Goal: Task Accomplishment & Management: Manage account settings

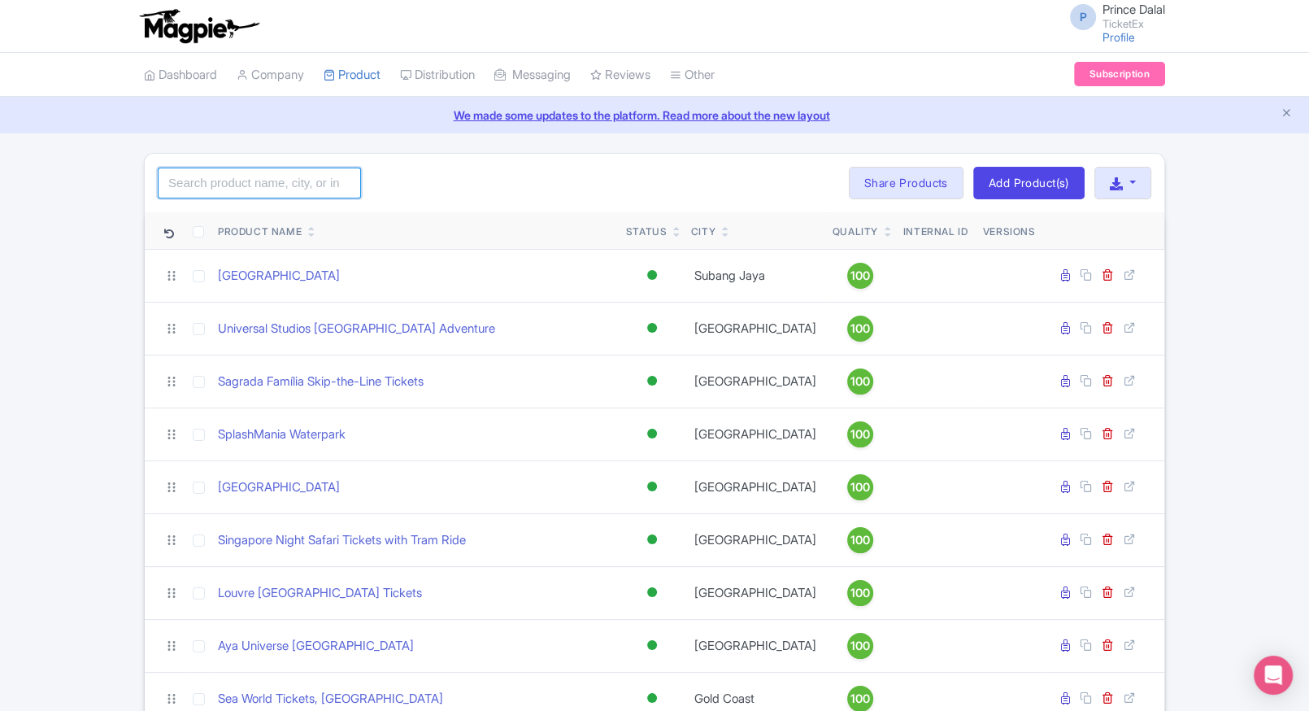
click at [253, 185] on input "search" at bounding box center [259, 182] width 203 height 31
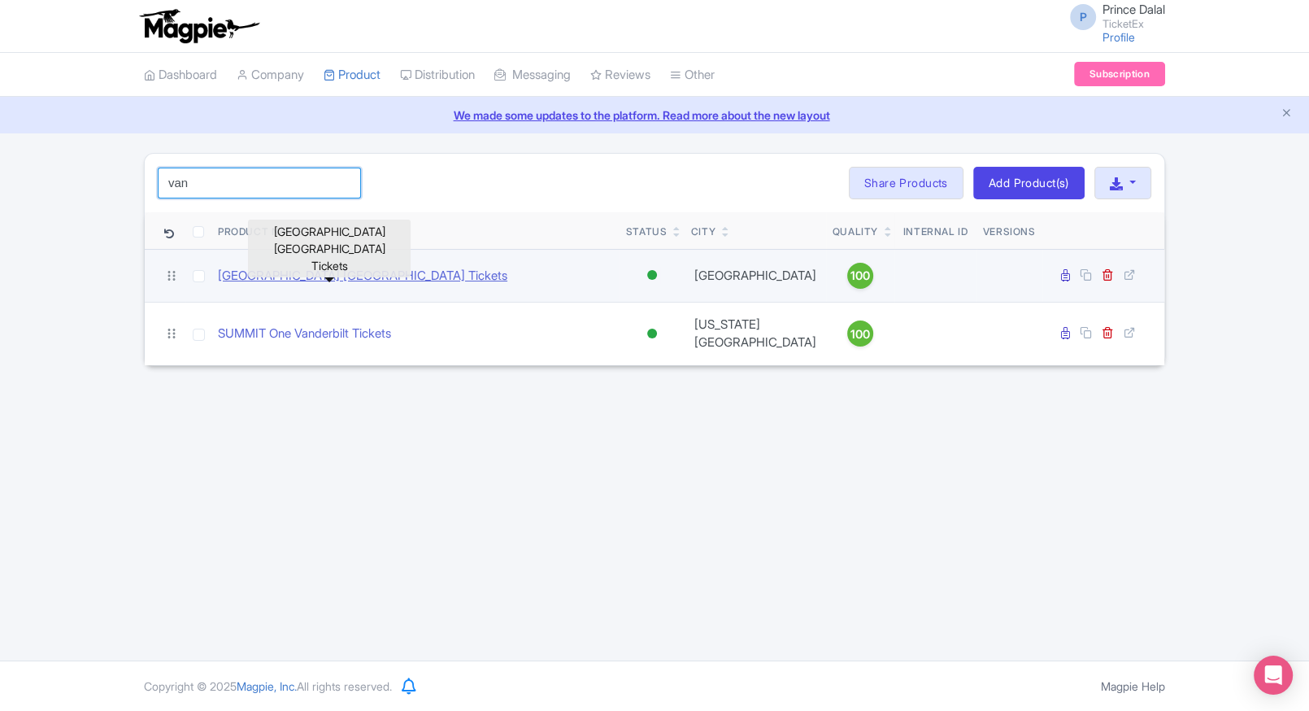
type input "van"
click at [350, 280] on link "Van Gogh Museum Amsterdam Tickets" at bounding box center [362, 276] width 289 height 19
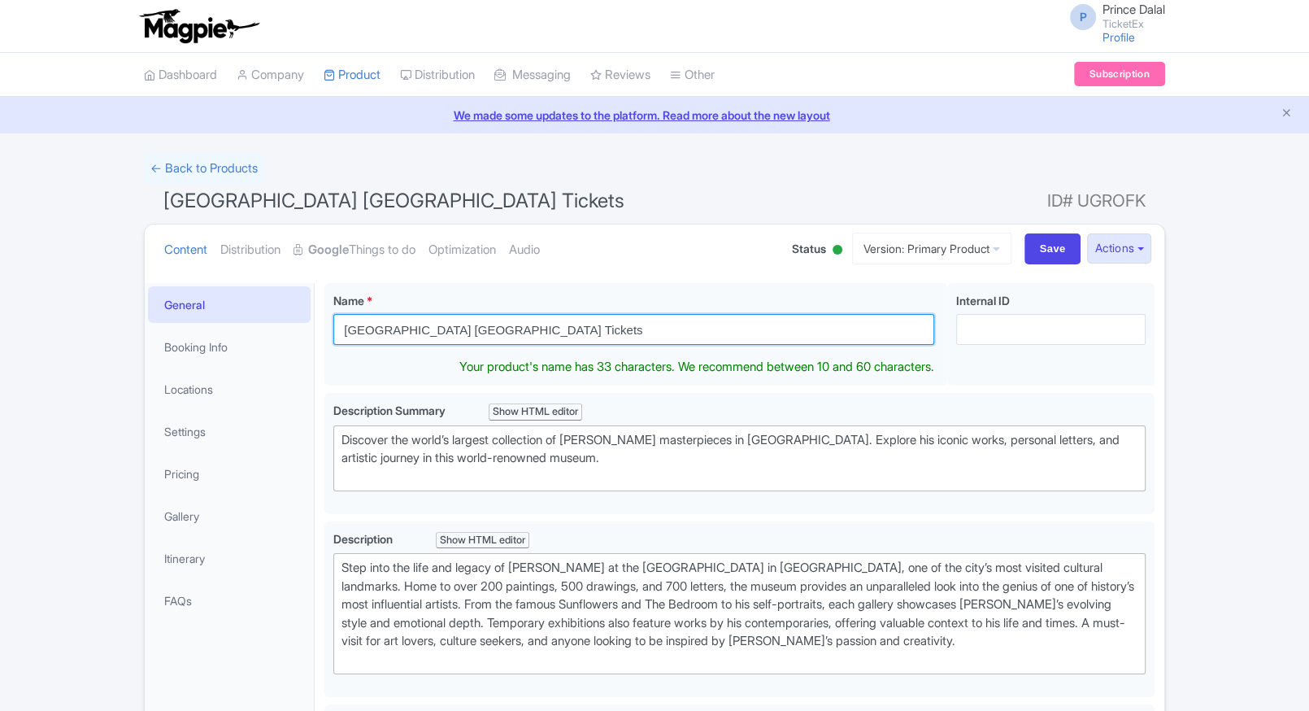
click at [529, 326] on input "[GEOGRAPHIC_DATA] [GEOGRAPHIC_DATA] Tickets" at bounding box center [633, 329] width 601 height 31
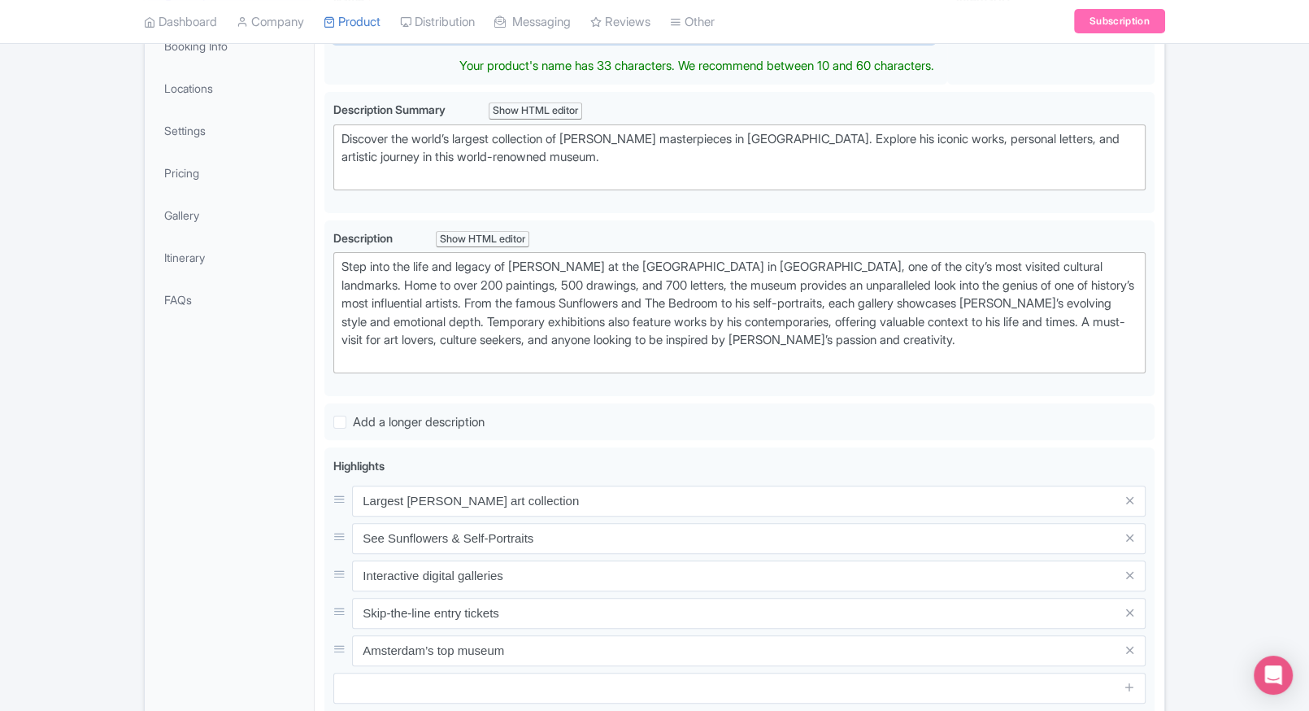
scroll to position [327, 0]
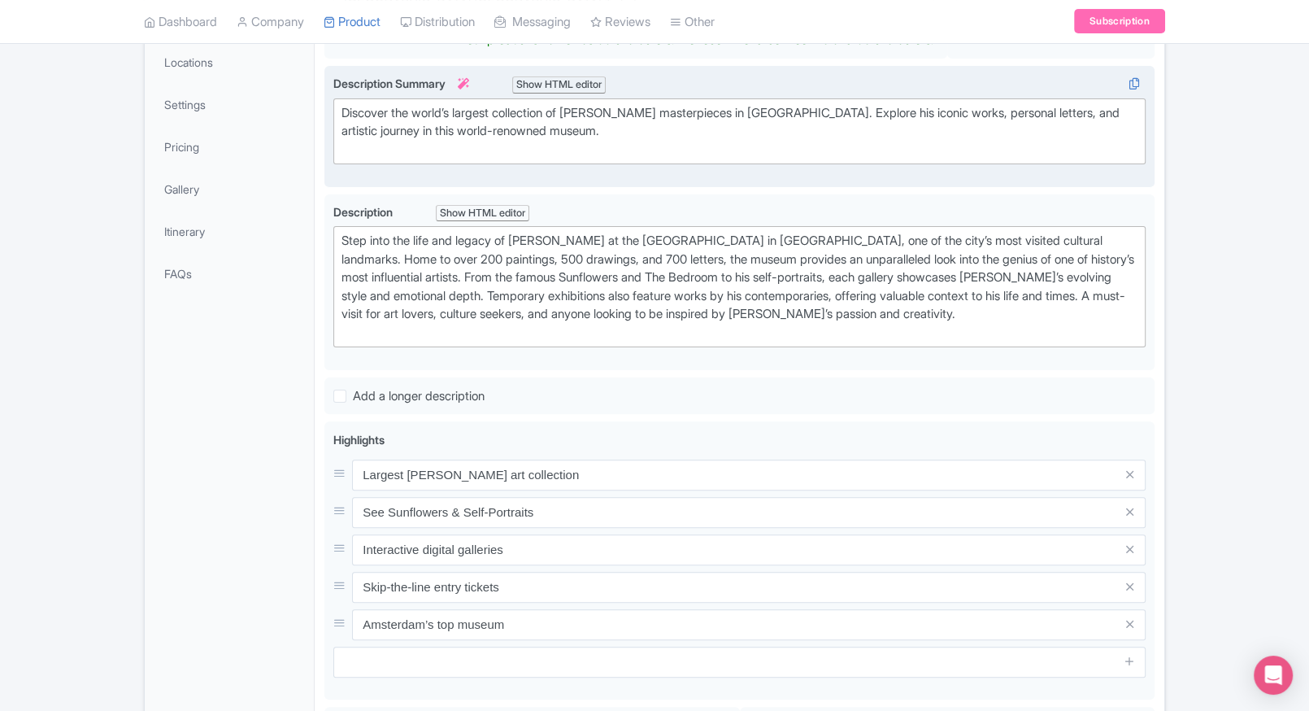
type trix-editor "<div>Discover the world’s largest collection of Vincent van Gogh’s masterpieces…"
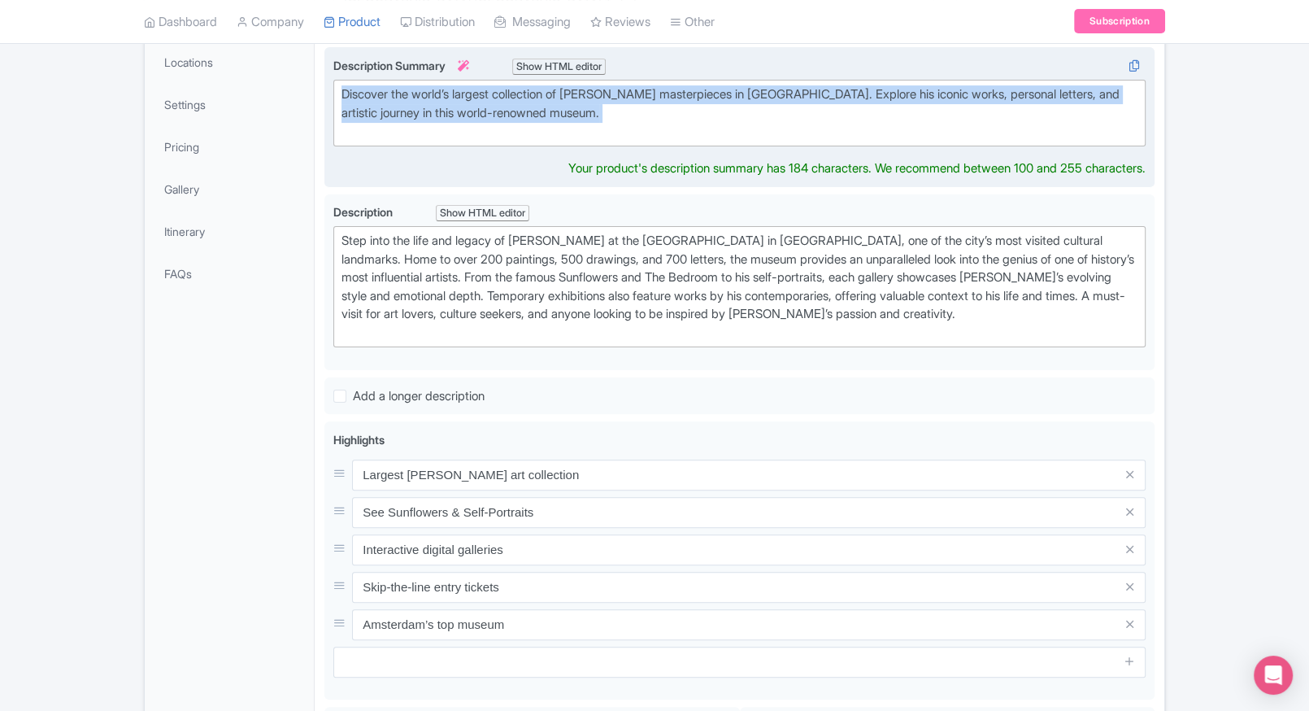
click at [567, 115] on div "Discover the world’s largest collection of Vincent van Gogh’s masterpieces in A…" at bounding box center [739, 112] width 796 height 55
copy div "Discover the world’s largest collection of Vincent van Gogh’s masterpieces in A…"
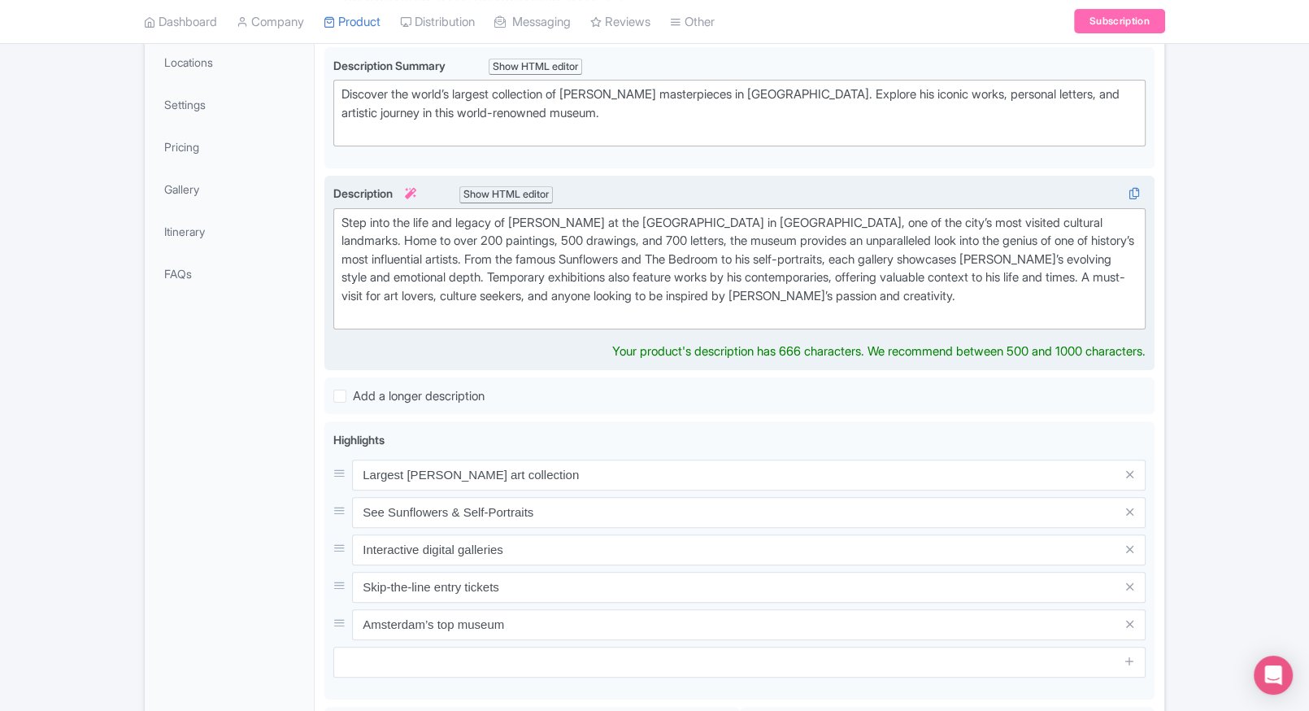
click at [526, 274] on div "Step into the life and legacy of Vincent van Gogh at the Van Gogh Museum in Ams…" at bounding box center [739, 269] width 796 height 110
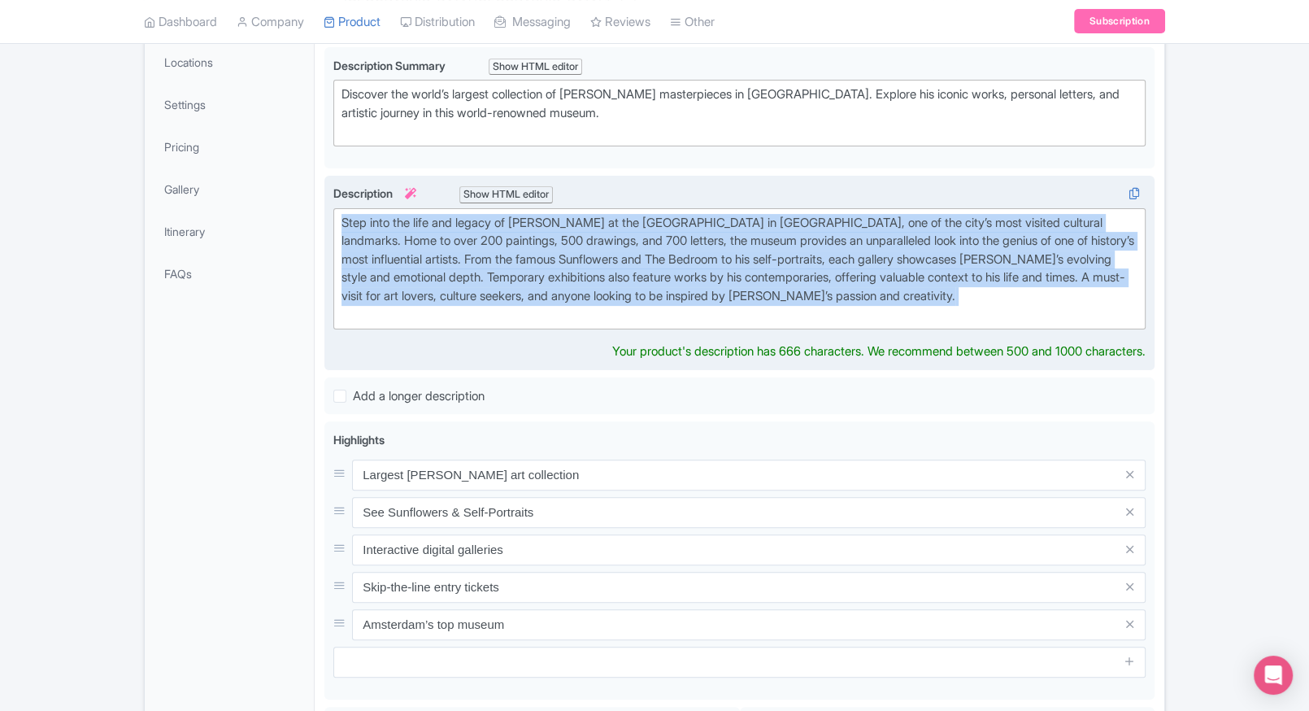
type trix-editor "<div>Step into the life and legacy of Vincent van Gogh at the Van Gogh Museum i…"
click at [526, 274] on div "Step into the life and legacy of Vincent van Gogh at the Van Gogh Museum in Ams…" at bounding box center [739, 269] width 796 height 110
copy div "Step into the life and legacy of Vincent van Gogh at the Van Gogh Museum in Ams…"
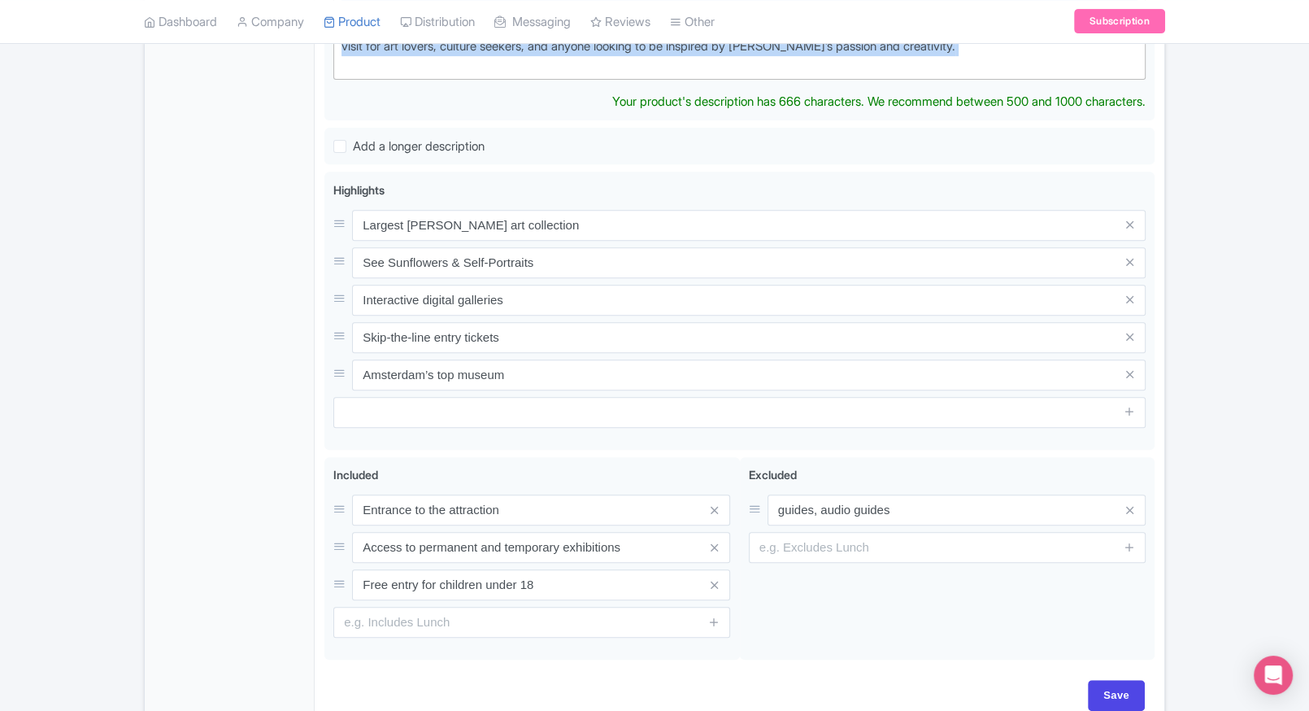
scroll to position [594, 0]
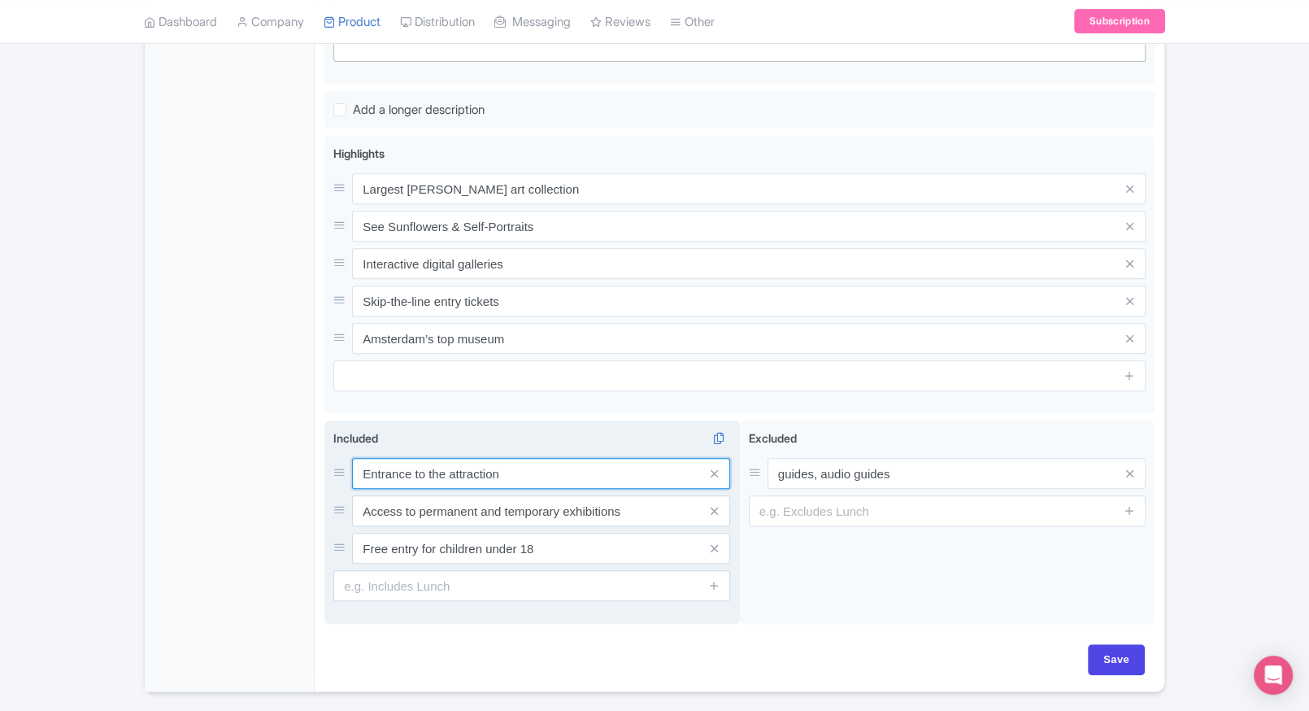
click at [470, 480] on input "Entrance to the attraction" at bounding box center [541, 473] width 378 height 31
click at [481, 474] on input "Entrance to the attraction" at bounding box center [541, 473] width 378 height 31
click at [561, 508] on input "Access to permanent and temporary exhibitions" at bounding box center [541, 510] width 378 height 31
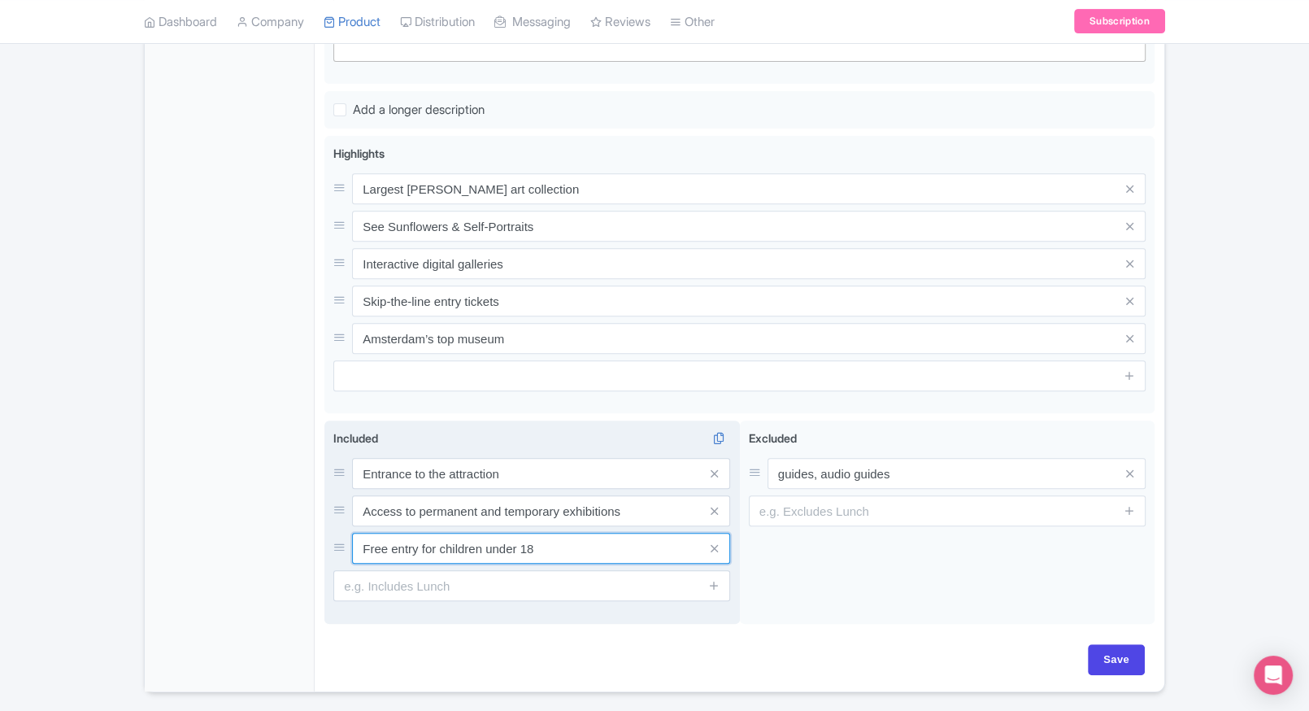
click at [540, 538] on input "Free entry for children under 18" at bounding box center [541, 547] width 378 height 31
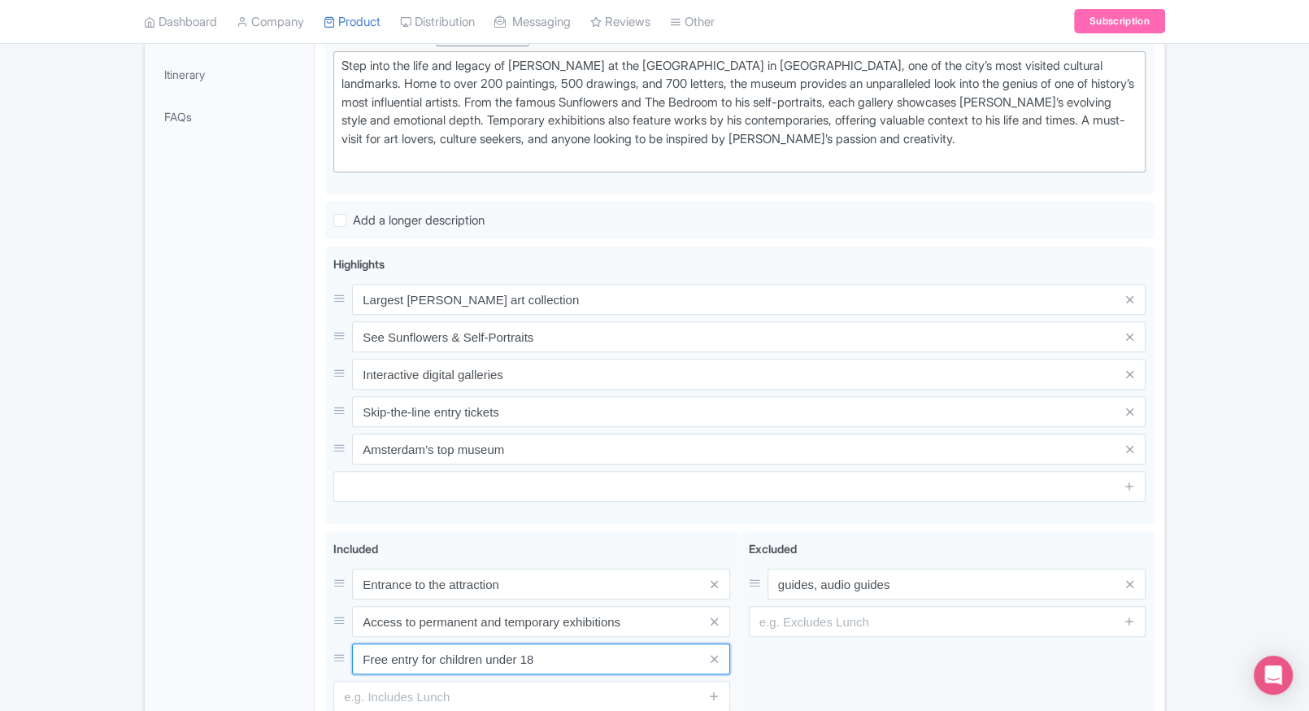
scroll to position [482, 0]
click at [312, 452] on div "General Booking Info Locations Settings Pricing Gallery Itinerary FAQs" at bounding box center [230, 302] width 170 height 1002
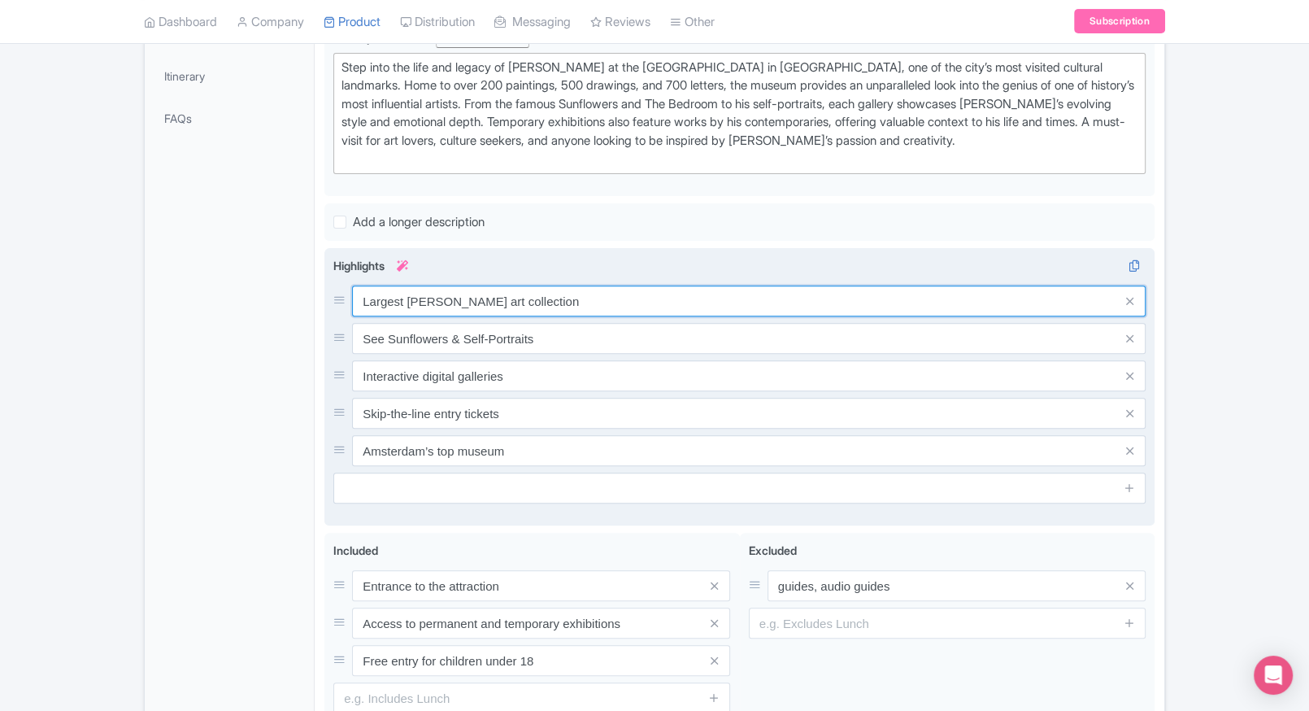
click at [490, 293] on input "Largest [PERSON_NAME] art collection" at bounding box center [748, 300] width 793 height 31
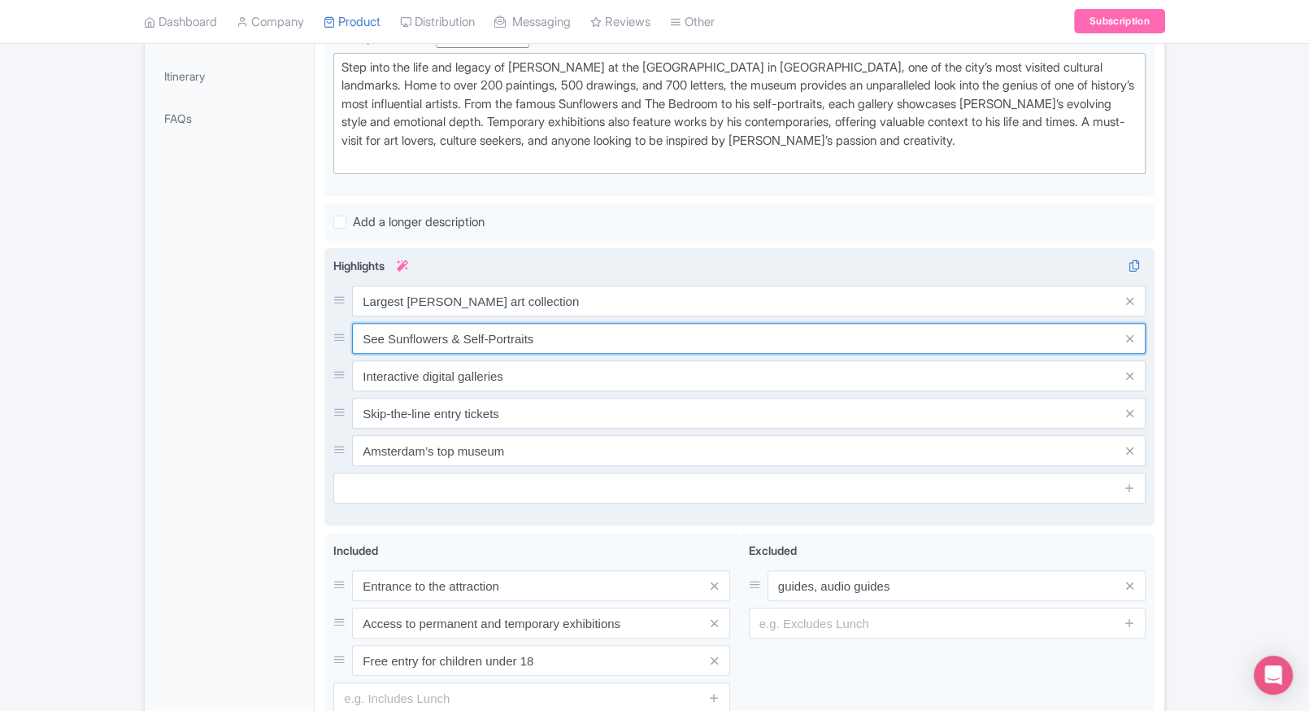
click at [463, 339] on input "See Sunflowers & Self-Portraits" at bounding box center [748, 338] width 793 height 31
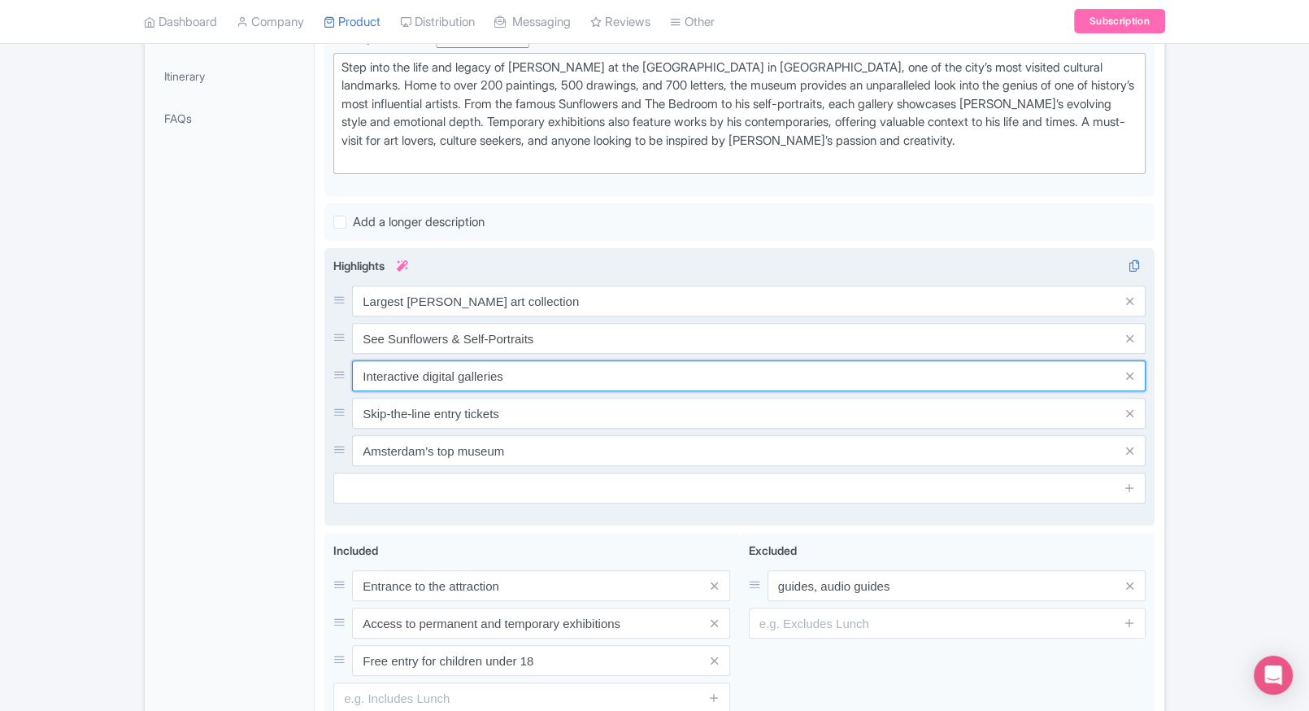
click at [445, 383] on input "Interactive digital galleries" at bounding box center [748, 375] width 793 height 31
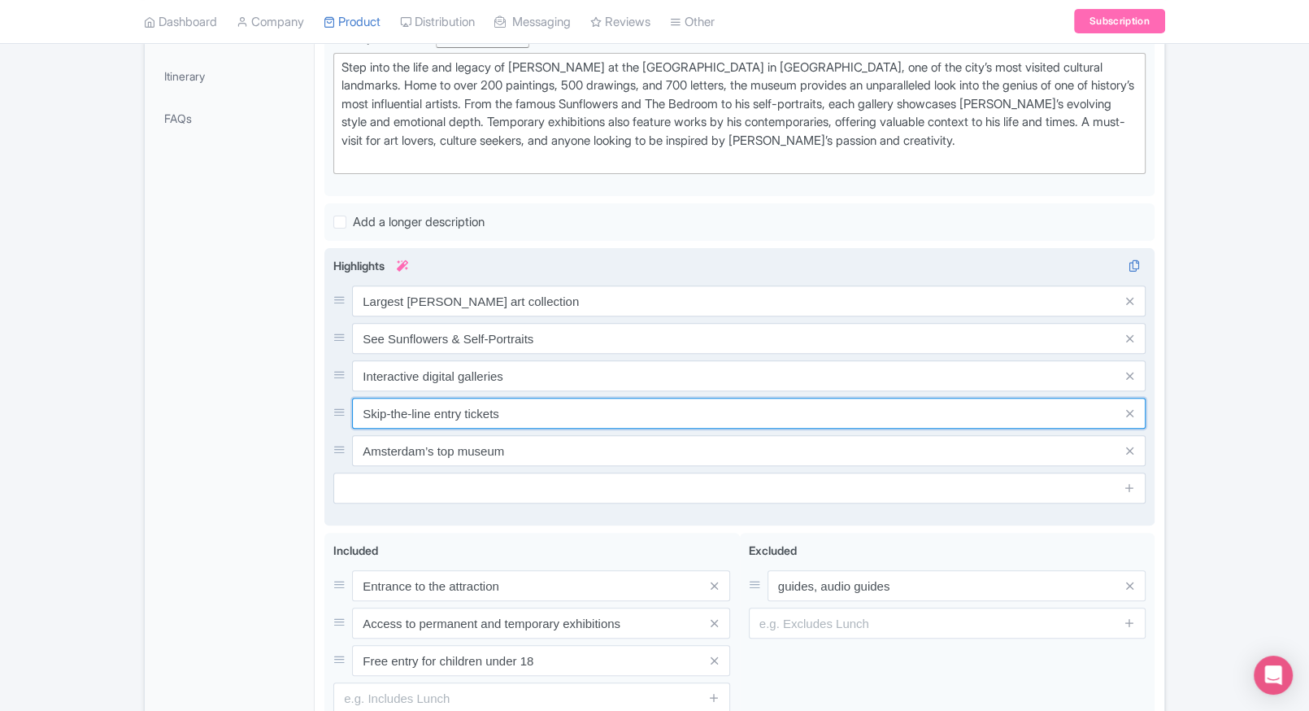
click at [442, 411] on input "Skip-the-line entry tickets" at bounding box center [748, 413] width 793 height 31
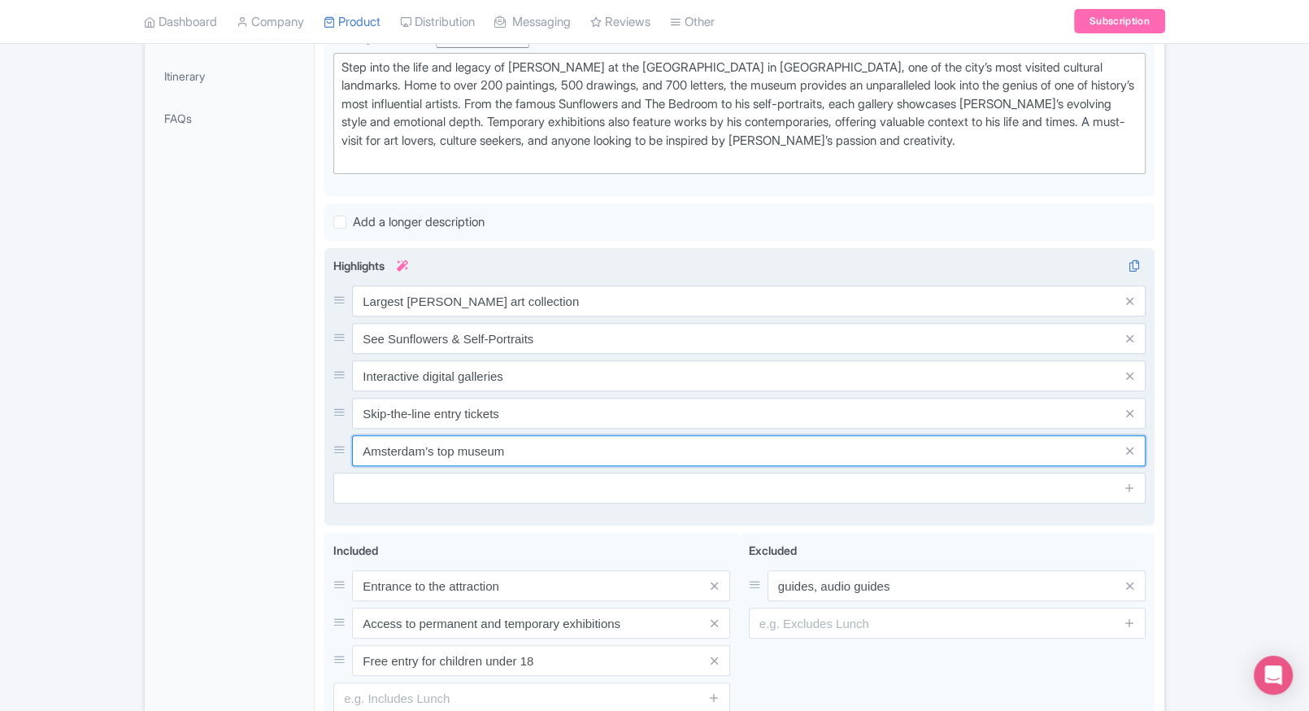
click at [448, 459] on input "Amsterdam’s top museum" at bounding box center [748, 450] width 793 height 31
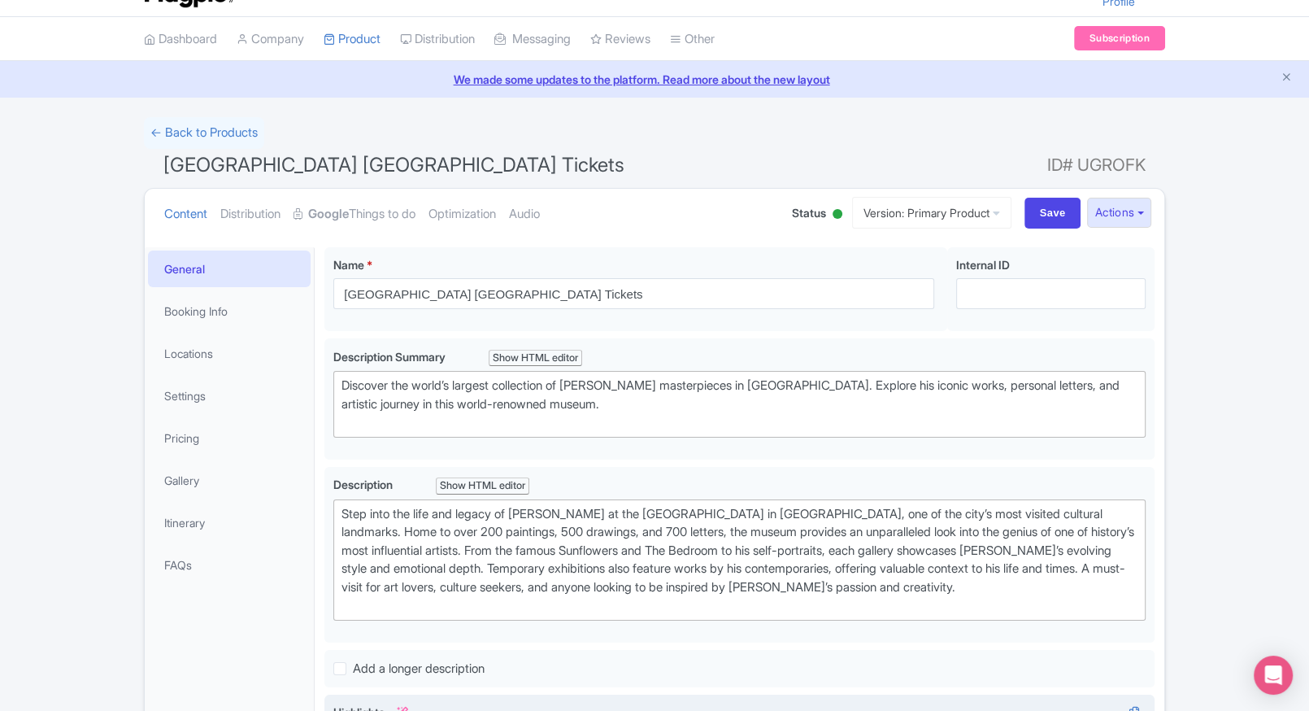
scroll to position [0, 0]
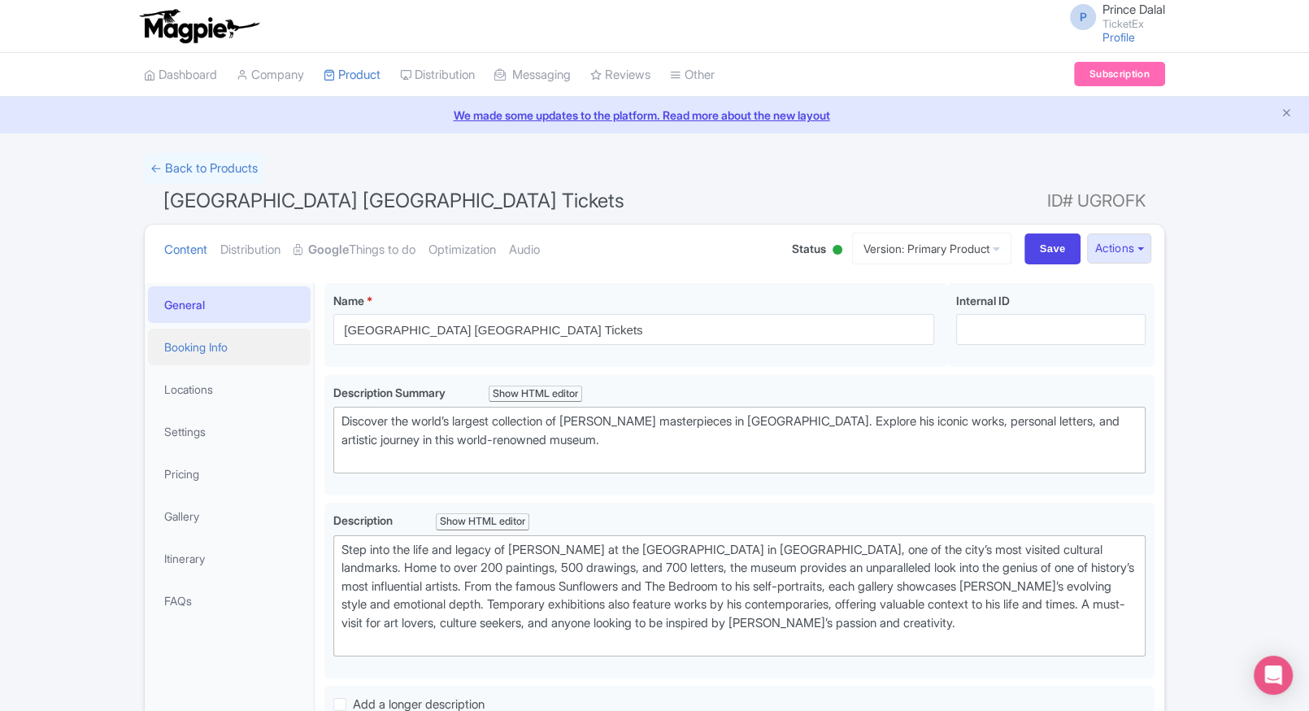
click at [230, 361] on link "Booking Info" at bounding box center [229, 346] width 163 height 37
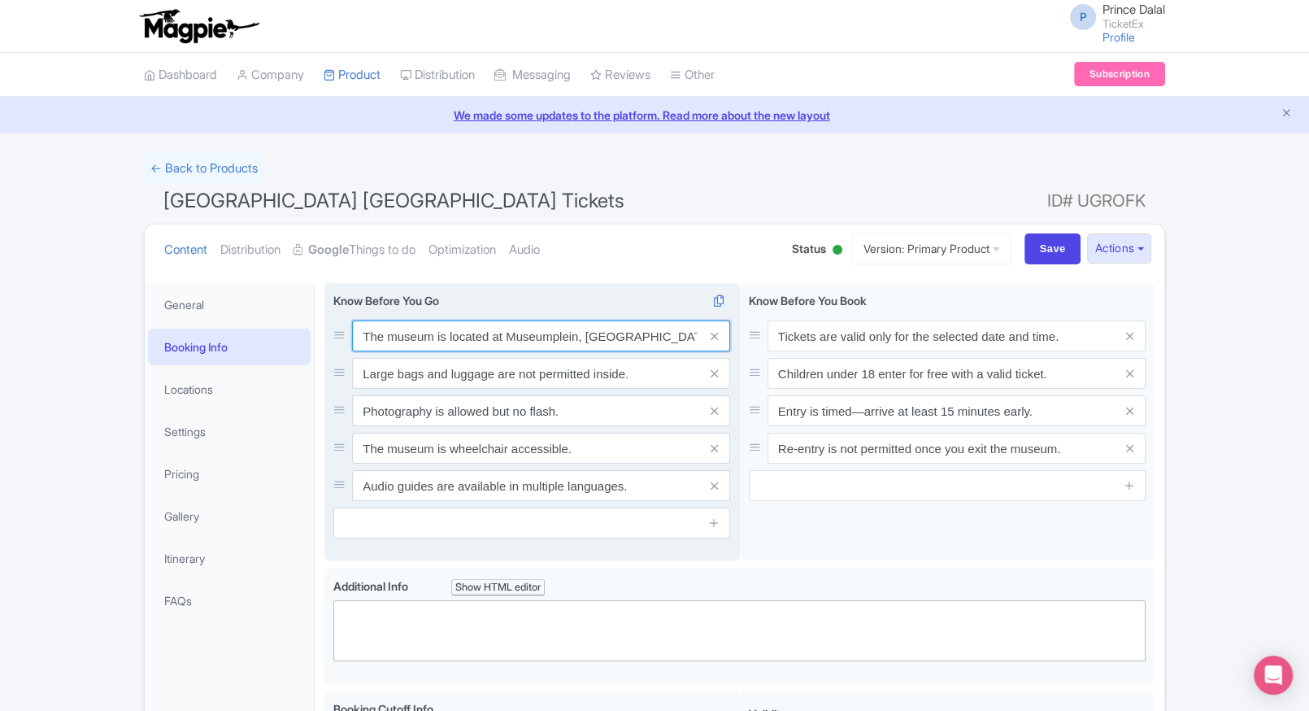
click at [538, 337] on input "The museum is located at Museumplein, [GEOGRAPHIC_DATA]." at bounding box center [541, 335] width 378 height 31
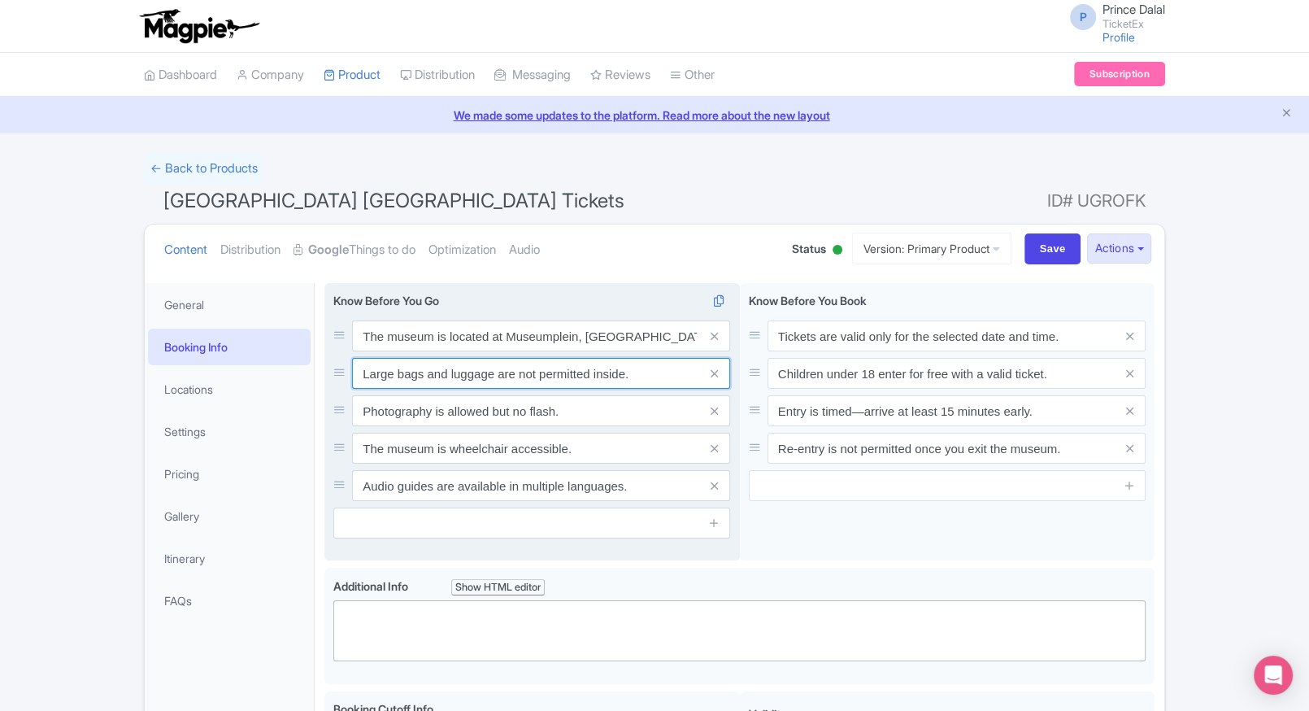
click at [493, 379] on input "Large bags and luggage are not permitted inside." at bounding box center [541, 373] width 378 height 31
click at [498, 424] on input "Photography is allowed but no flash." at bounding box center [541, 410] width 378 height 31
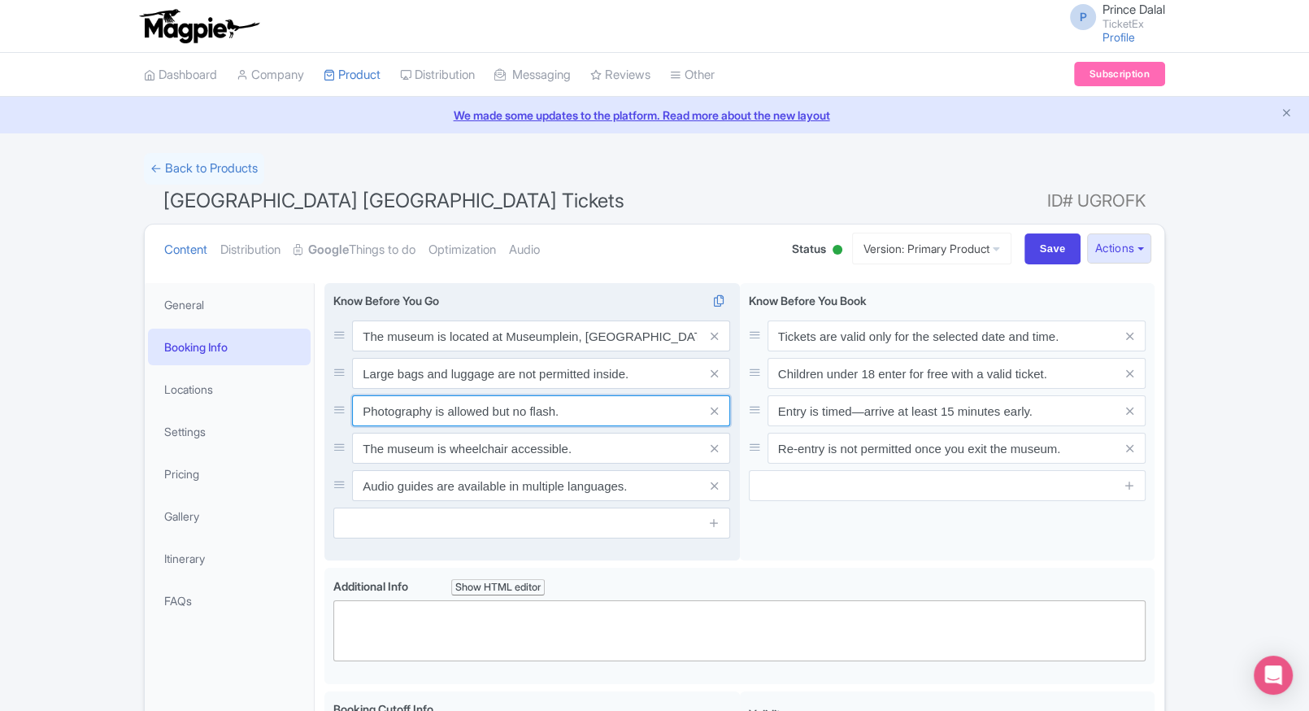
click at [498, 424] on input "Photography is allowed but no flash." at bounding box center [541, 410] width 378 height 31
click at [508, 449] on input "The museum is wheelchair accessible." at bounding box center [541, 447] width 378 height 31
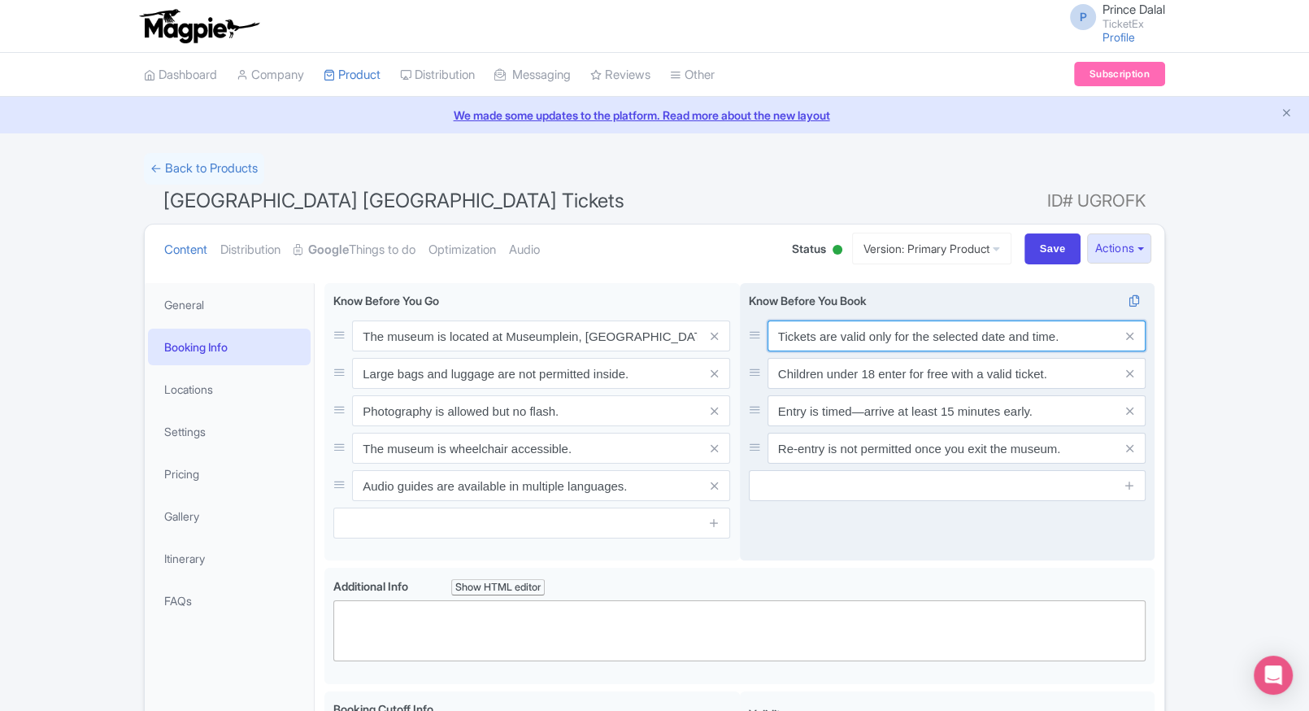
click at [880, 347] on input "Tickets are valid only for the selected date and time." at bounding box center [956, 335] width 378 height 31
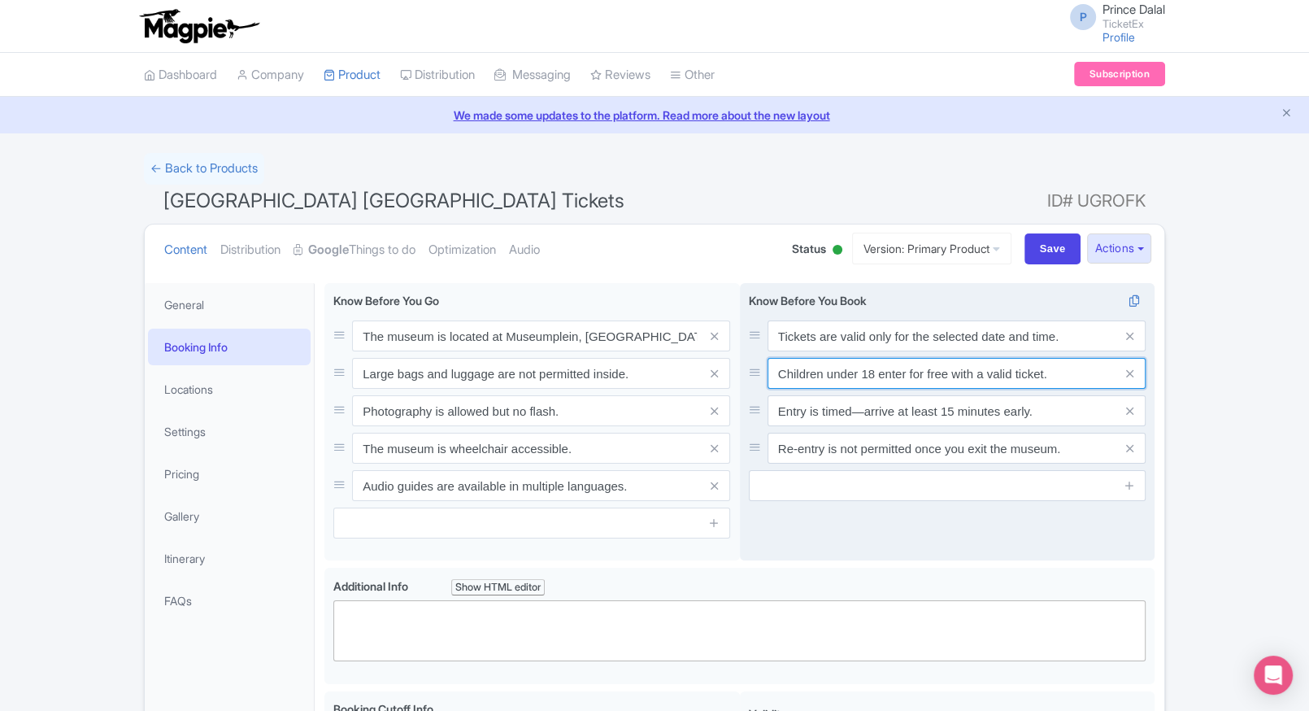
click at [984, 372] on input "Children under 18 enter for free with a valid ticket." at bounding box center [956, 373] width 378 height 31
click at [941, 419] on input "Entry is timed—arrive at least 15 minutes early." at bounding box center [956, 410] width 378 height 31
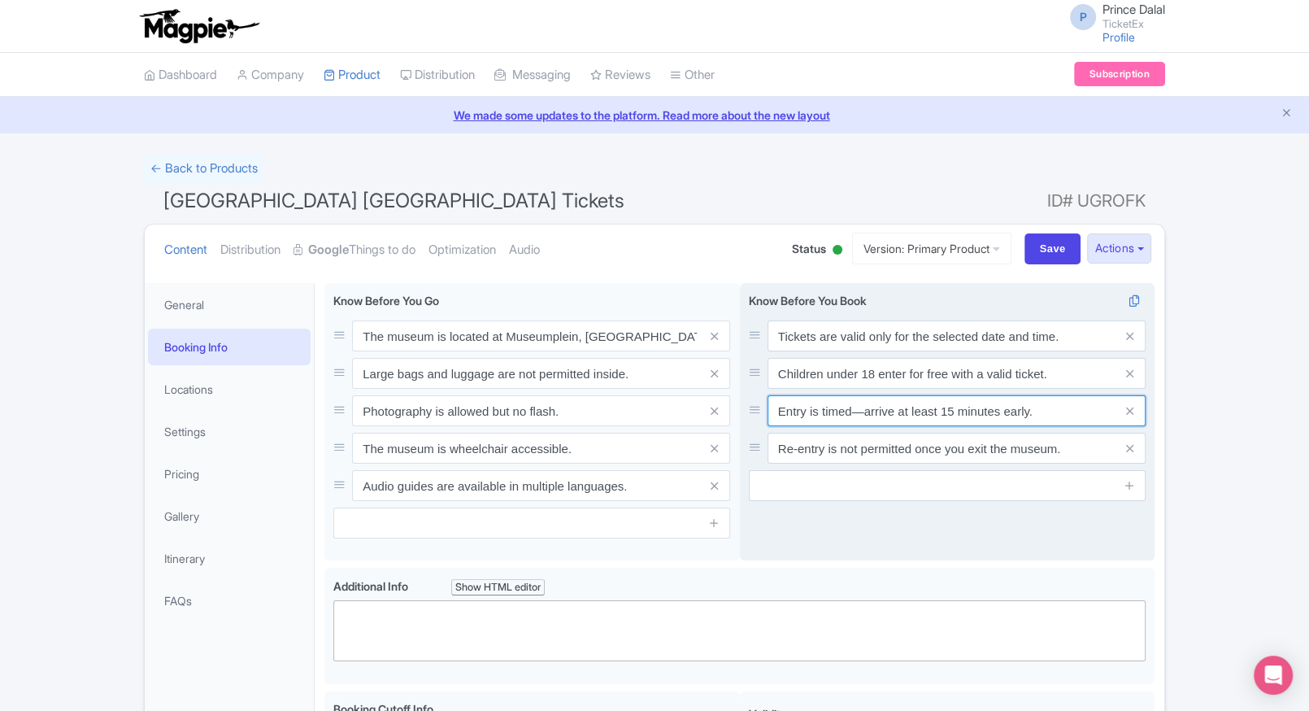
click at [941, 419] on input "Entry is timed—arrive at least 15 minutes early." at bounding box center [956, 410] width 378 height 31
click at [932, 463] on input "Re-entry is not permitted once you exit the museum." at bounding box center [956, 447] width 378 height 31
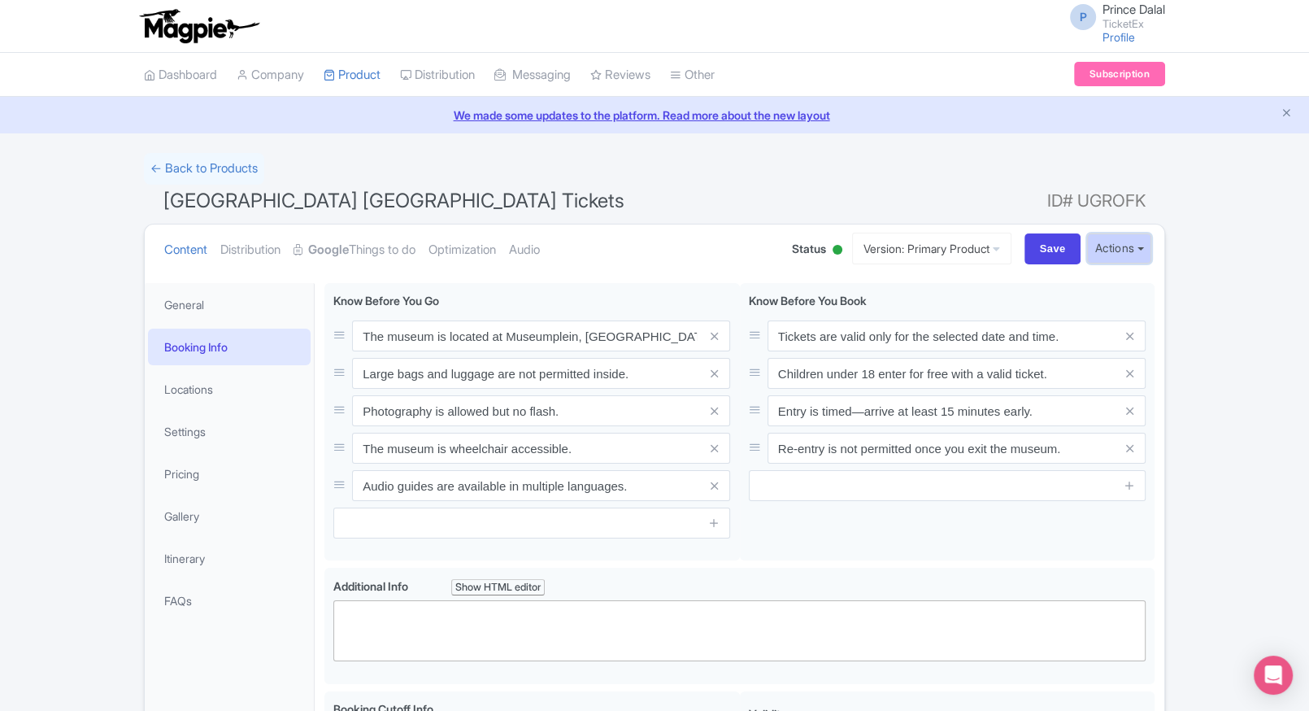
click at [1106, 254] on button "Actions" at bounding box center [1119, 248] width 64 height 30
click at [1007, 351] on link "Delete Product" at bounding box center [1065, 359] width 167 height 25
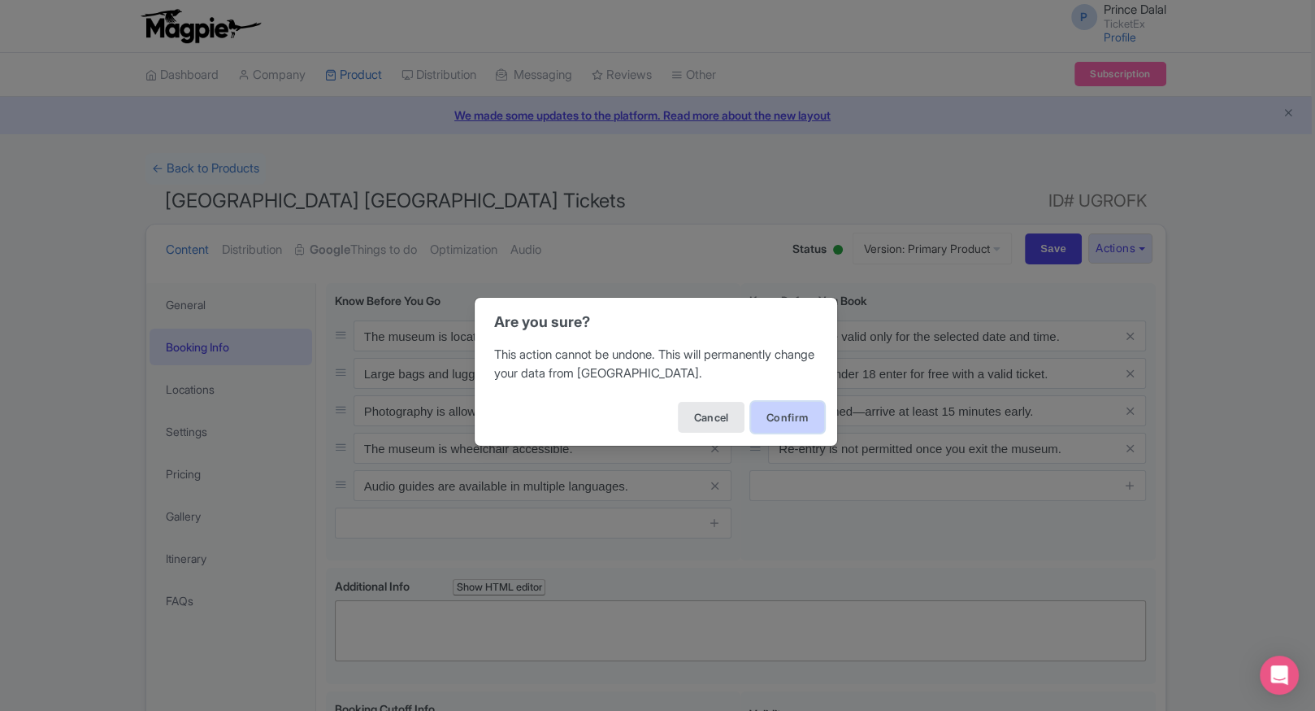
click at [777, 422] on button "Confirm" at bounding box center [787, 417] width 73 height 31
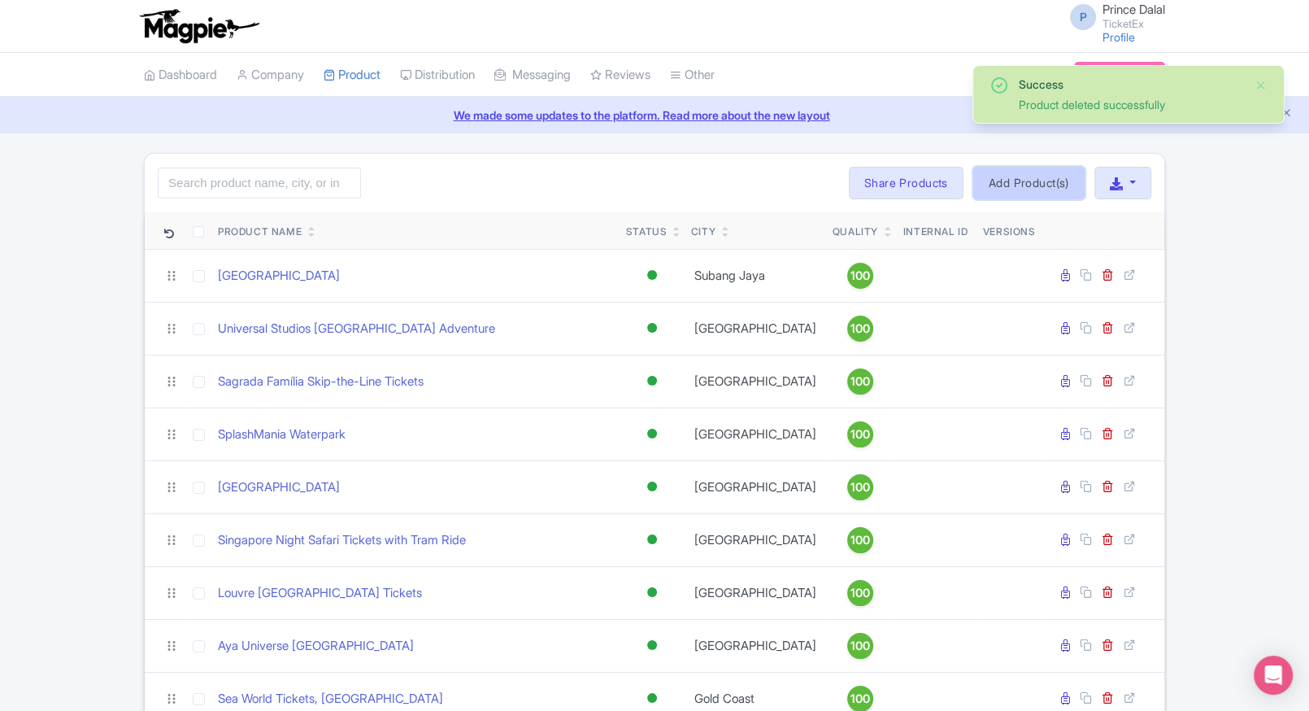
click at [1030, 189] on link "Add Product(s)" at bounding box center [1028, 183] width 111 height 33
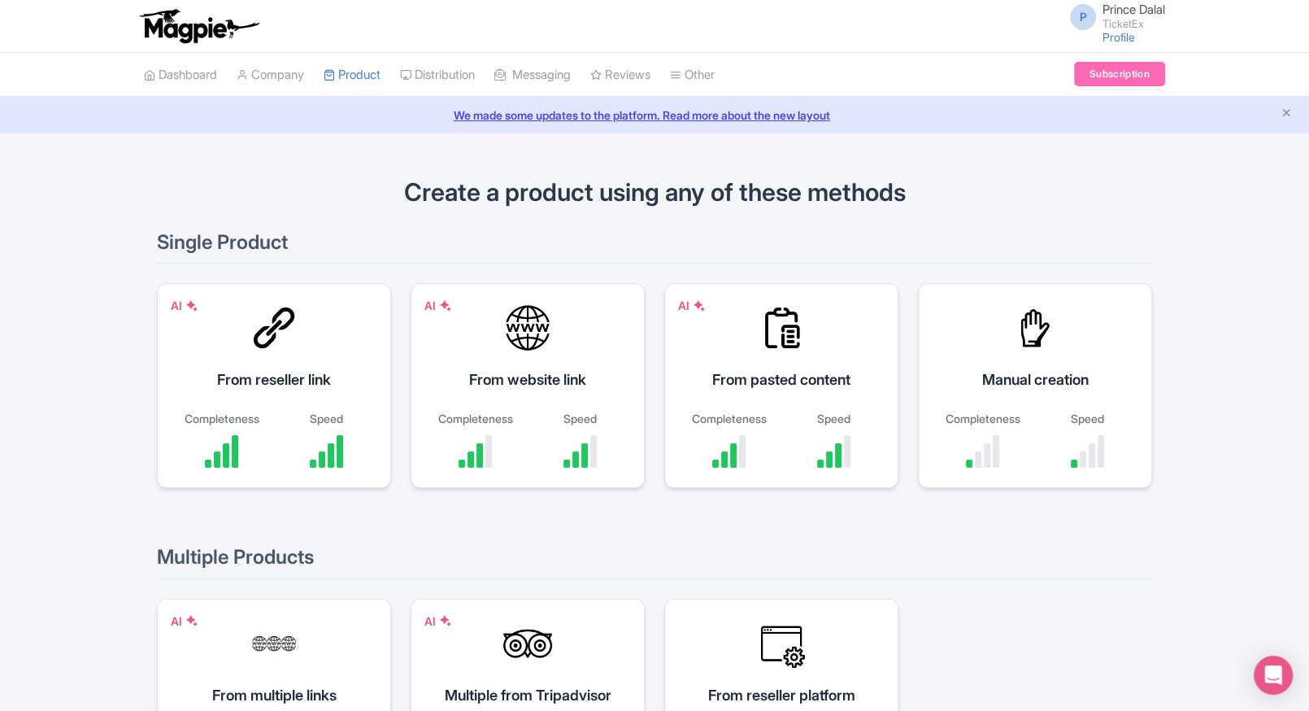
click at [1086, 419] on div "Speed" at bounding box center [1087, 418] width 89 height 17
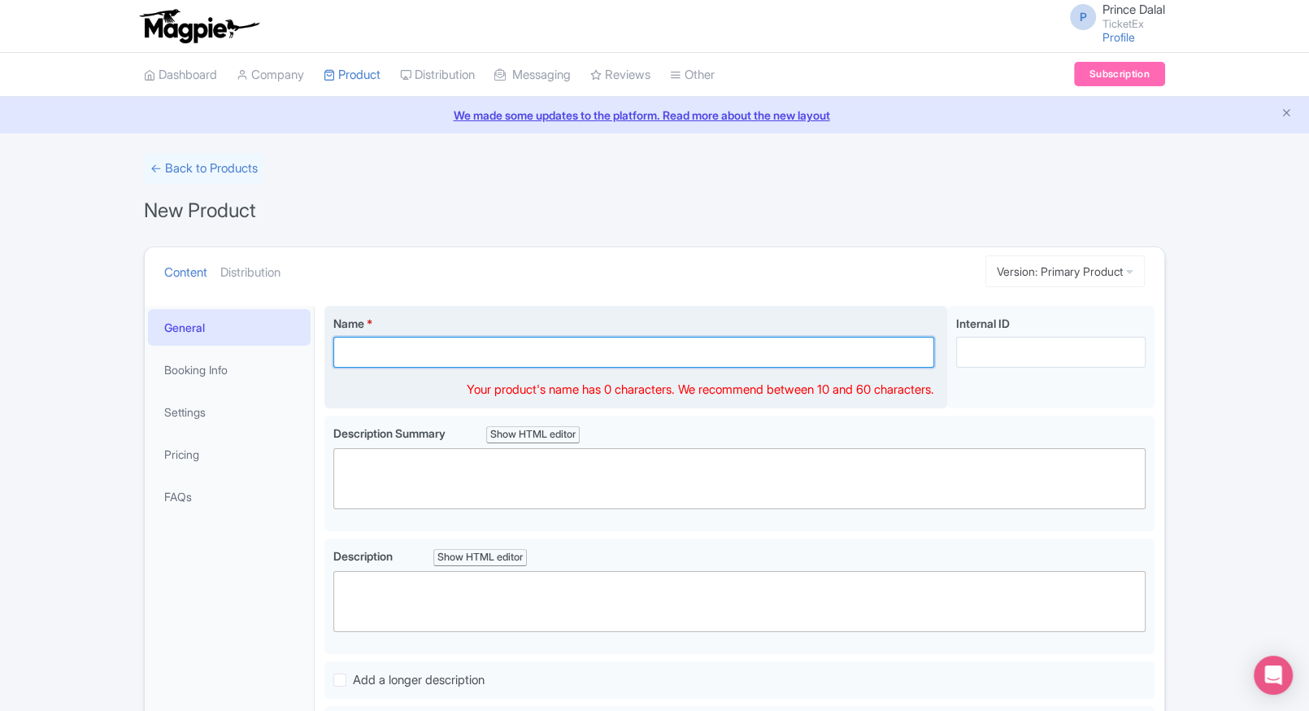
click at [445, 347] on input "Name *" at bounding box center [633, 352] width 601 height 31
paste input "Re-entry is not permitted once you exit the museum."
type input "Re-entry is not permitted once you exit the museum."
paste input "[GEOGRAPHIC_DATA] [GEOGRAPHIC_DATA] Tickets"
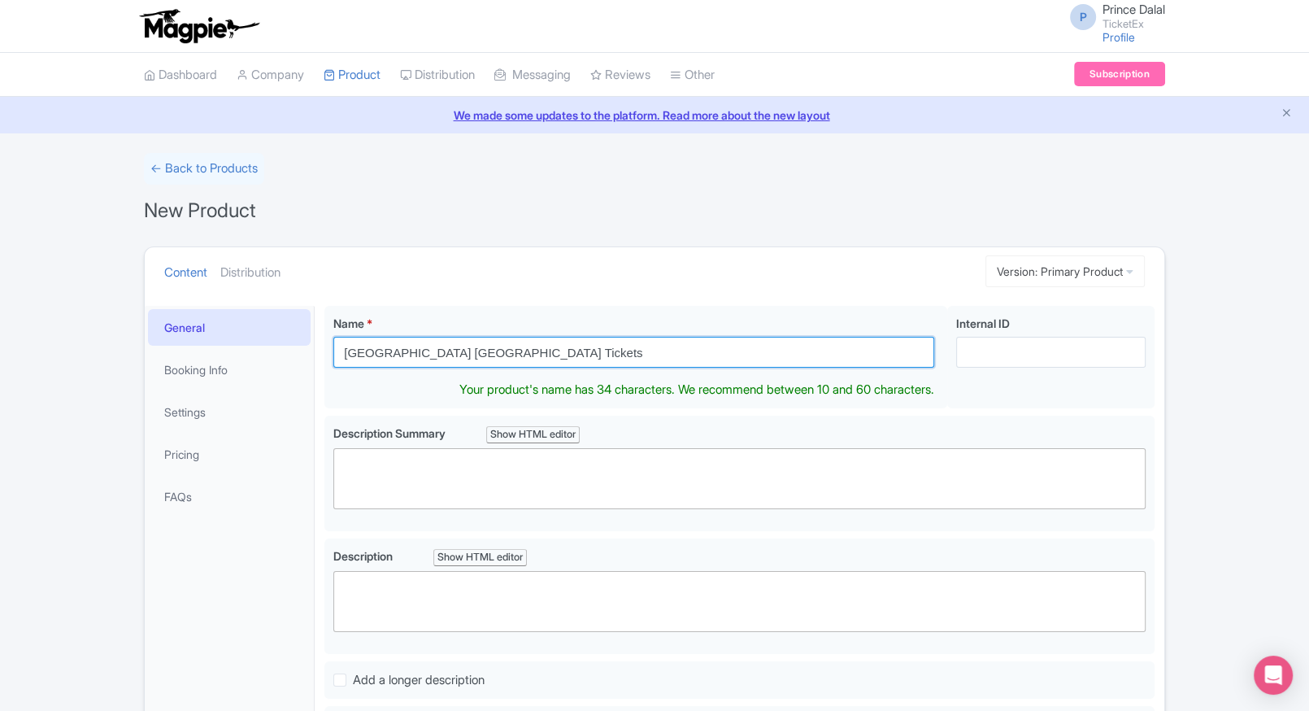
type input "[GEOGRAPHIC_DATA] [GEOGRAPHIC_DATA] Tickets"
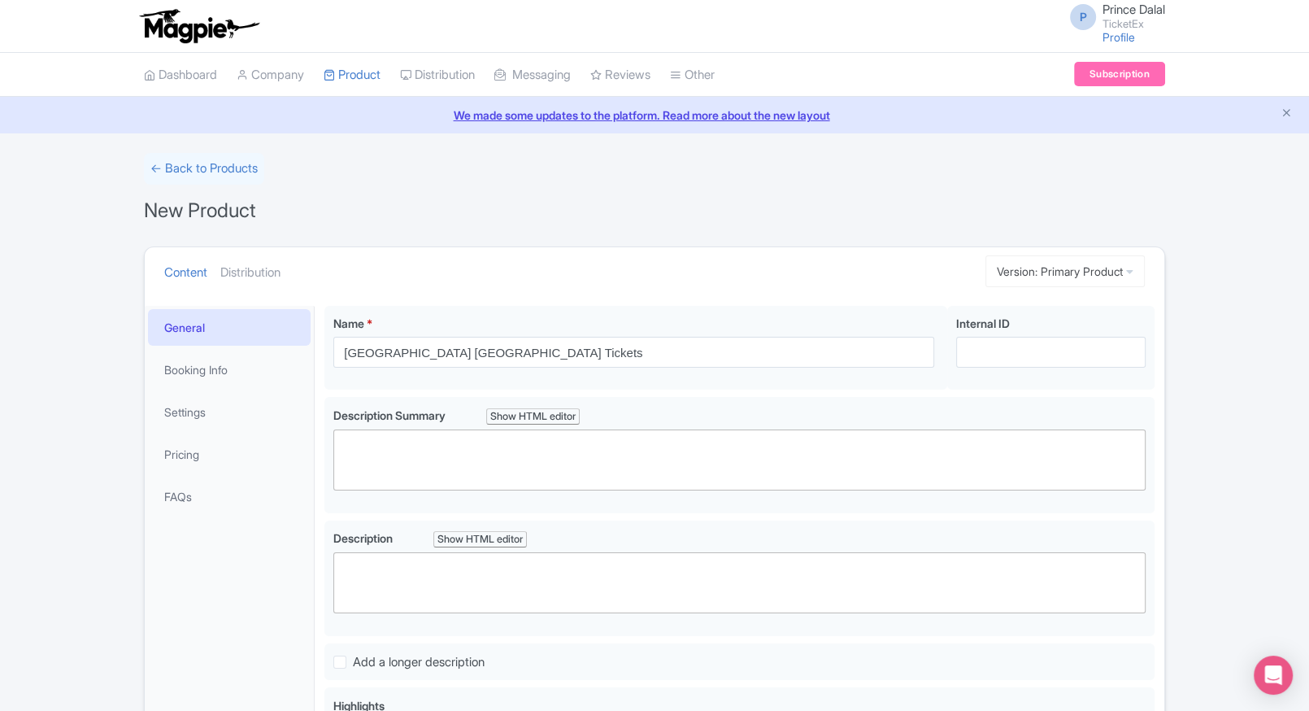
click at [520, 263] on ul "Content Distribution" at bounding box center [550, 272] width 785 height 50
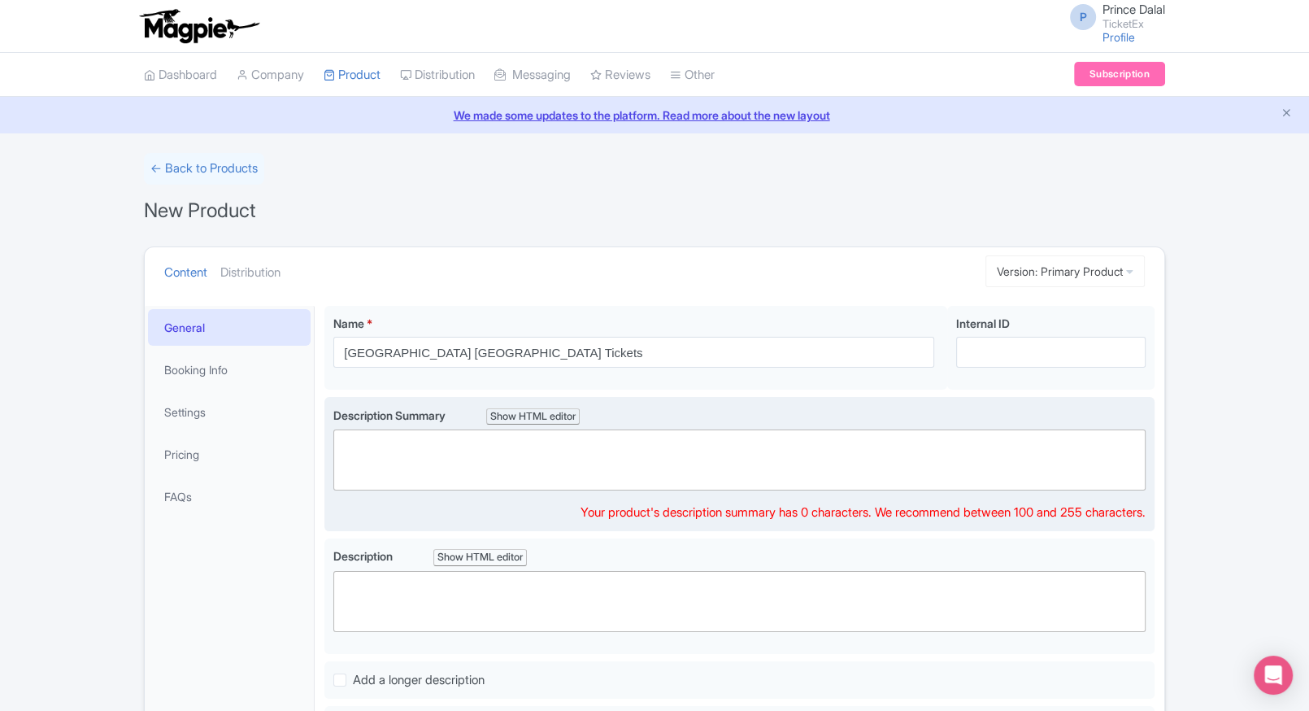
paste trix-editor "<div>Discover the world’s largest collection of Vincent van Gogh’s masterpieces…"
click at [372, 441] on trix-editor at bounding box center [739, 459] width 812 height 61
type trix-editor "<div>Discover the world’s largest collection of Vincent van Gogh’s masterpieces…"
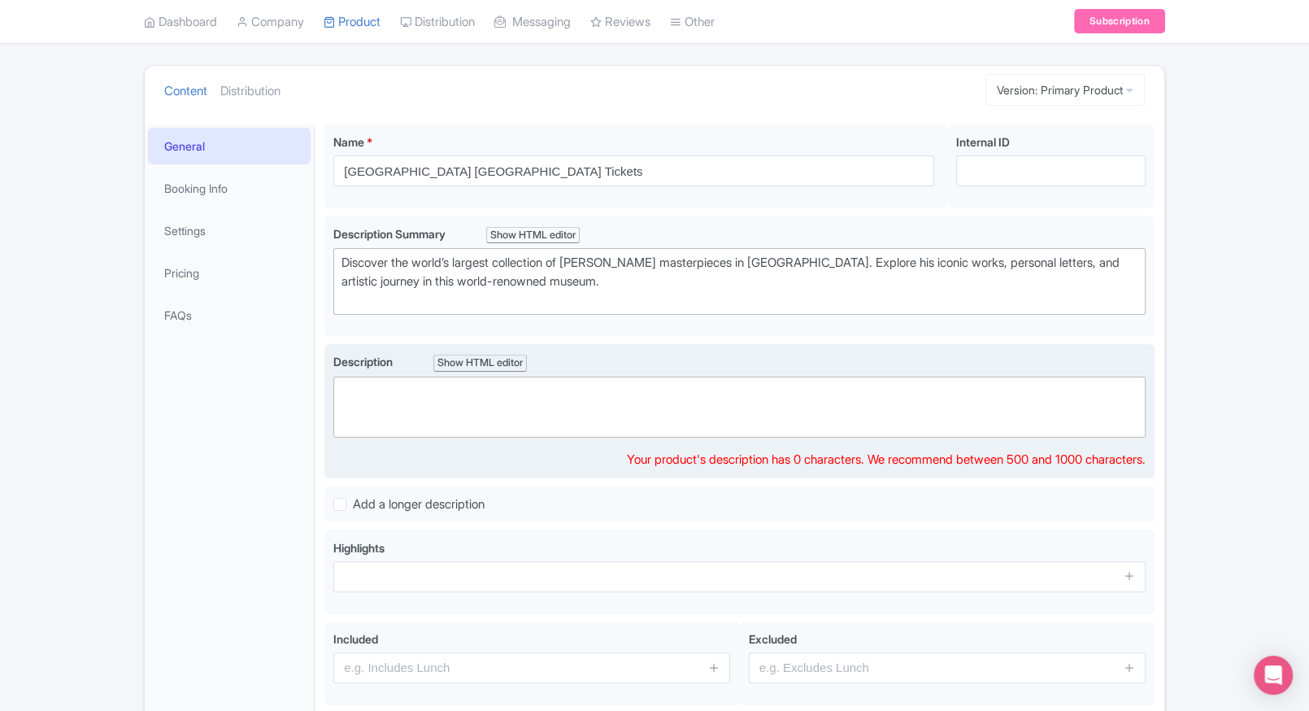
scroll to position [163, 0]
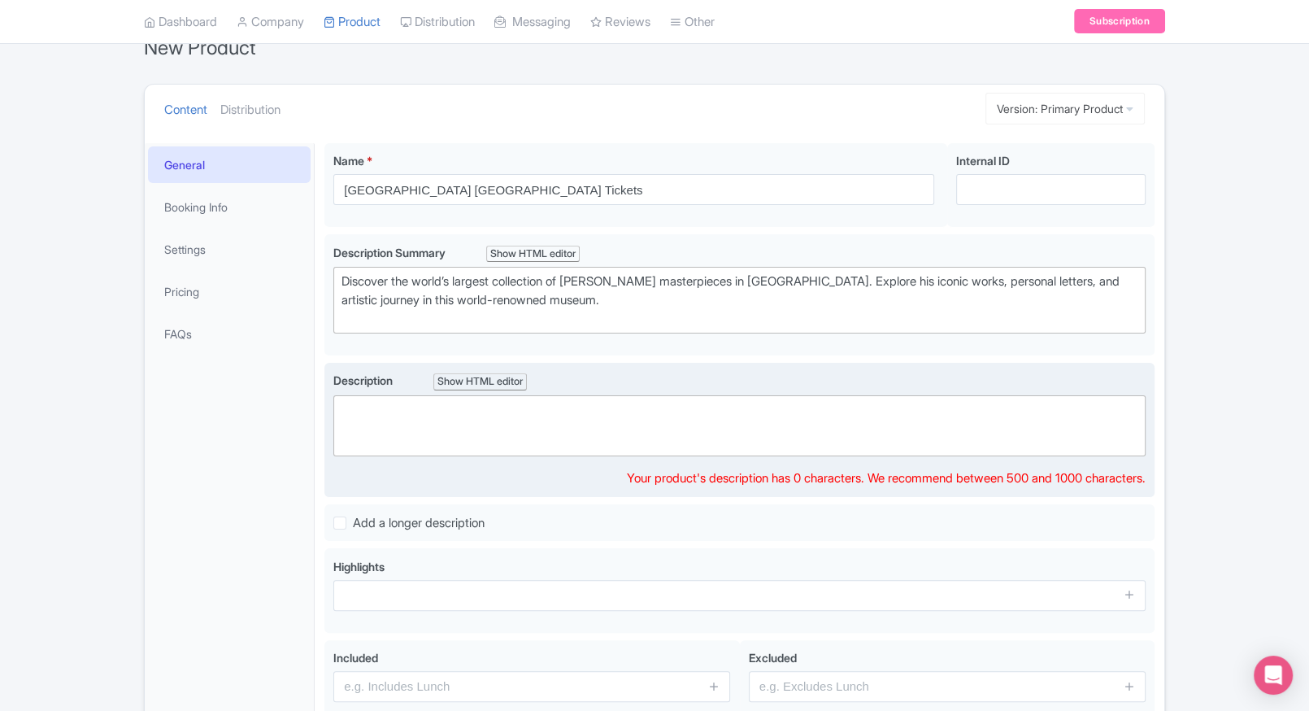
click at [397, 424] on trix-editor at bounding box center [739, 425] width 812 height 61
paste trix-editor "<div>Step into the life and legacy of Vincent van Gogh at the Van Gogh Museum i…"
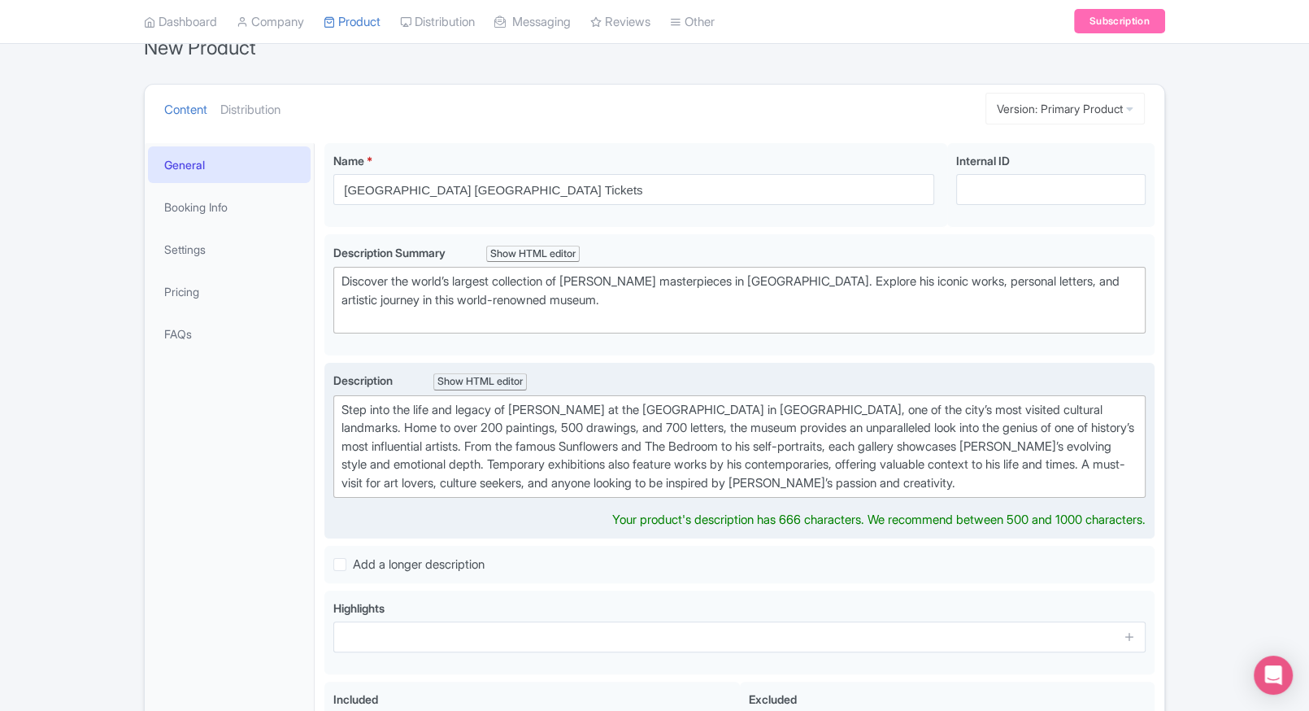
type trix-editor "<div>Step into the life and legacy of Vincent van Gogh at the Van Gogh Museum i…"
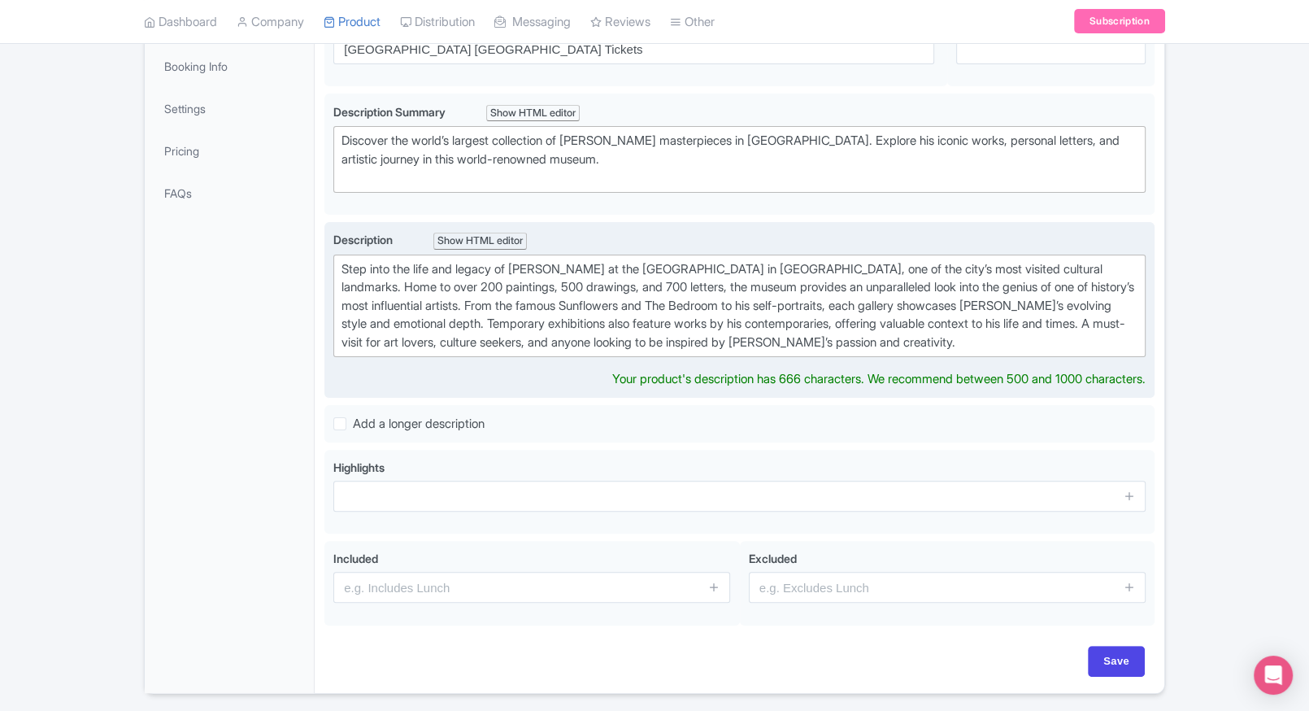
scroll to position [304, 0]
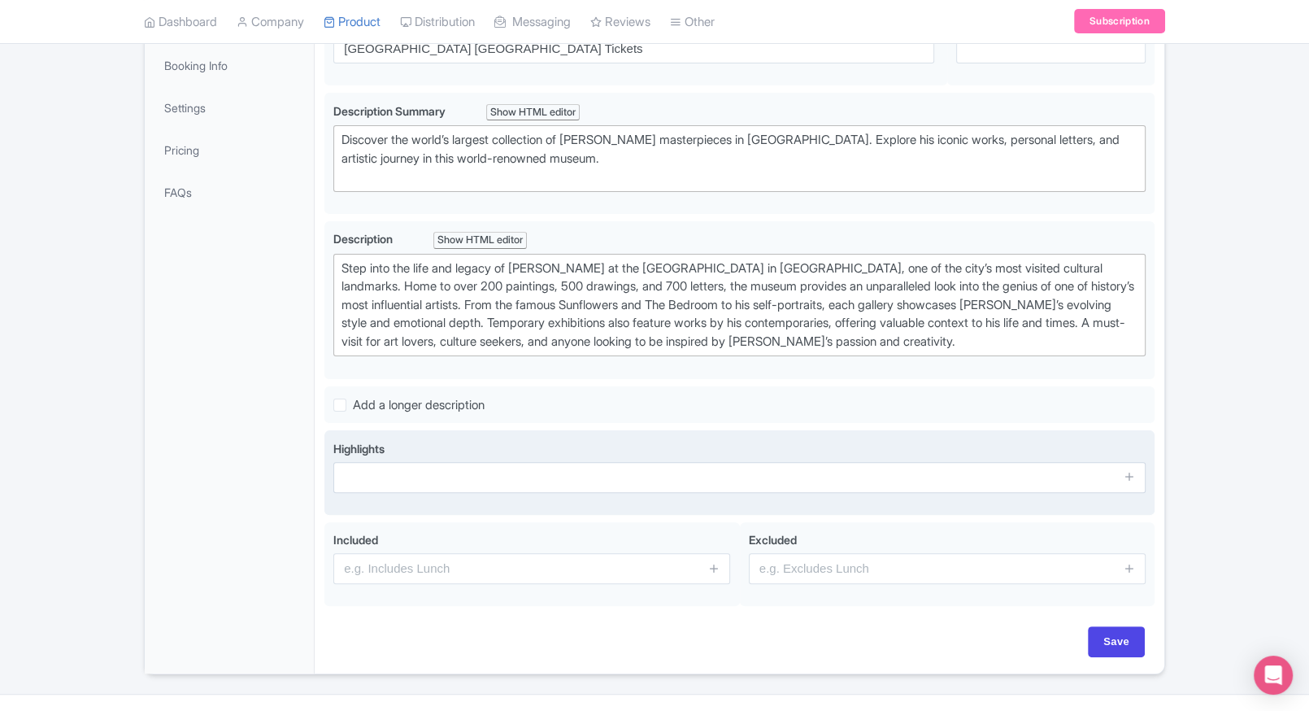
click at [378, 482] on input "text" at bounding box center [739, 477] width 812 height 31
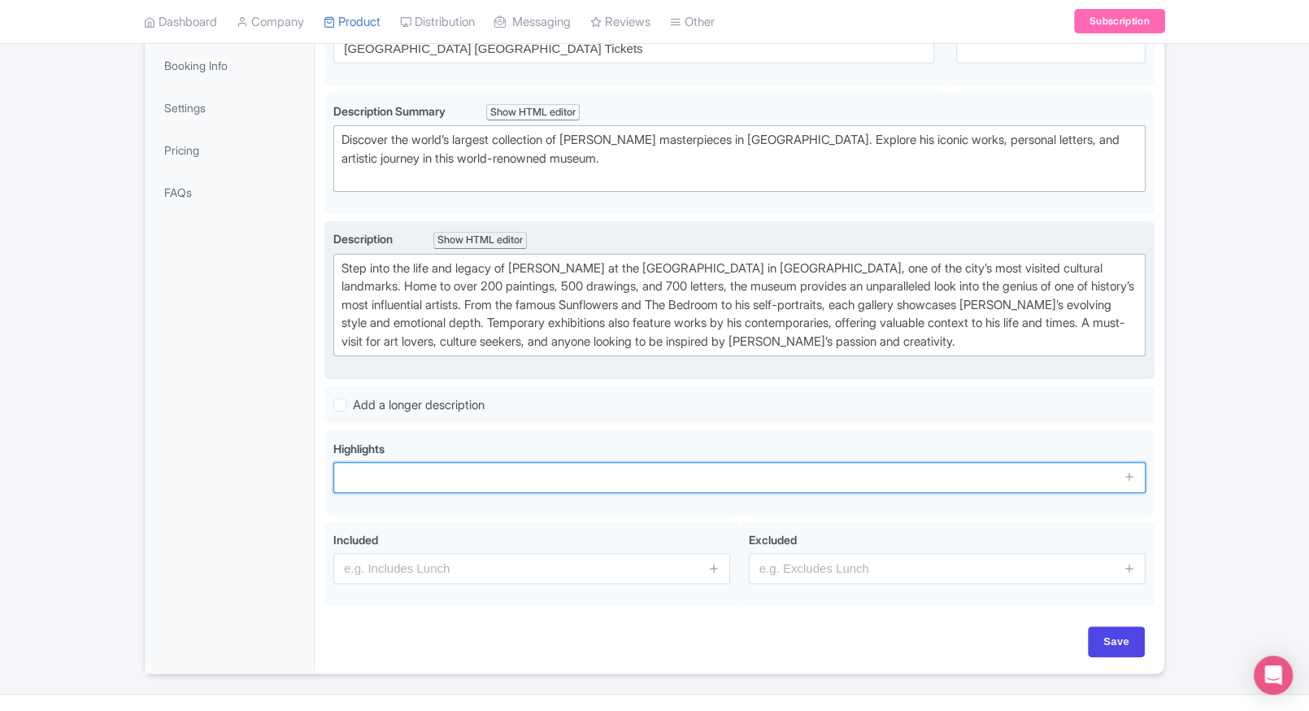
paste input "Largest [PERSON_NAME] art collection"
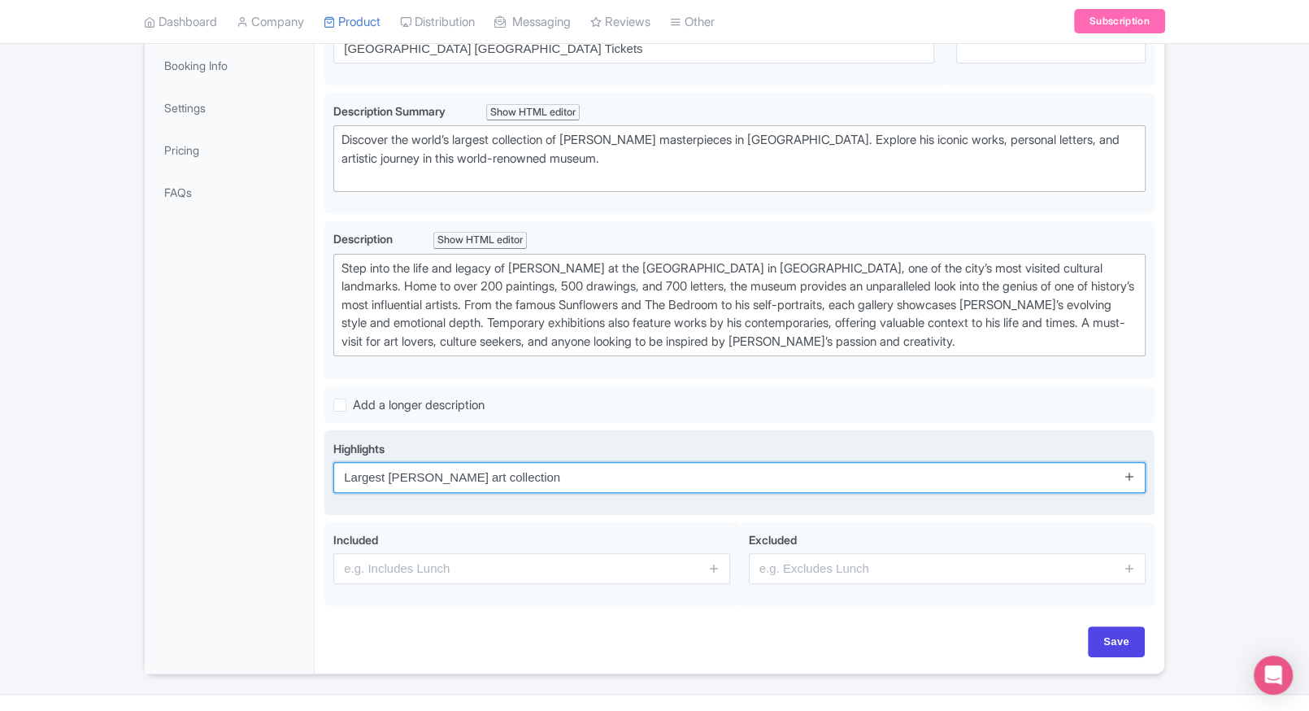
type input "Largest [PERSON_NAME] art collection"
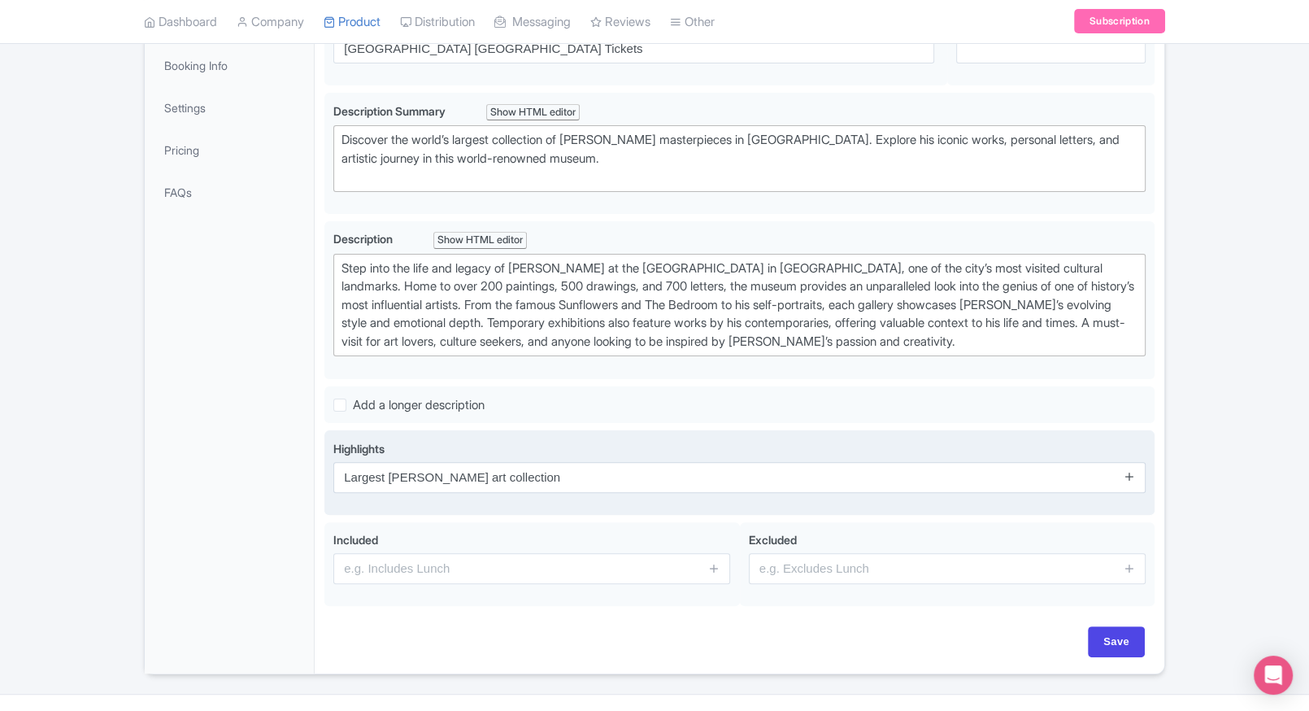
click at [1132, 474] on icon at bounding box center [1129, 476] width 12 height 12
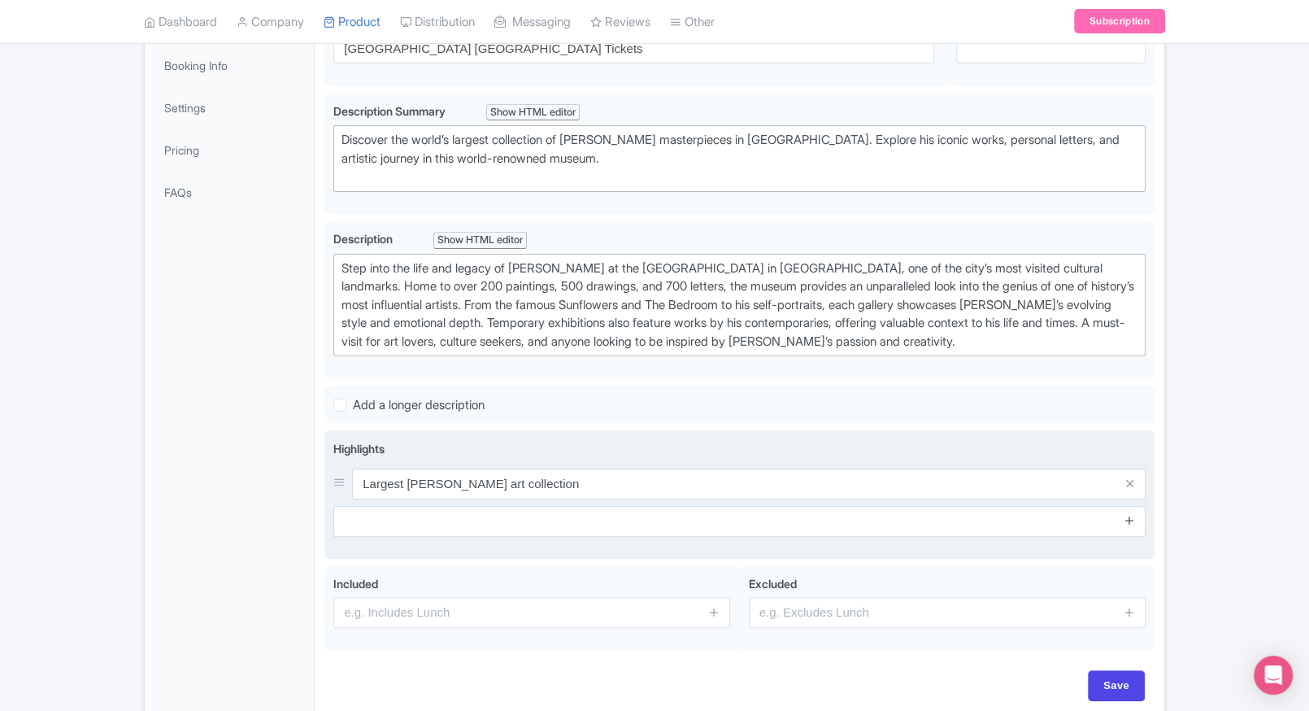
click at [1128, 523] on link at bounding box center [1129, 520] width 12 height 19
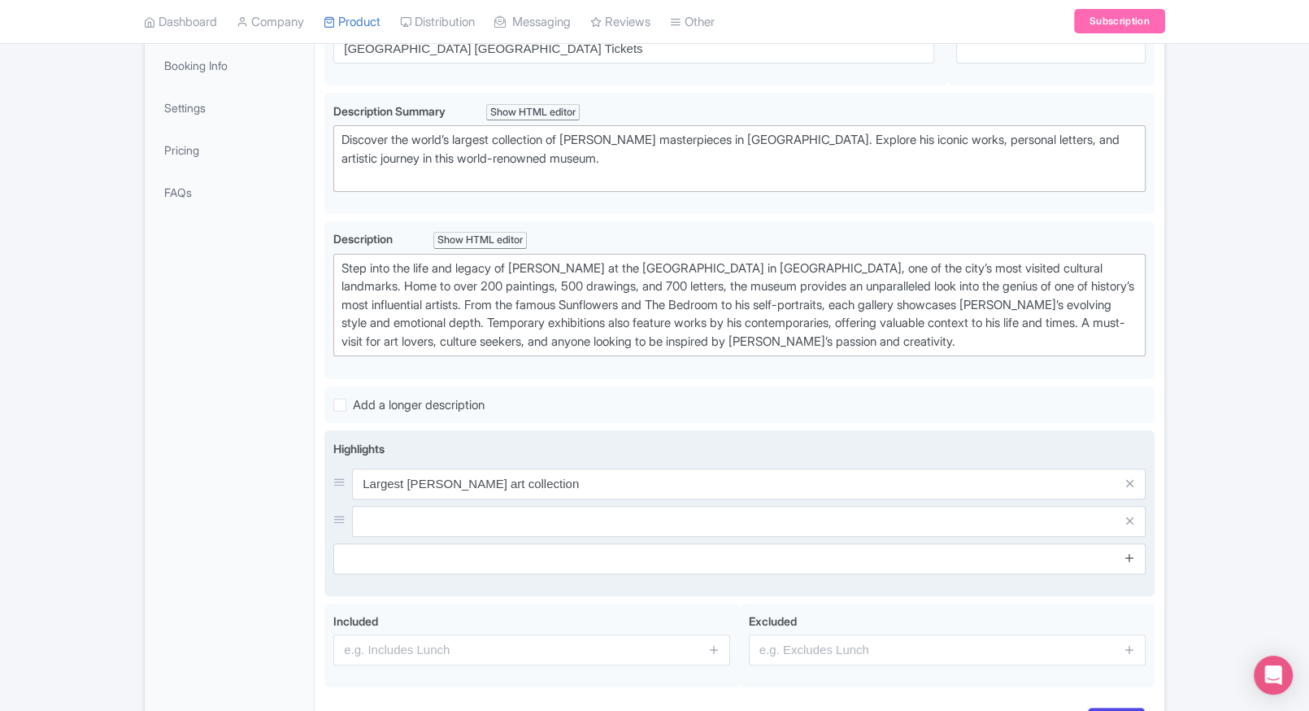
drag, startPoint x: 1129, startPoint y: 539, endPoint x: 1129, endPoint y: 549, distance: 9.8
click at [1129, 549] on span at bounding box center [1129, 558] width 33 height 31
click at [1129, 551] on icon at bounding box center [1129, 557] width 12 height 12
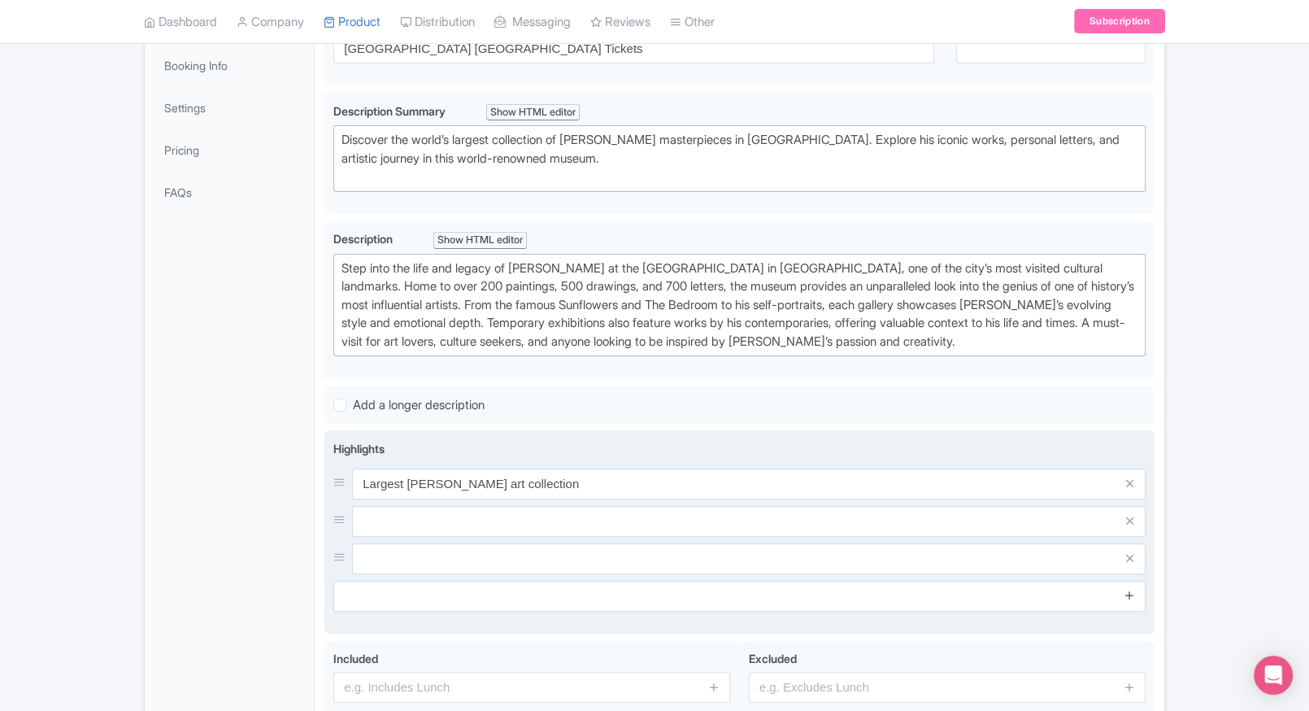
click at [1132, 601] on link at bounding box center [1129, 595] width 12 height 19
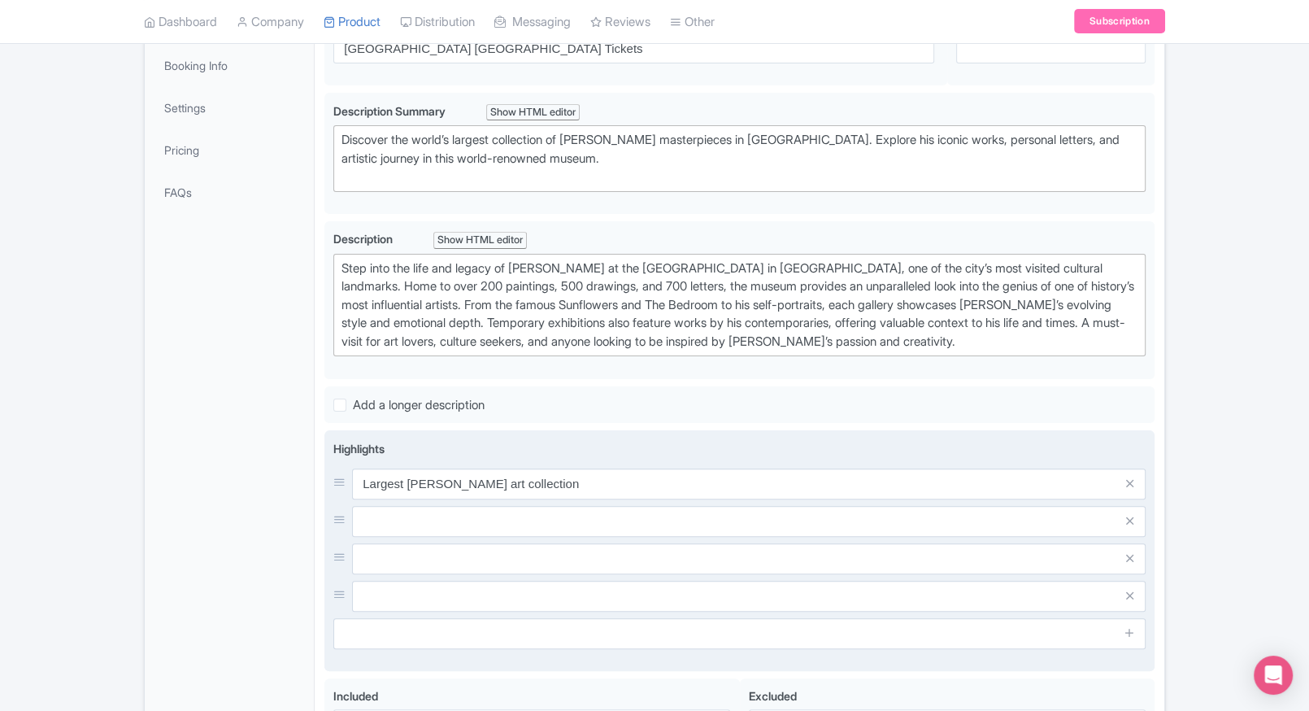
click at [776, 498] on div "Largest [PERSON_NAME] art collection" at bounding box center [739, 539] width 812 height 143
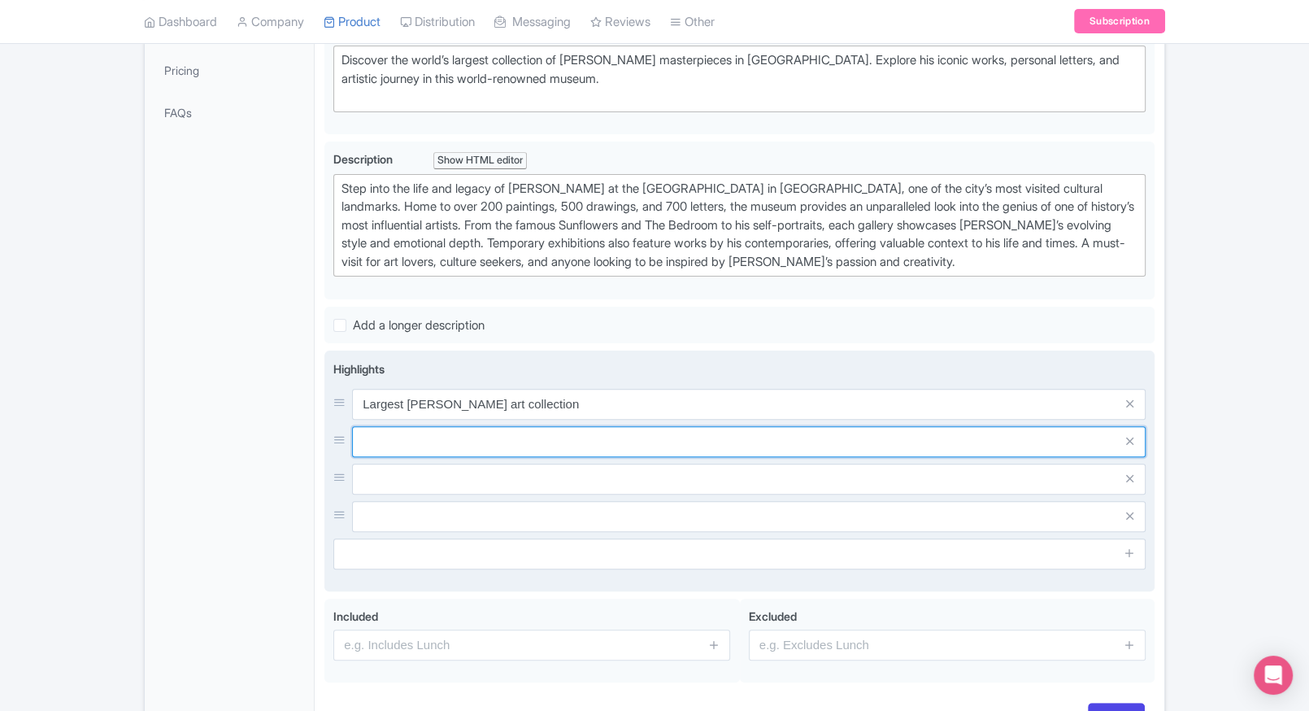
click at [674, 426] on input "text" at bounding box center [748, 441] width 793 height 31
paste input "See Sunflowers & Self-Portraits"
type input "See Sunflowers & Self-Portraits"
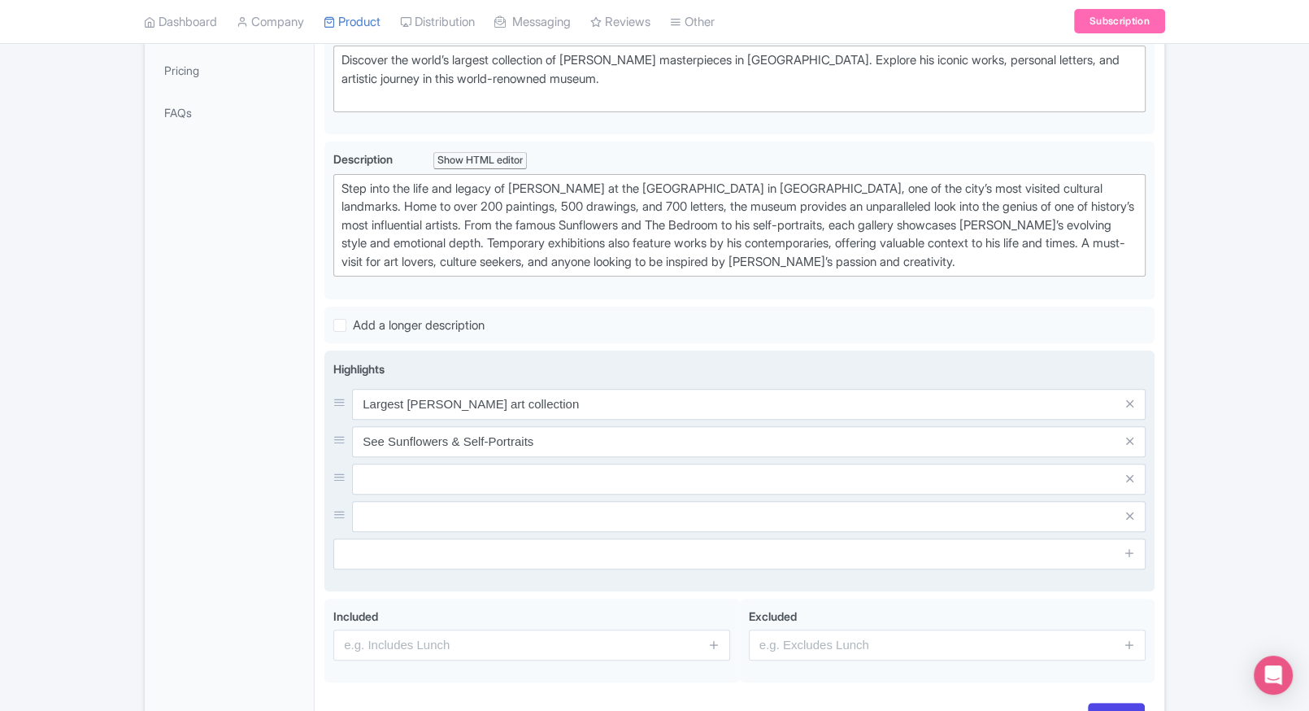
click at [397, 457] on div "Largest Van Gogh art collection See Sunflowers & Self-Portraits" at bounding box center [739, 460] width 812 height 143
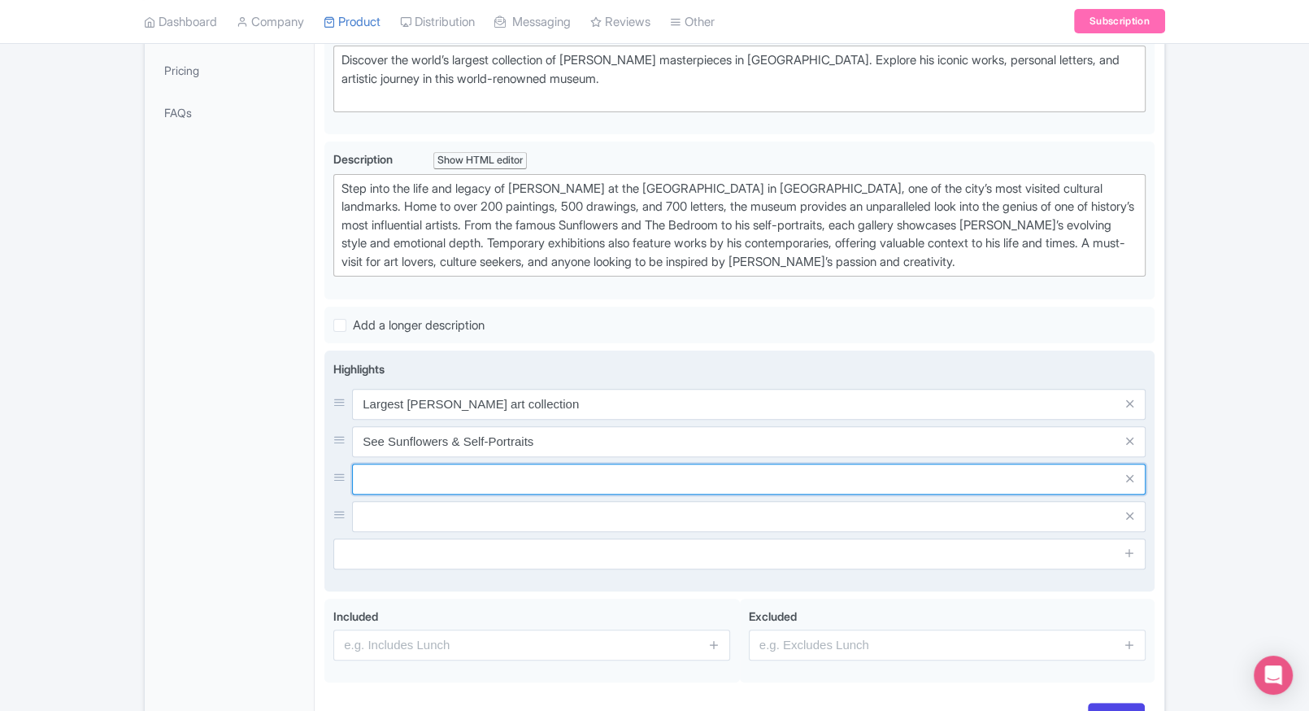
paste input "Interactive digital galleries"
type input "Interactive digital galleries"
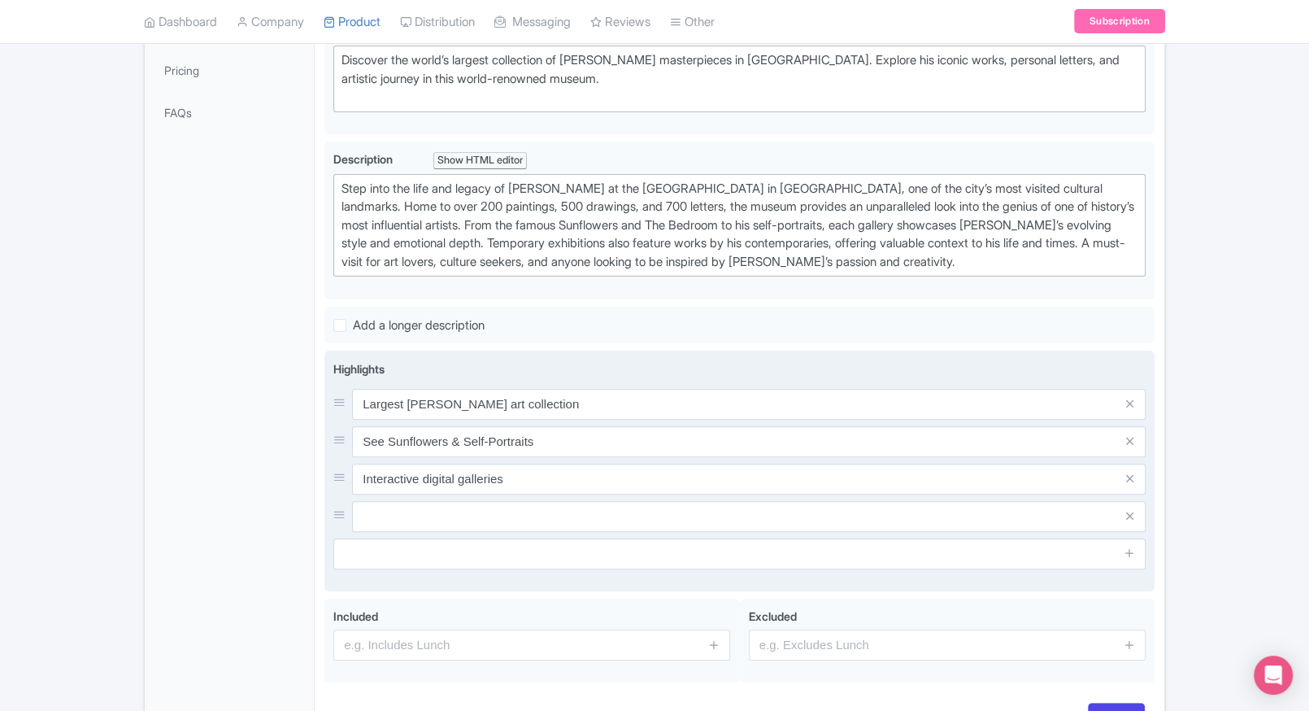
click at [450, 520] on input "text" at bounding box center [748, 516] width 793 height 31
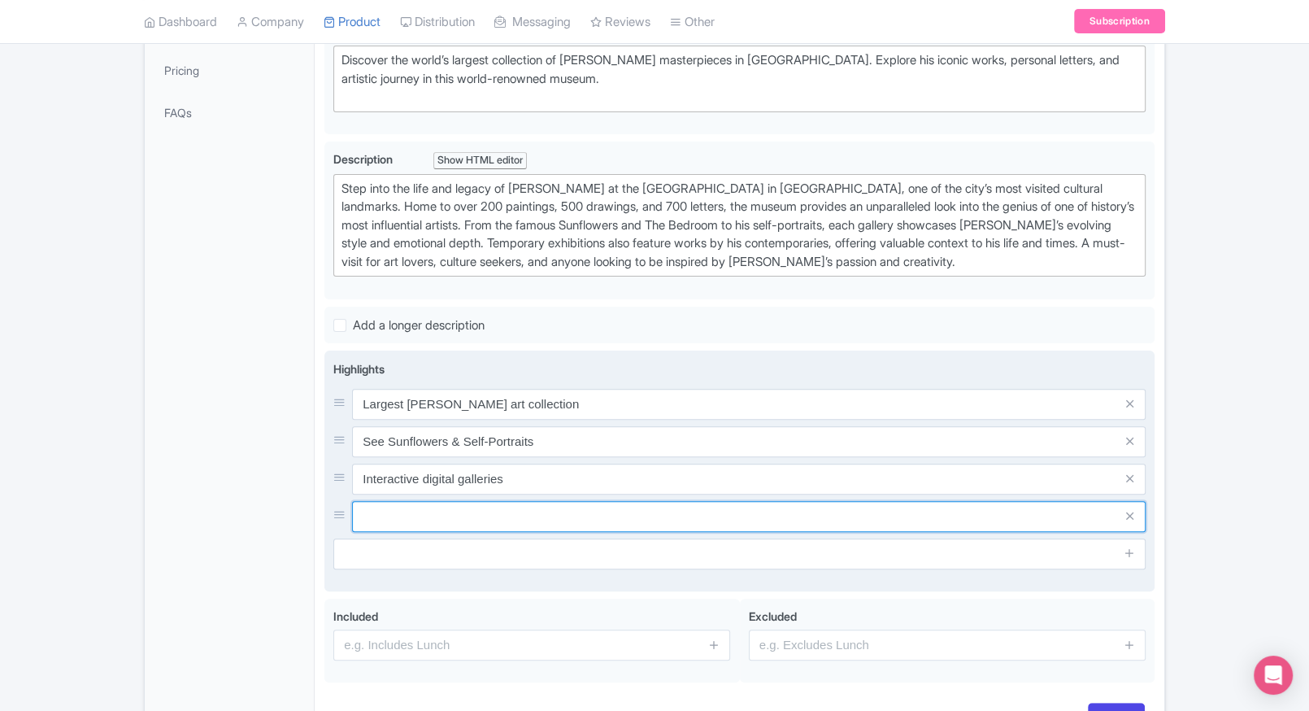
paste input "Skip-the-line entry tickets"
click at [500, 512] on input "text" at bounding box center [748, 516] width 793 height 31
type input "Skip-the-line entry tickets"
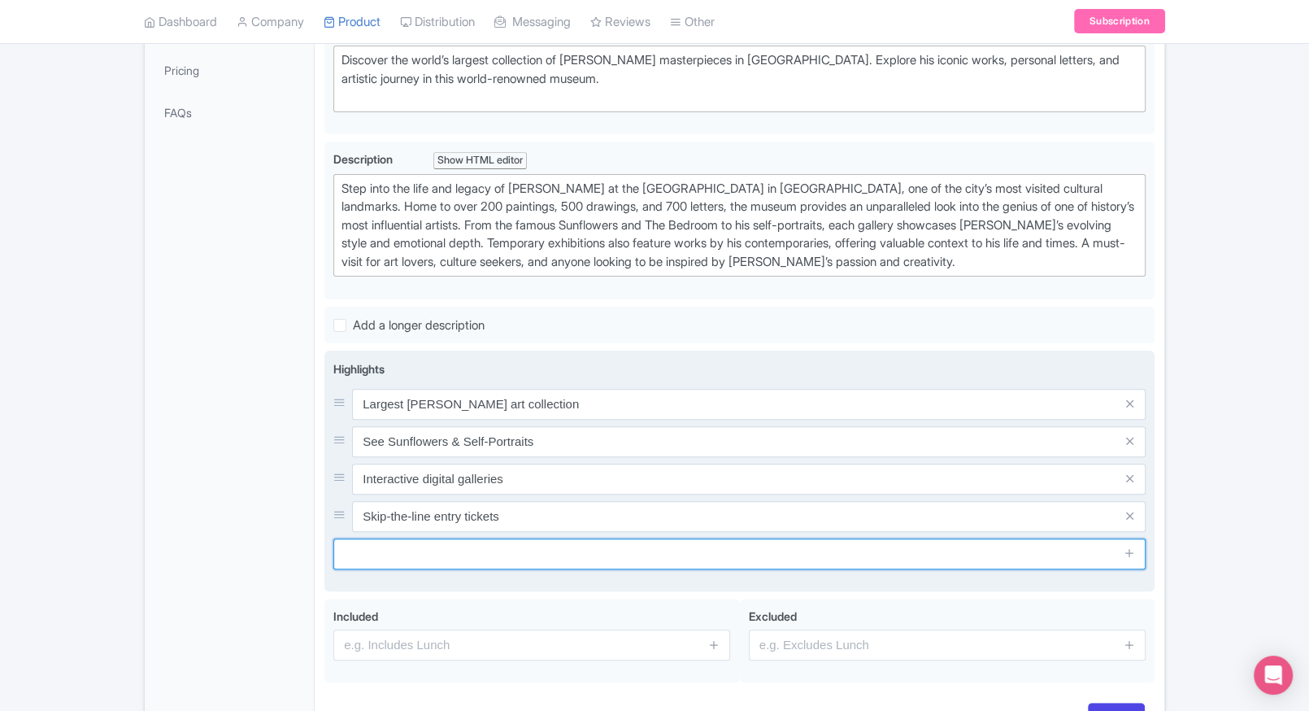
paste input "Amsterdam’s top museum"
click at [383, 556] on input "Amsterdam’s top museum" at bounding box center [739, 553] width 812 height 31
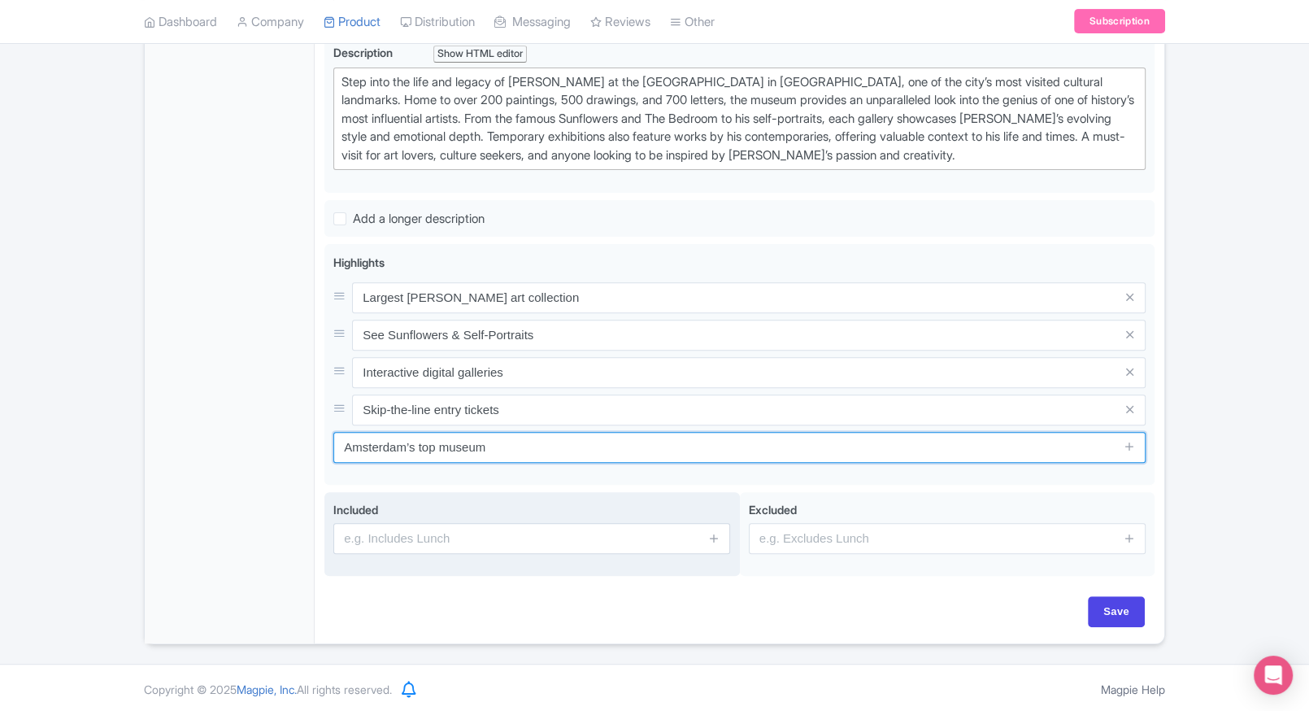
type input "Amsterdam’s top museum"
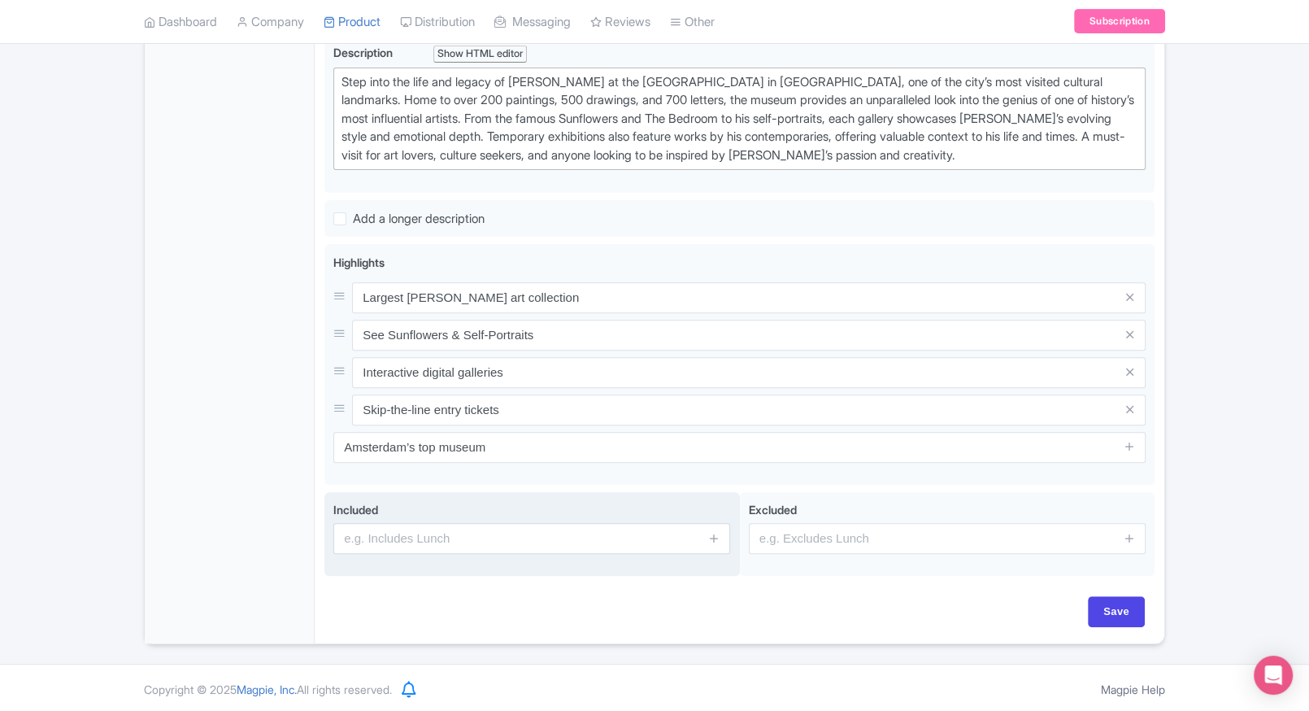
click at [495, 527] on input "text" at bounding box center [531, 538] width 397 height 31
type input "Entrance to the attraction"
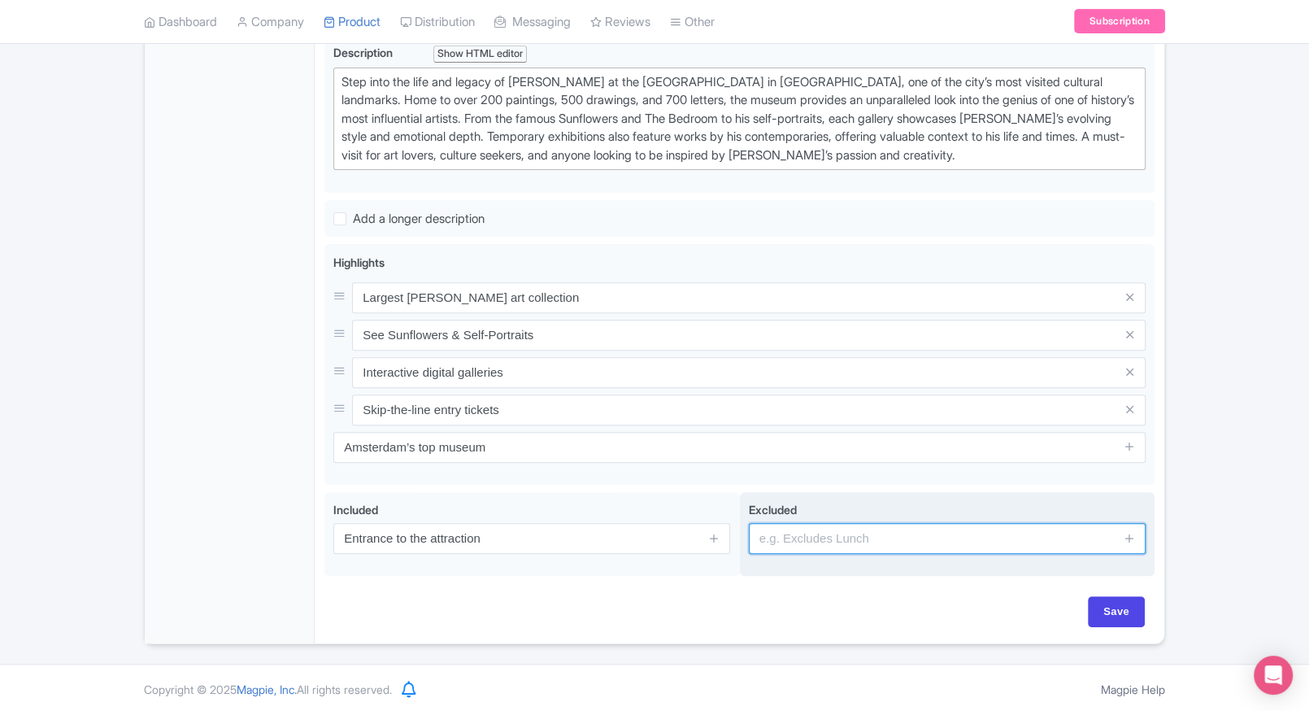
click at [780, 532] on input "text" at bounding box center [947, 538] width 397 height 31
type input "guides, audio guides"
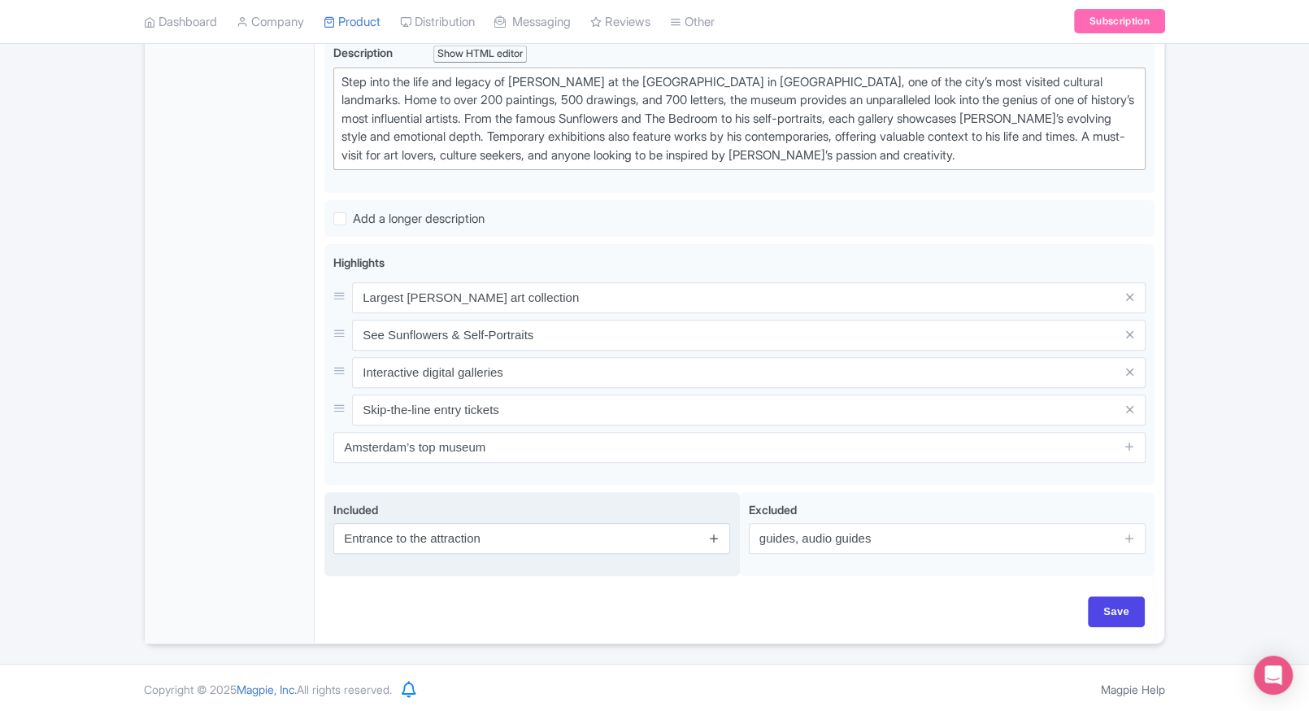
click at [719, 535] on icon at bounding box center [714, 538] width 12 height 12
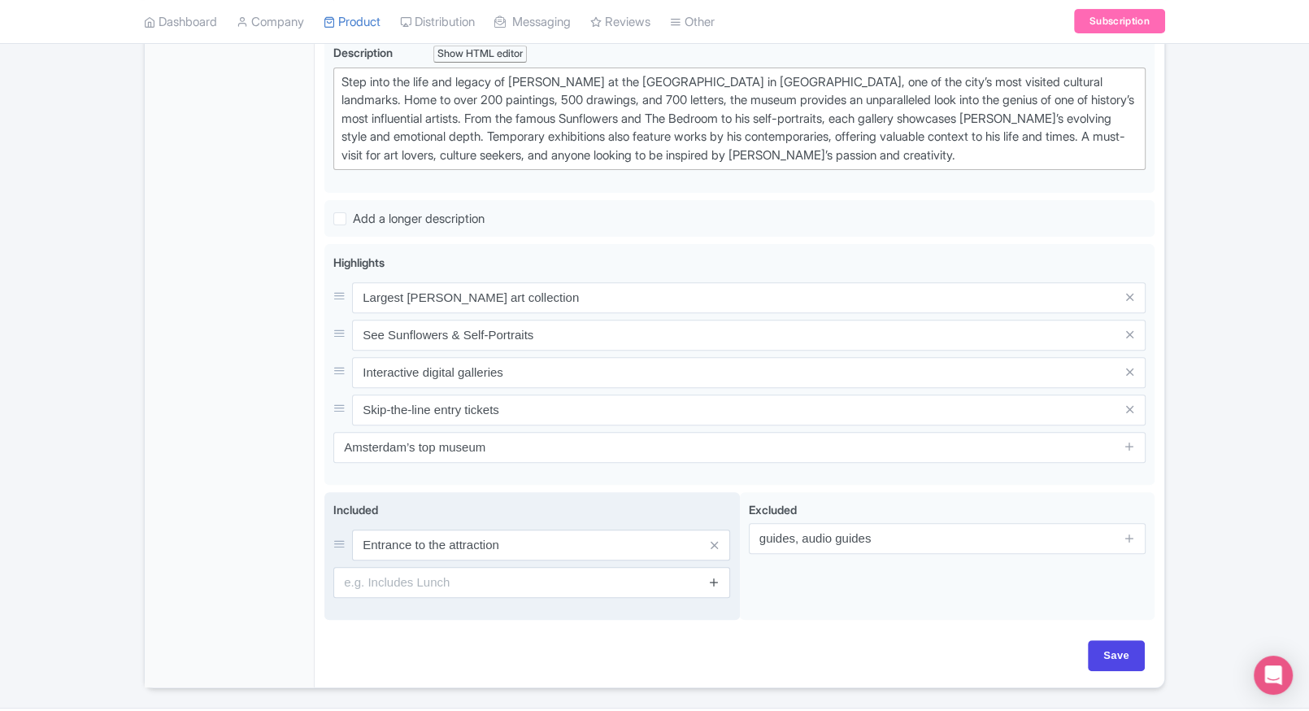
click at [711, 576] on icon at bounding box center [714, 582] width 12 height 12
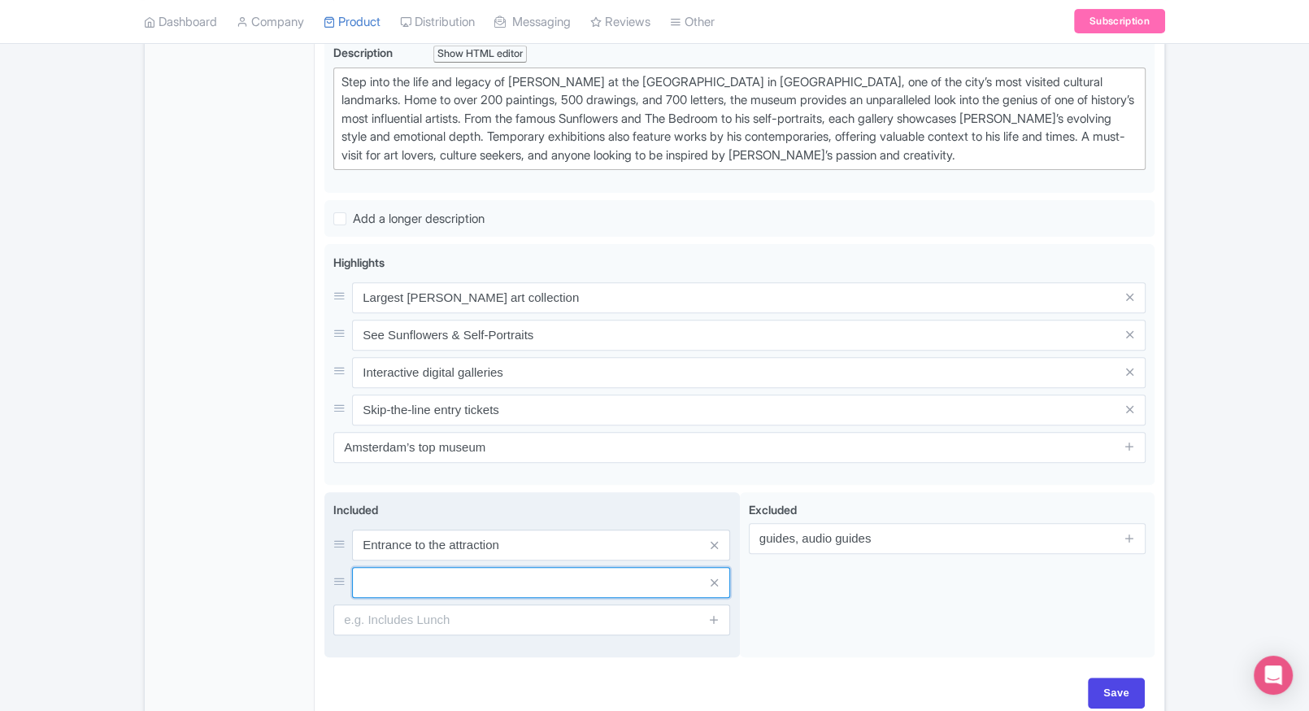
click at [554, 572] on input "text" at bounding box center [541, 582] width 378 height 31
paste input "Access to permanent and temporary exhibitions"
type input "Access to permanent and temporary exhibitions"
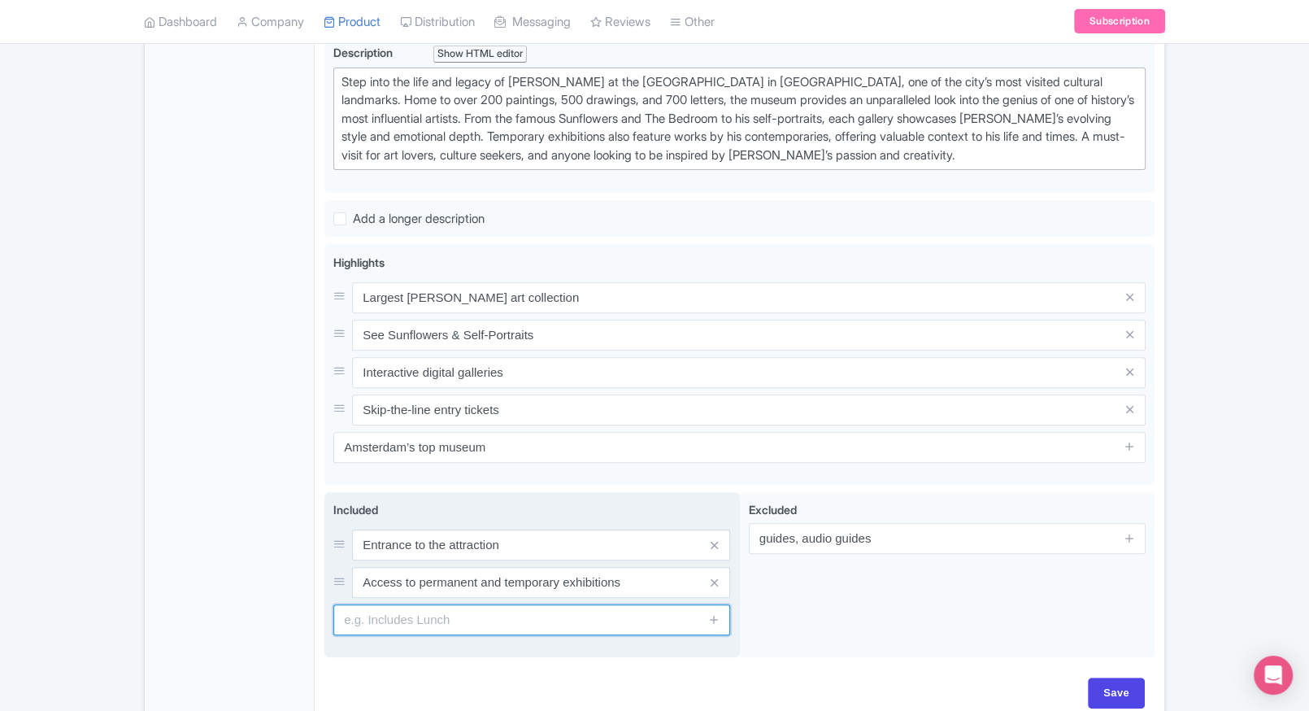
click at [423, 625] on input "text" at bounding box center [531, 619] width 397 height 31
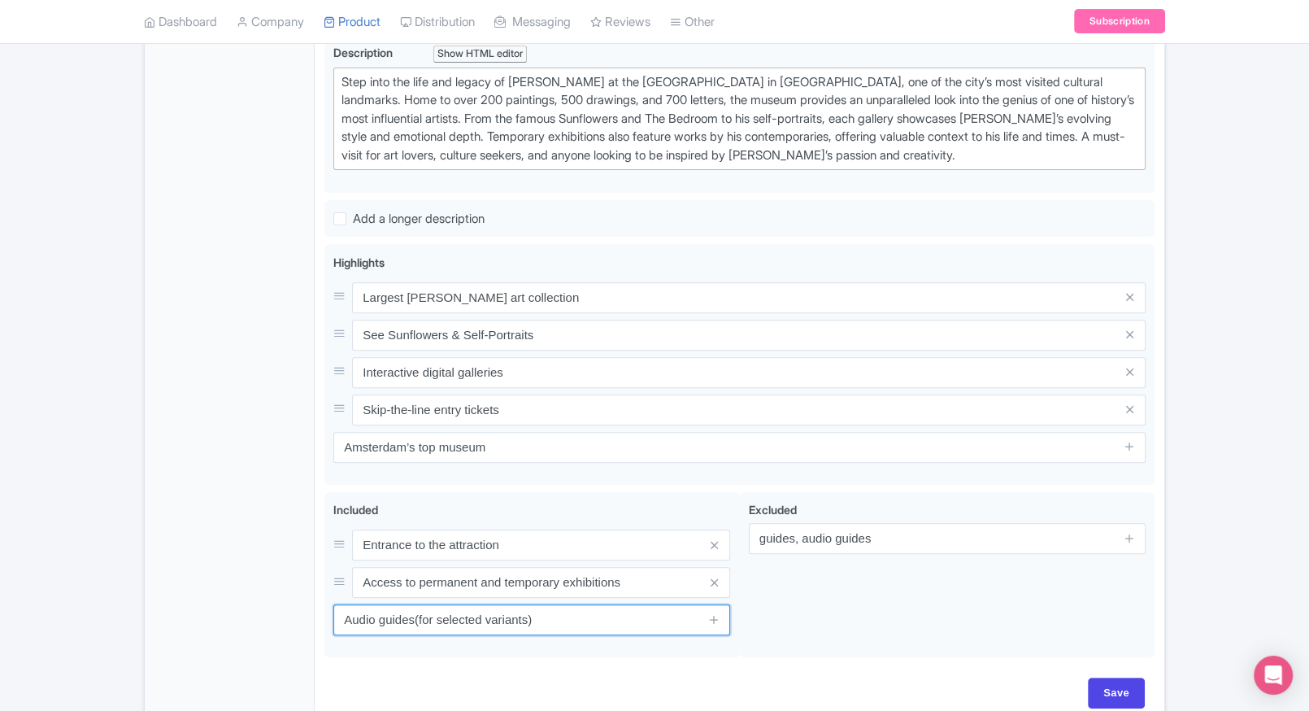
scroll to position [572, 0]
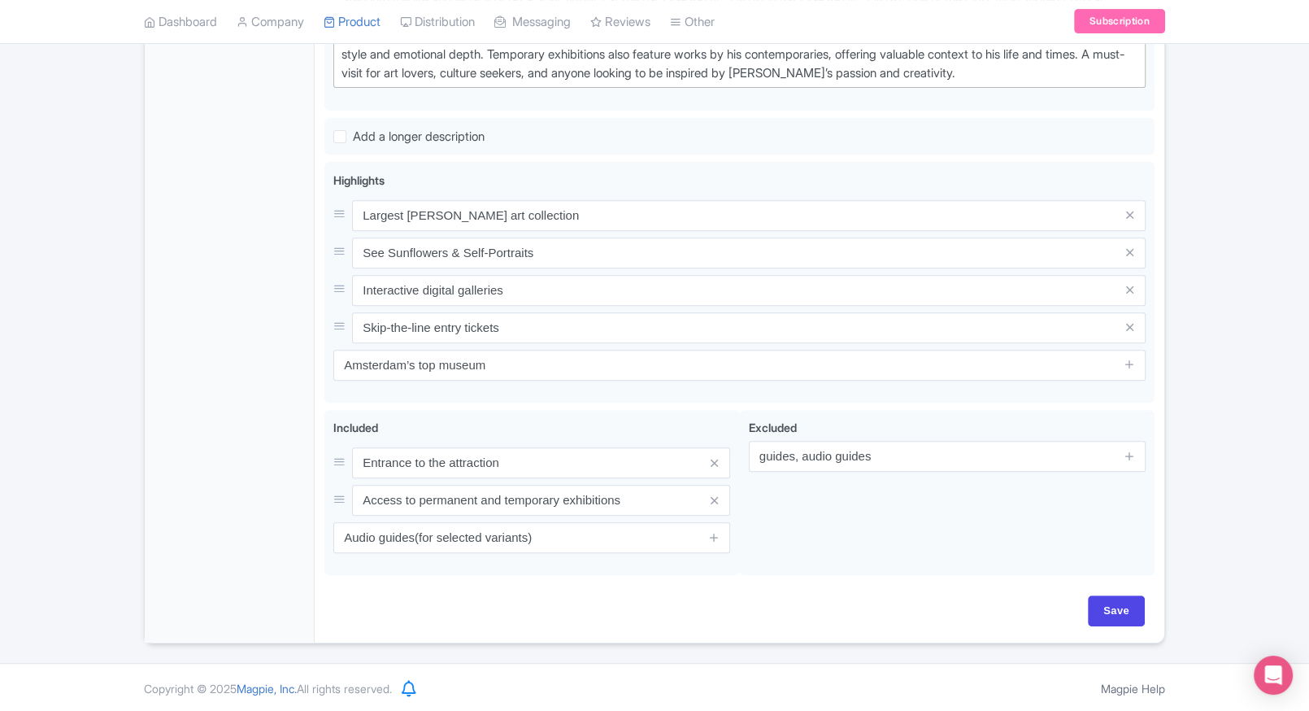
click at [1000, 657] on div "P Prince Dalal TicketEx Profile Users Settings Sign out Dashboard Company Produ…" at bounding box center [654, 45] width 1309 height 1235
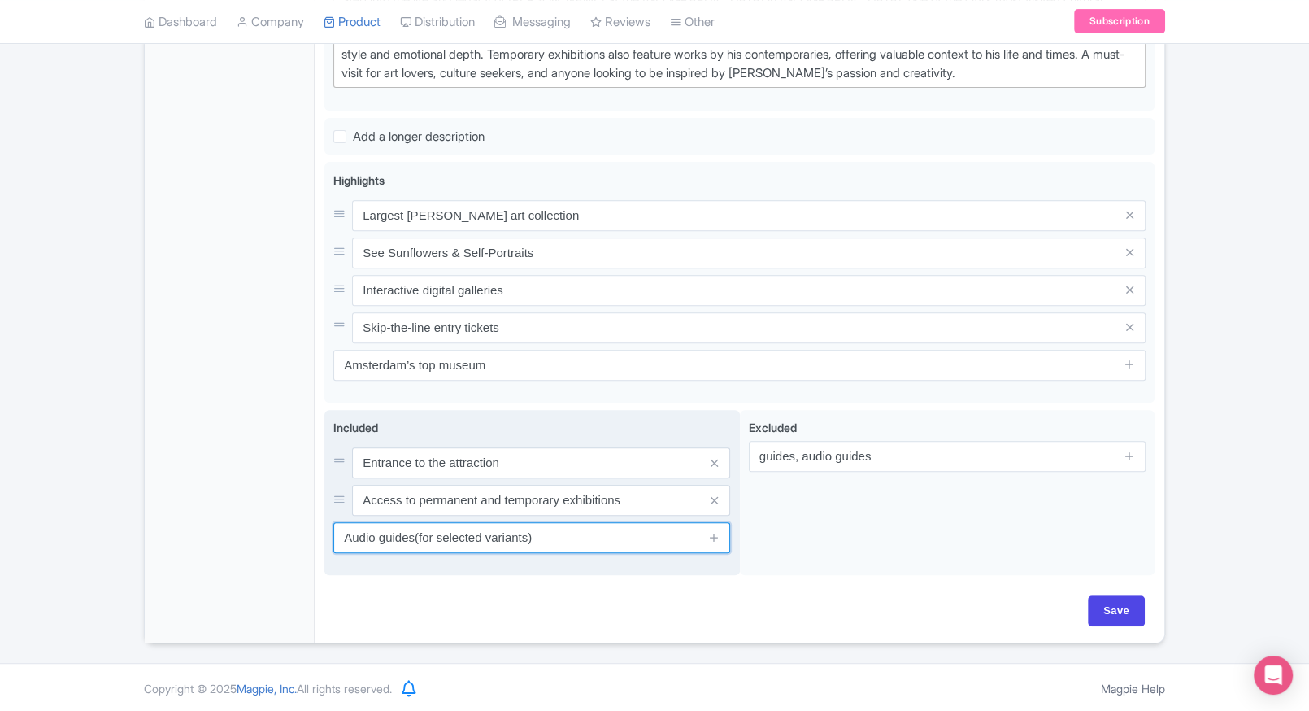
click at [363, 536] on input "Audio guides(for selected variants)" at bounding box center [531, 537] width 397 height 31
click at [418, 533] on input "Audio guides(for selected variants)" at bounding box center [531, 537] width 397 height 31
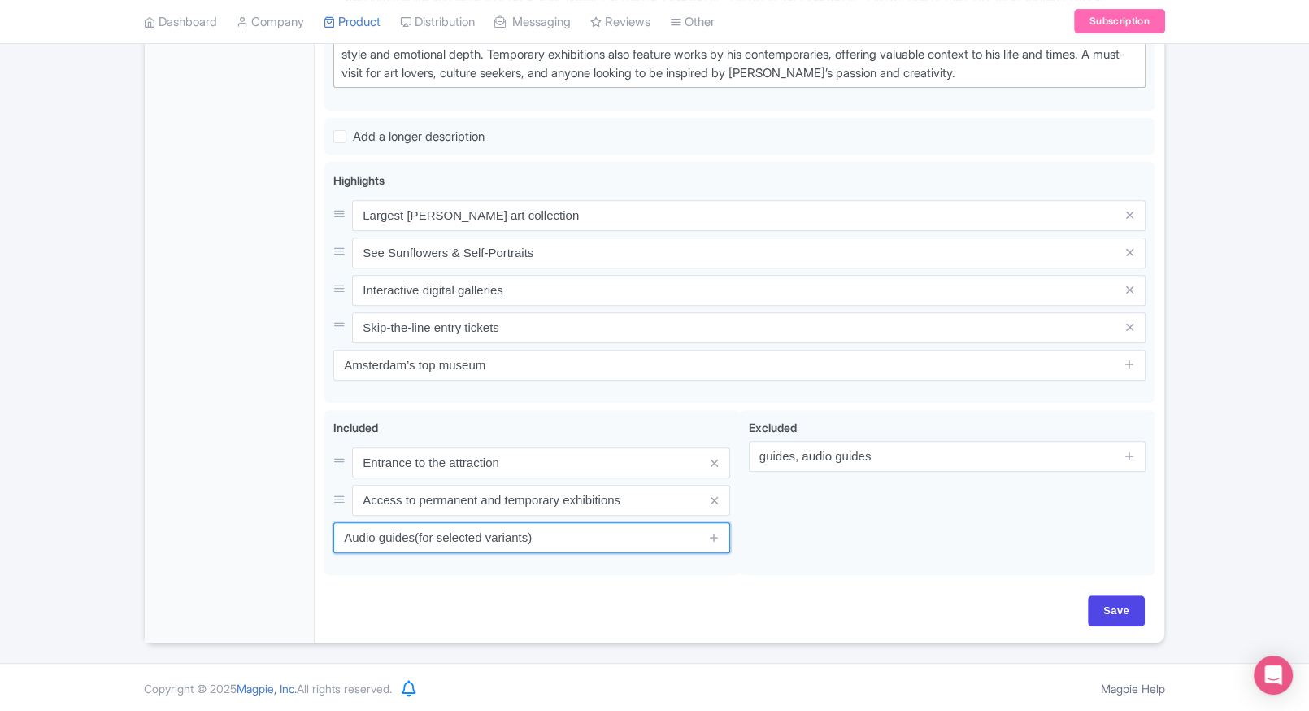
drag, startPoint x: 410, startPoint y: 535, endPoint x: 312, endPoint y: 537, distance: 97.6
click at [312, 537] on div "General Booking Info Settings Pricing FAQs Name * Van Gogh Museum Amsterdam Tic…" at bounding box center [654, 183] width 1019 height 919
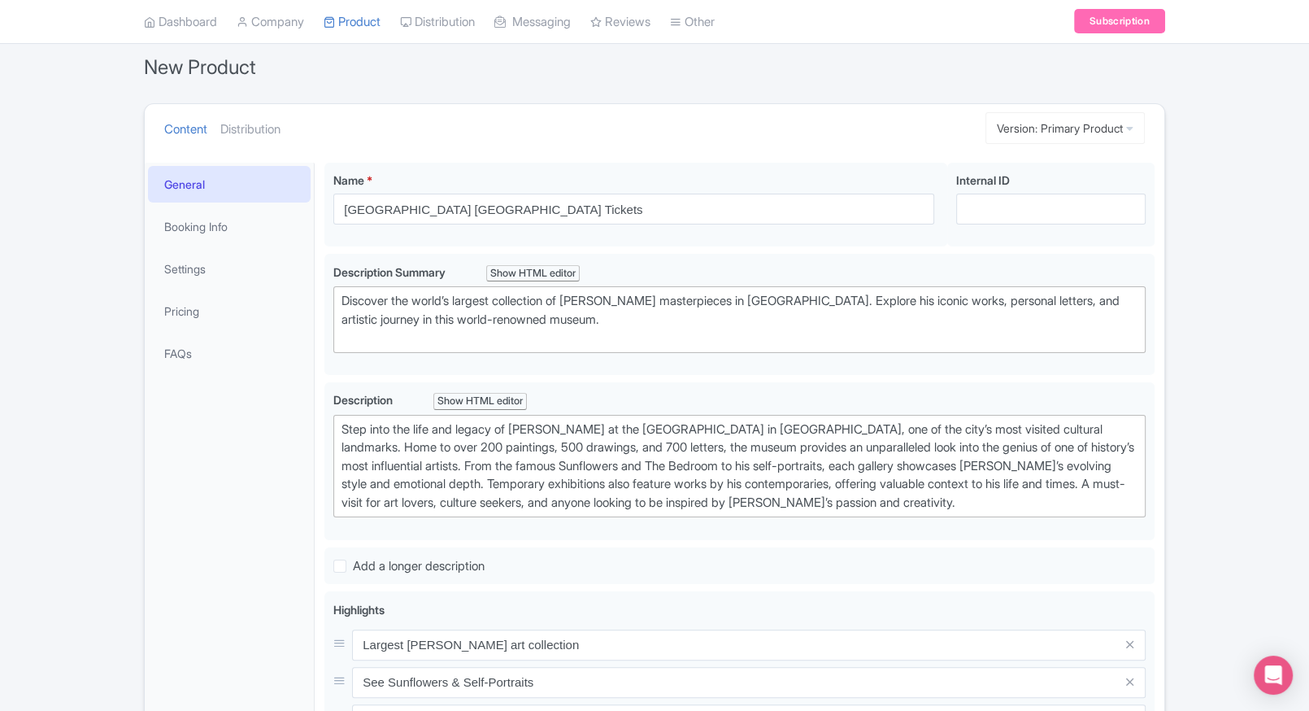
scroll to position [130, 0]
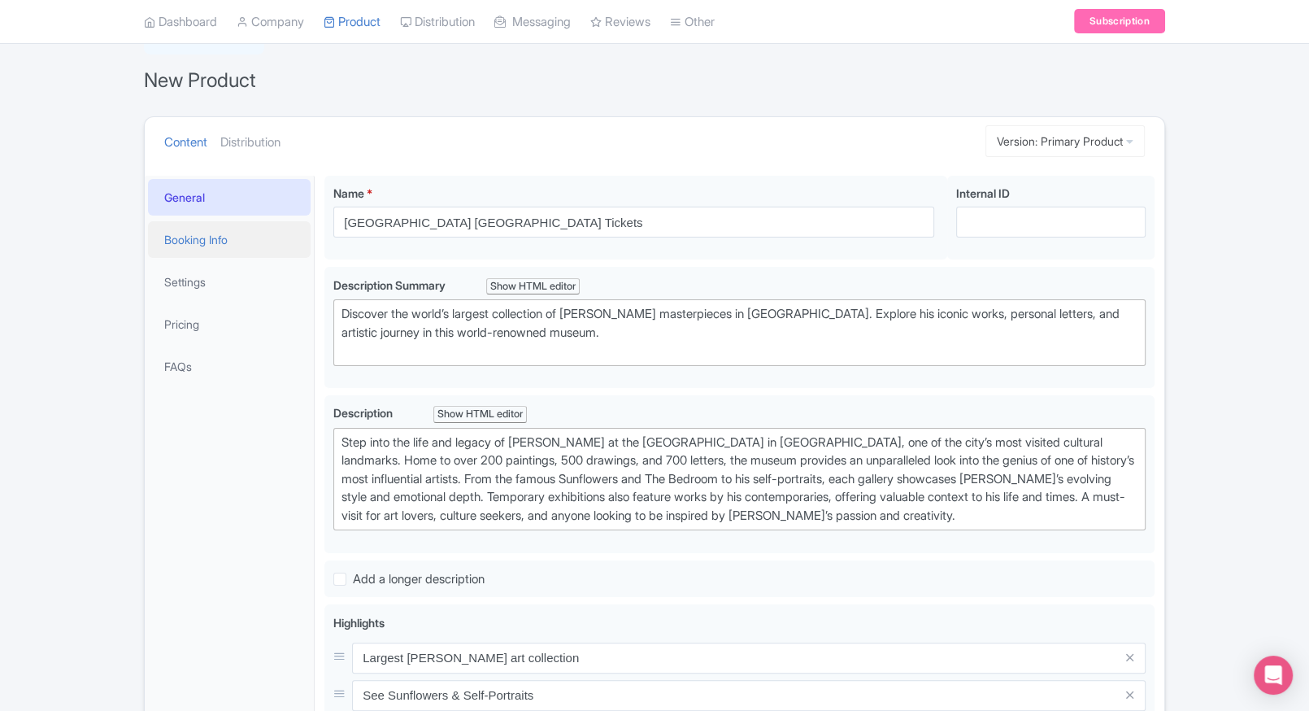
type input "Audio guide(for selected variants)"
click at [206, 248] on link "Booking Info" at bounding box center [229, 239] width 163 height 37
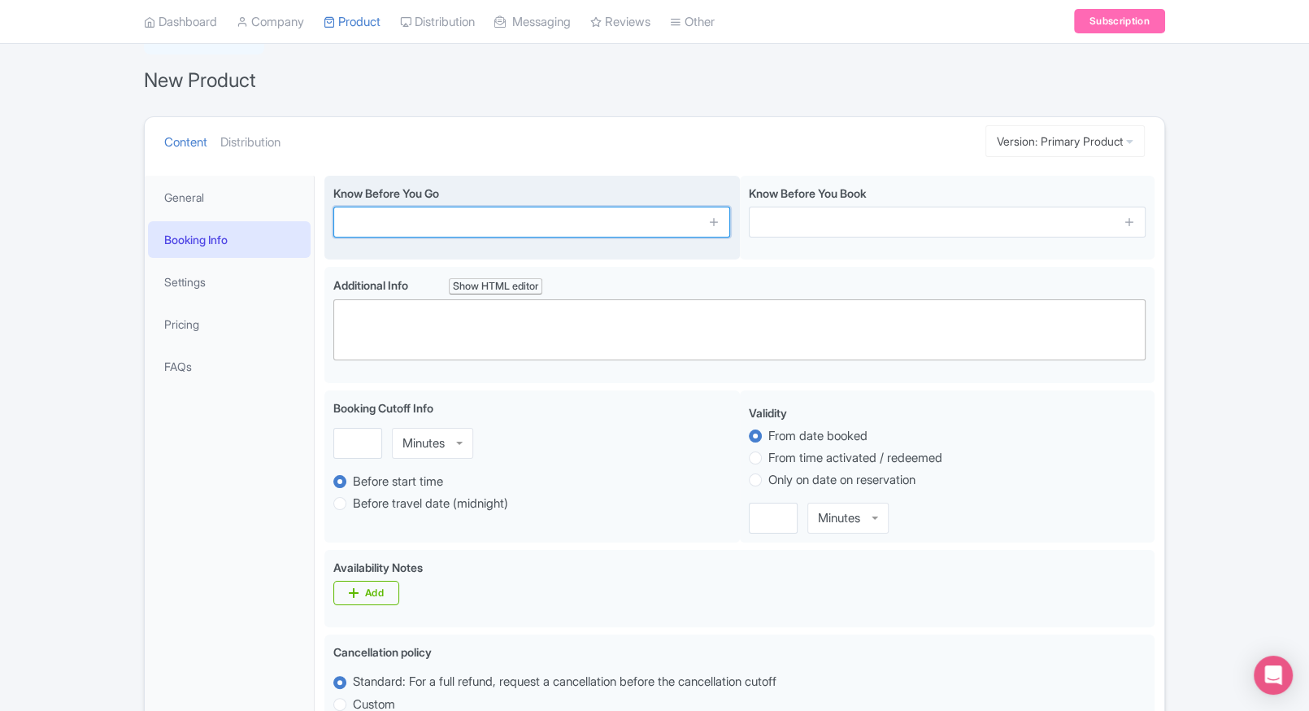
click at [461, 219] on input "text" at bounding box center [531, 221] width 397 height 31
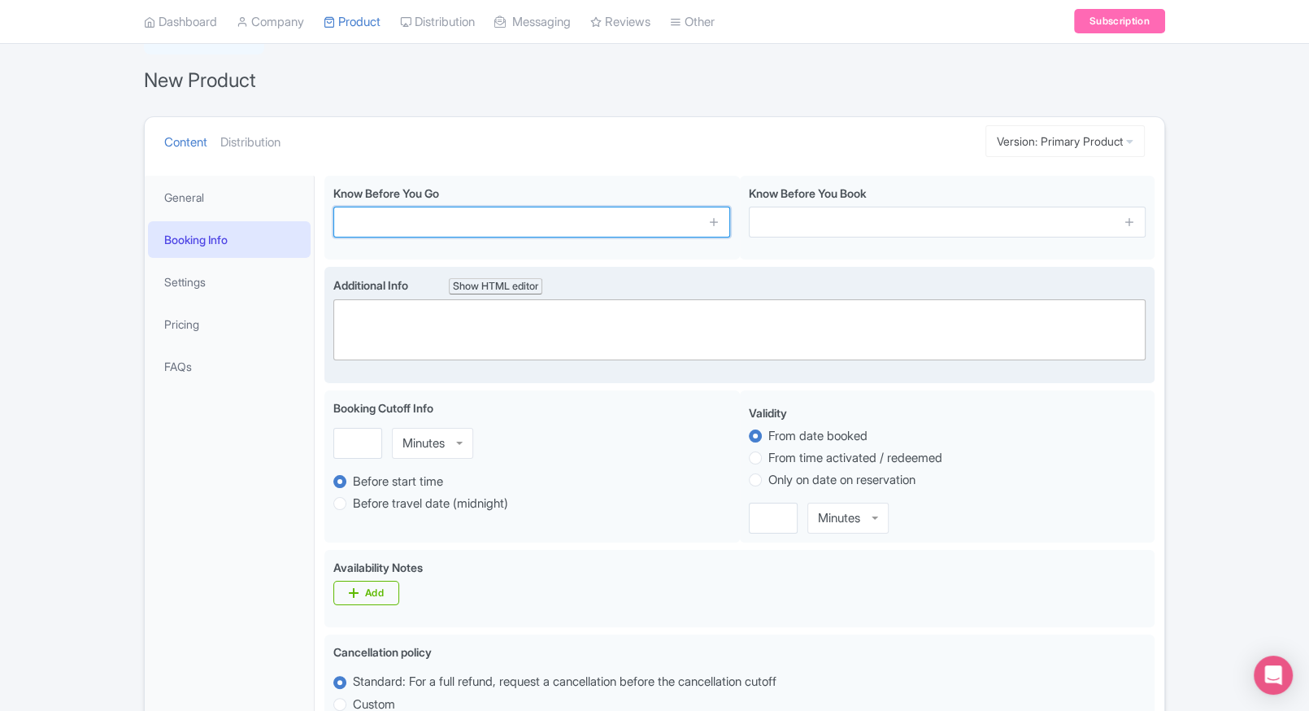
paste input "The museum is located at Museumplein, [GEOGRAPHIC_DATA]."
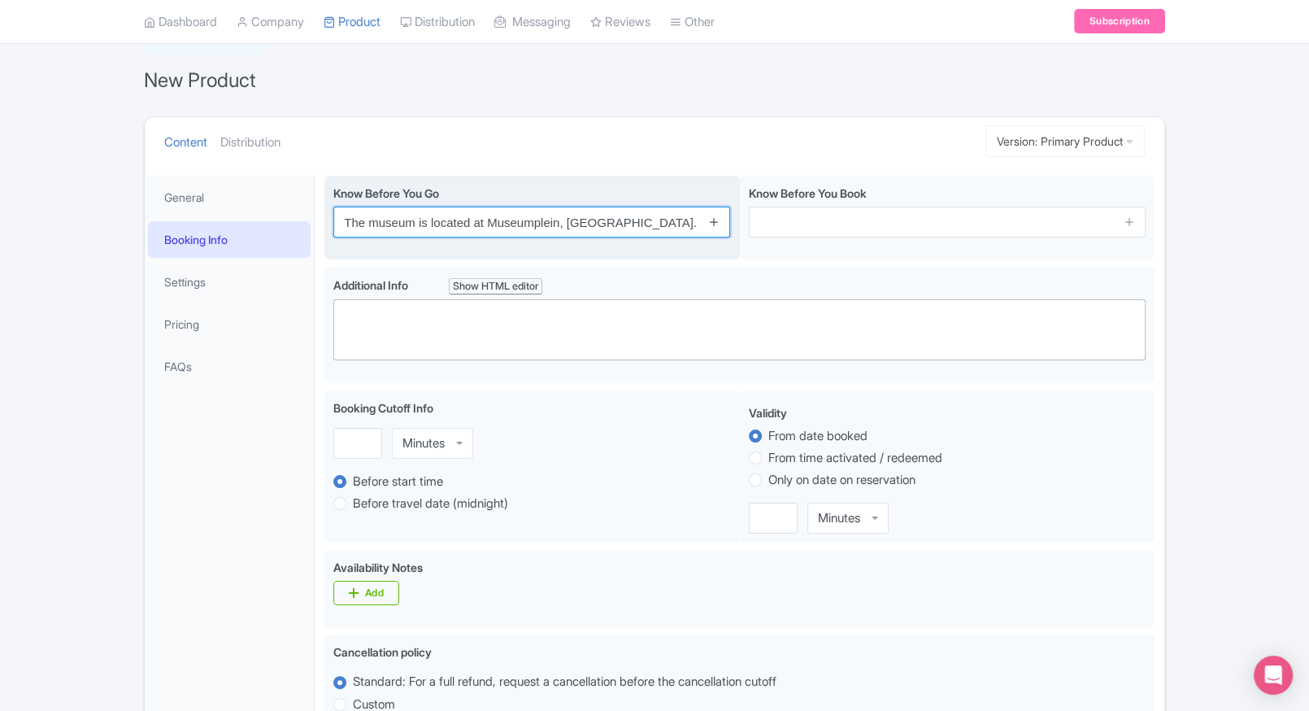
type input "The museum is located at Museumplein, [GEOGRAPHIC_DATA]."
click at [718, 223] on icon at bounding box center [714, 221] width 12 height 12
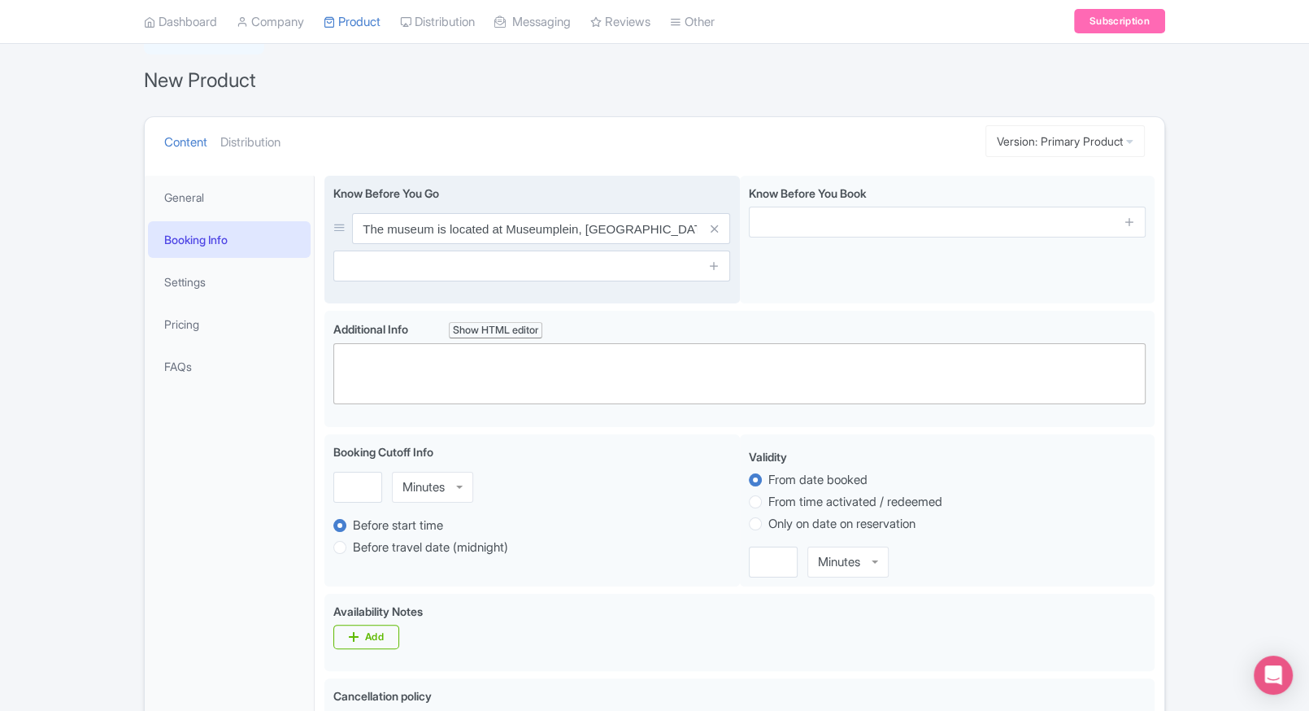
click at [717, 287] on div "Know Before You Go The museum is located at Museumplein, Amsterdam." at bounding box center [531, 240] width 415 height 128
drag, startPoint x: 714, startPoint y: 254, endPoint x: 715, endPoint y: 267, distance: 12.3
click at [715, 267] on span at bounding box center [714, 265] width 33 height 31
click at [715, 267] on icon at bounding box center [714, 265] width 12 height 12
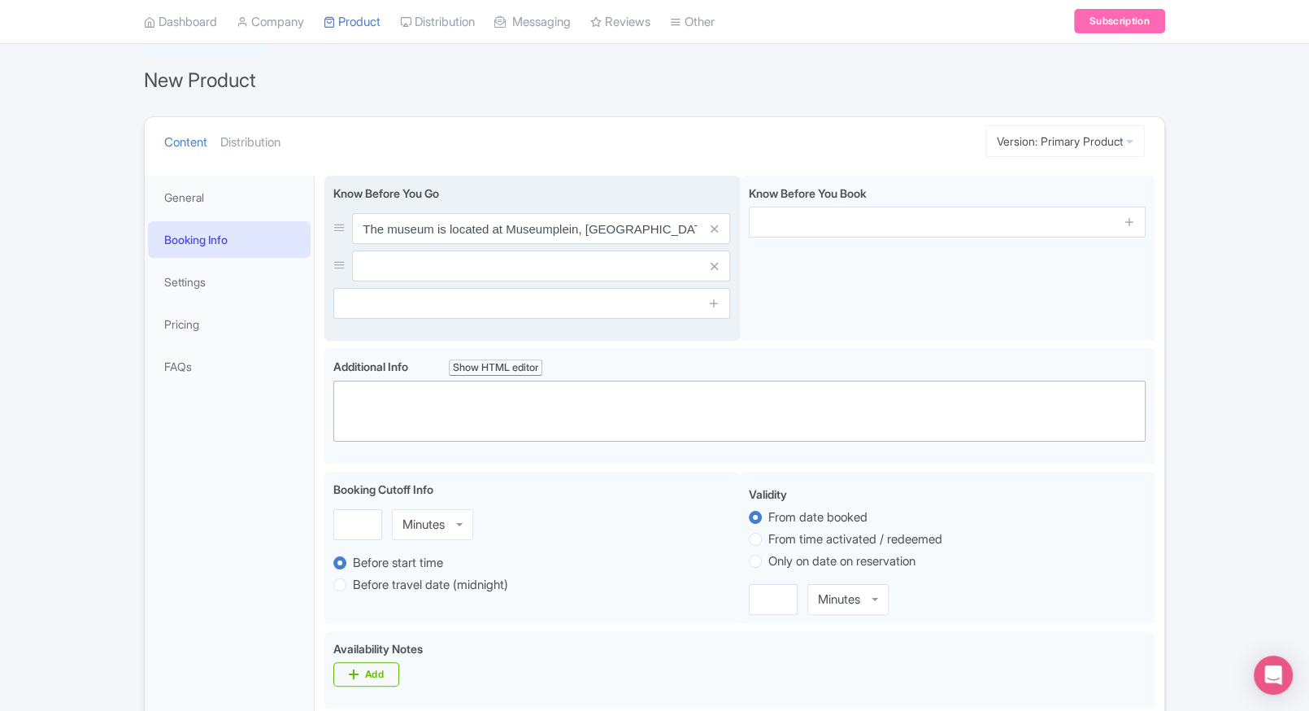
drag, startPoint x: 719, startPoint y: 296, endPoint x: 732, endPoint y: 312, distance: 20.8
click at [732, 312] on div "Know Before You Go The museum is located at Museumplein, Amsterdam." at bounding box center [531, 259] width 415 height 166
click at [718, 309] on link at bounding box center [714, 303] width 12 height 19
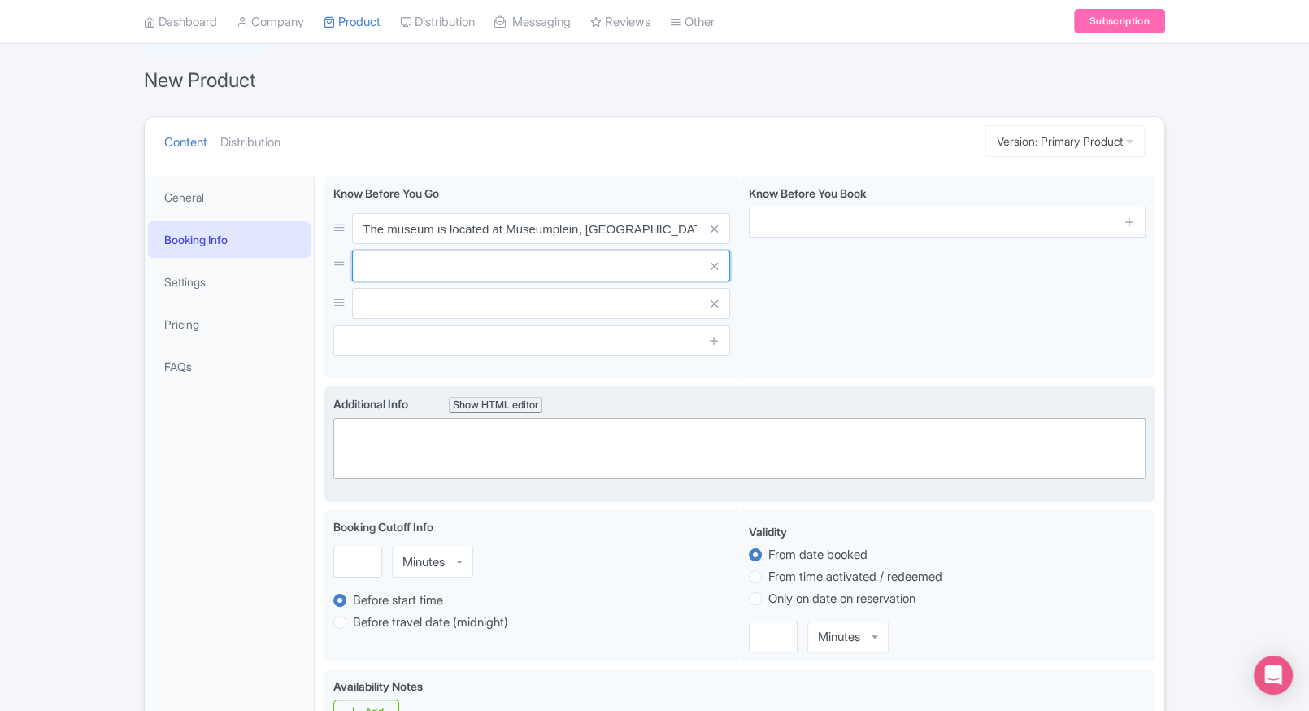
paste input "Large bags and luggage are not permitted inside"
paste input "Photography is allowed but no flash."
type input "Large bags and luggage are not permitted inside"
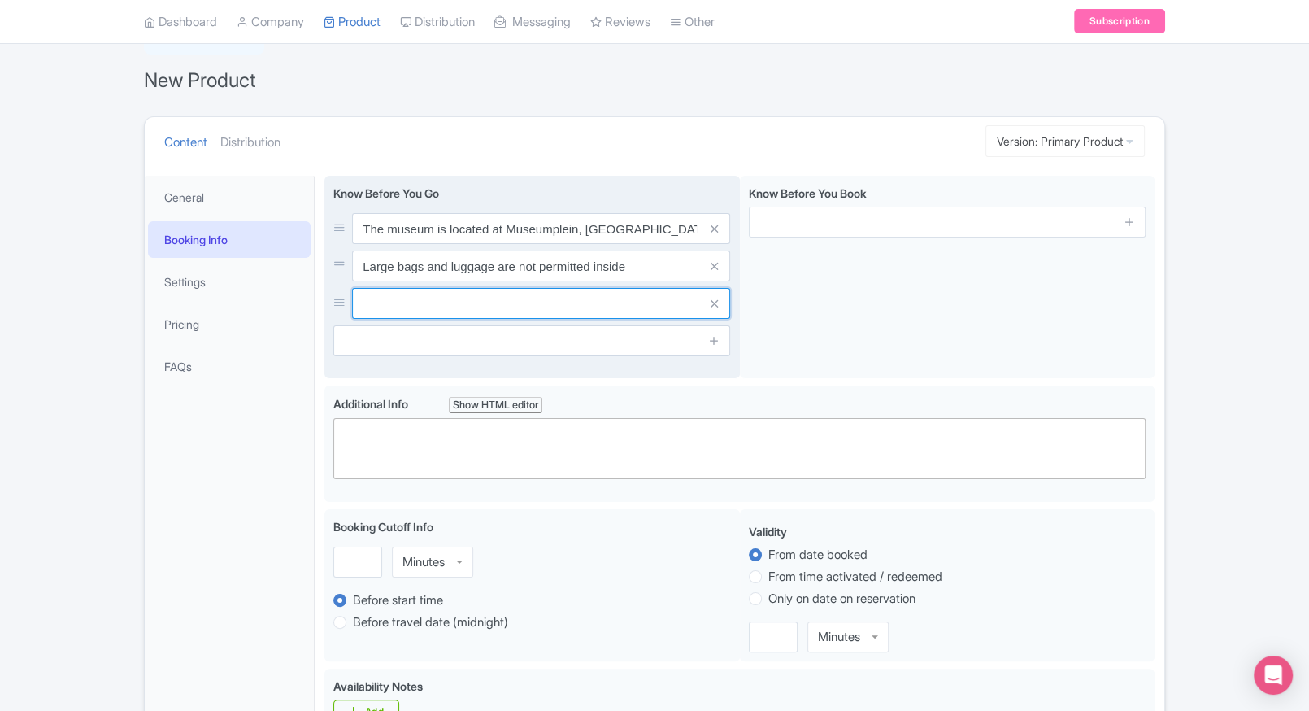
click at [455, 309] on input "text" at bounding box center [541, 303] width 378 height 31
paste input "Photography is allowed but no flash."
type input "Photography is allowed but no flash."
click at [515, 335] on input "text" at bounding box center [531, 340] width 397 height 31
paste input "The museum is wheelchair accessible"
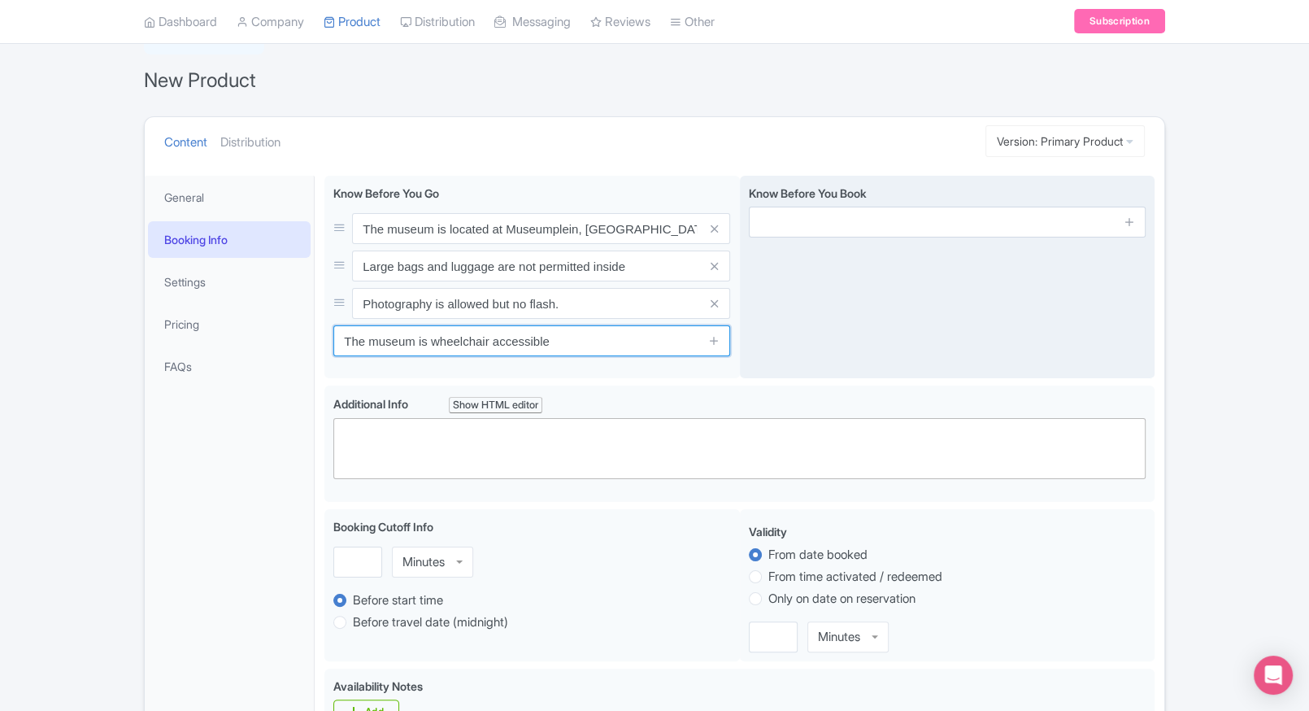
type input "The museum is wheelchair accessible"
click at [811, 316] on div "Know Before You Book" at bounding box center [947, 277] width 415 height 203
click at [1125, 222] on icon at bounding box center [1129, 221] width 12 height 12
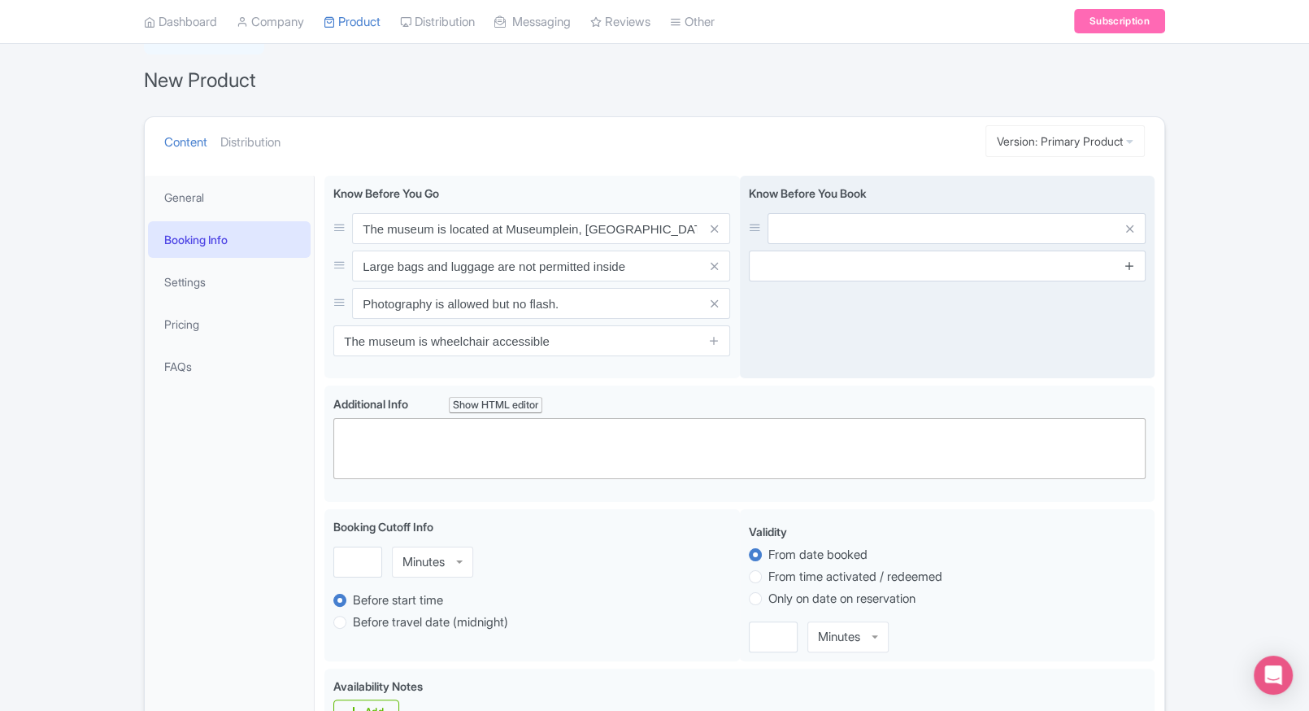
click at [1129, 266] on icon at bounding box center [1129, 265] width 12 height 12
click at [1132, 307] on icon at bounding box center [1129, 303] width 12 height 12
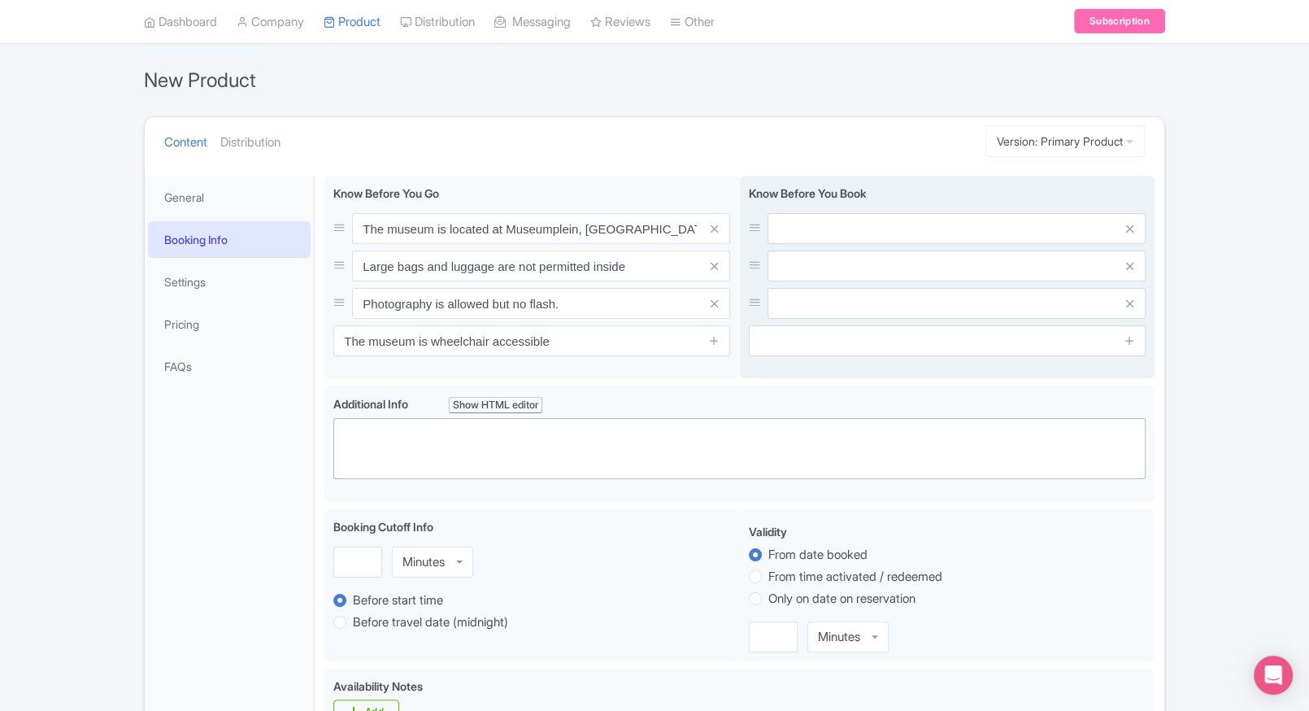
click at [963, 218] on input "text" at bounding box center [956, 228] width 378 height 31
paste input "Tickets are valid only for the selected date and time"
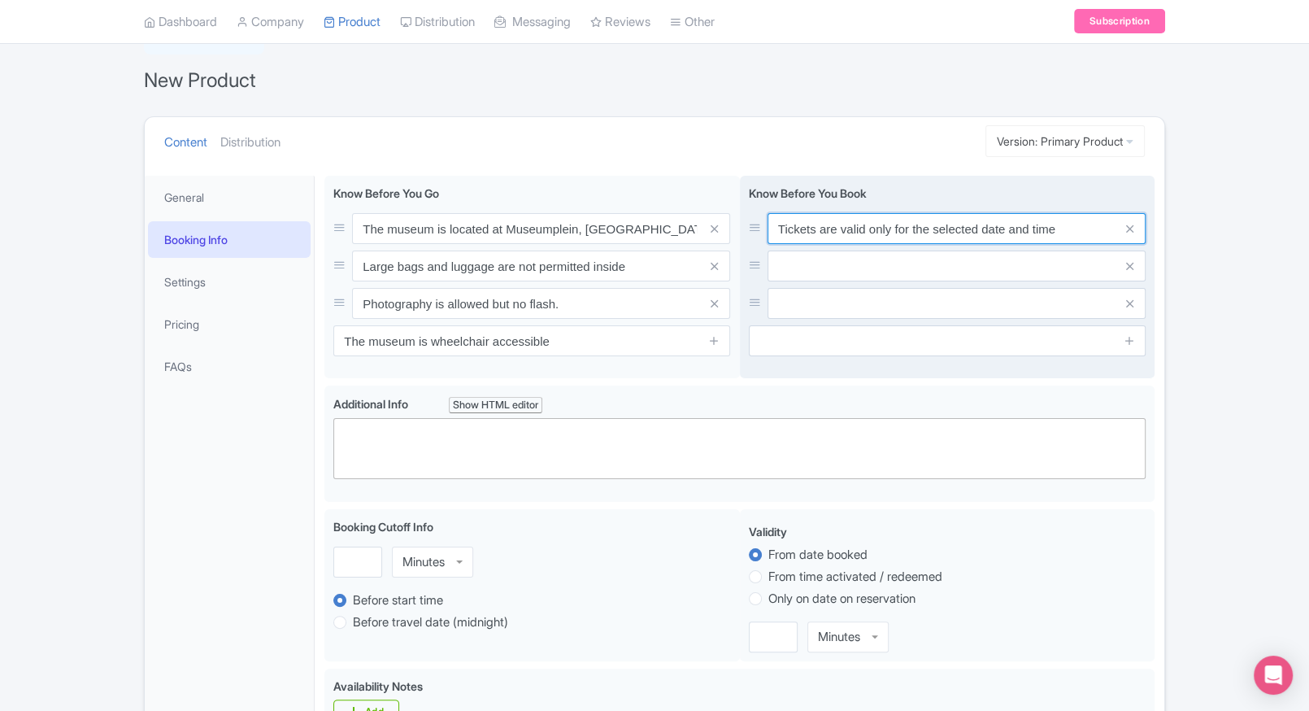
type input "Tickets are valid only for the selected date and time"
click at [816, 277] on input "text" at bounding box center [956, 265] width 378 height 31
paste input "Children under 18 enter for free with a valid ticket."
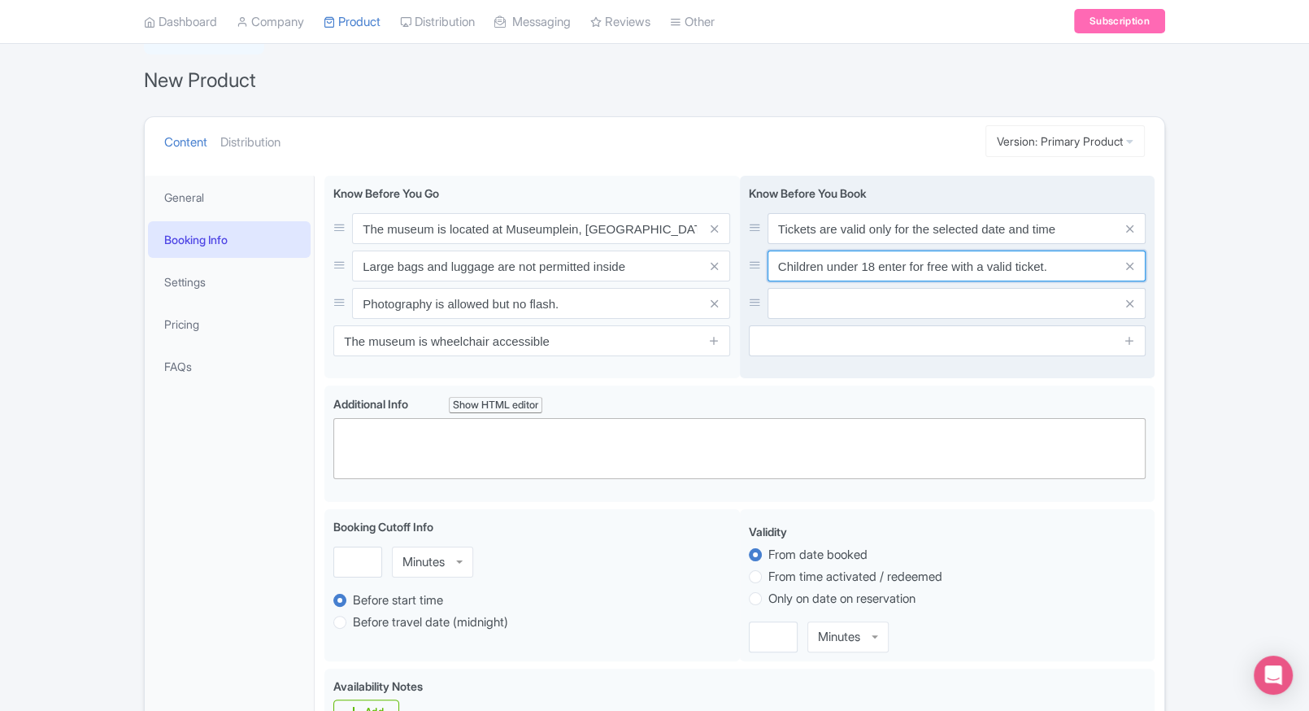
type input "Children under 18 enter for free with a valid ticket."
click at [833, 318] on input "text" at bounding box center [956, 303] width 378 height 31
paste input "Entry is timed—arrive at least 15 minutes early."
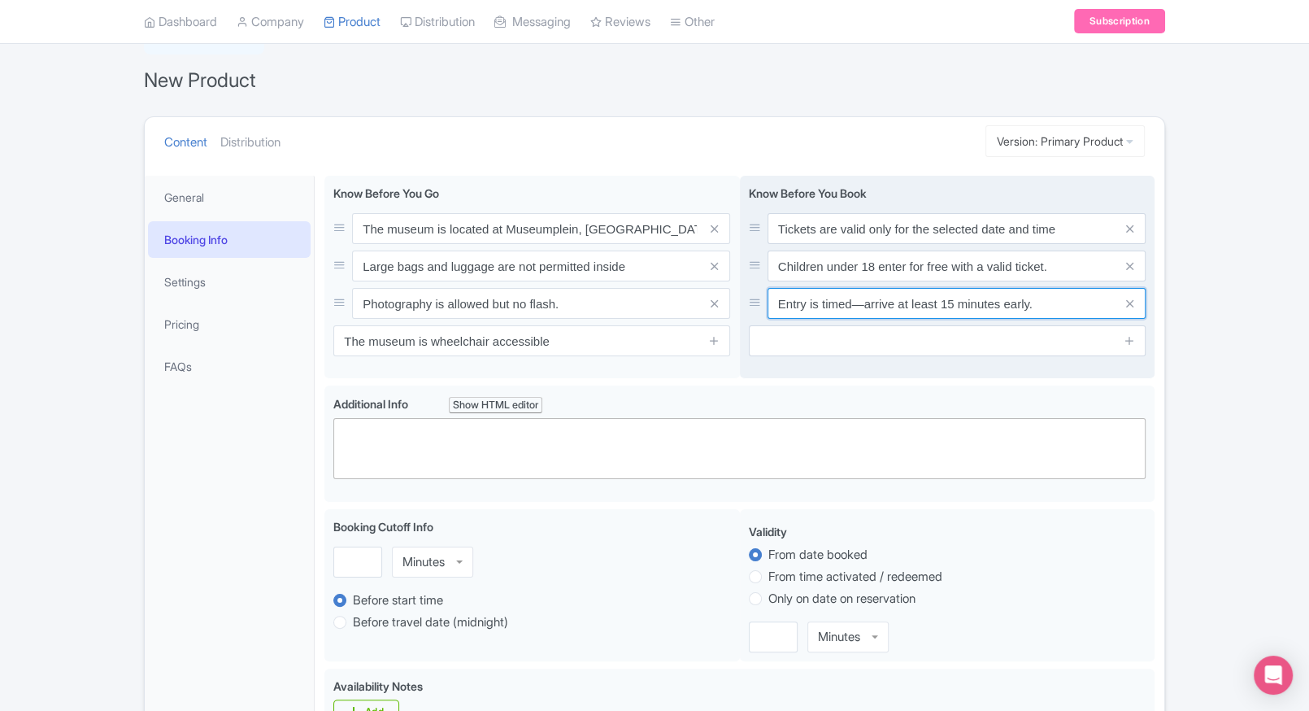
type input "Entry is timed—arrive at least 15 minutes early."
click at [826, 341] on input "text" at bounding box center [947, 340] width 397 height 31
paste input "Re-entry is not permitted once you exit the museum."
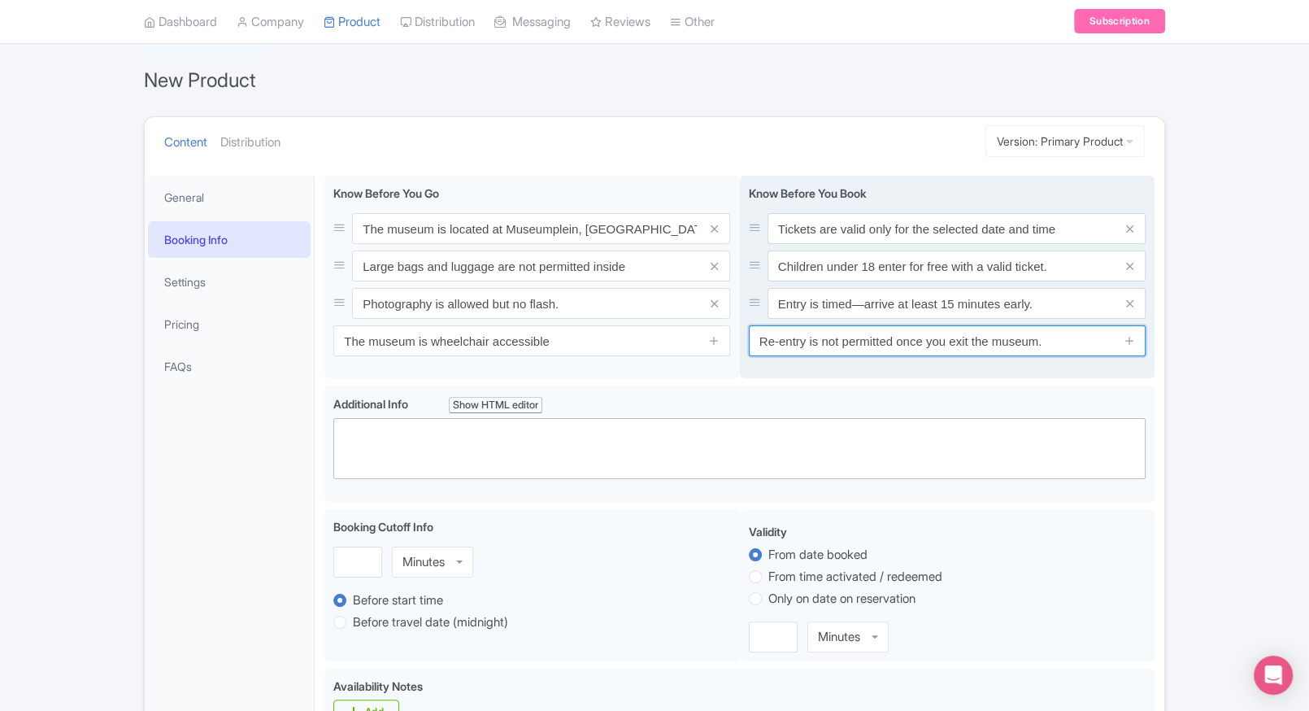
type input "Re-entry is not permitted once you exit the museum."
click at [863, 308] on input "Entry is timed—arrive at least 15 minutes early." at bounding box center [956, 303] width 378 height 31
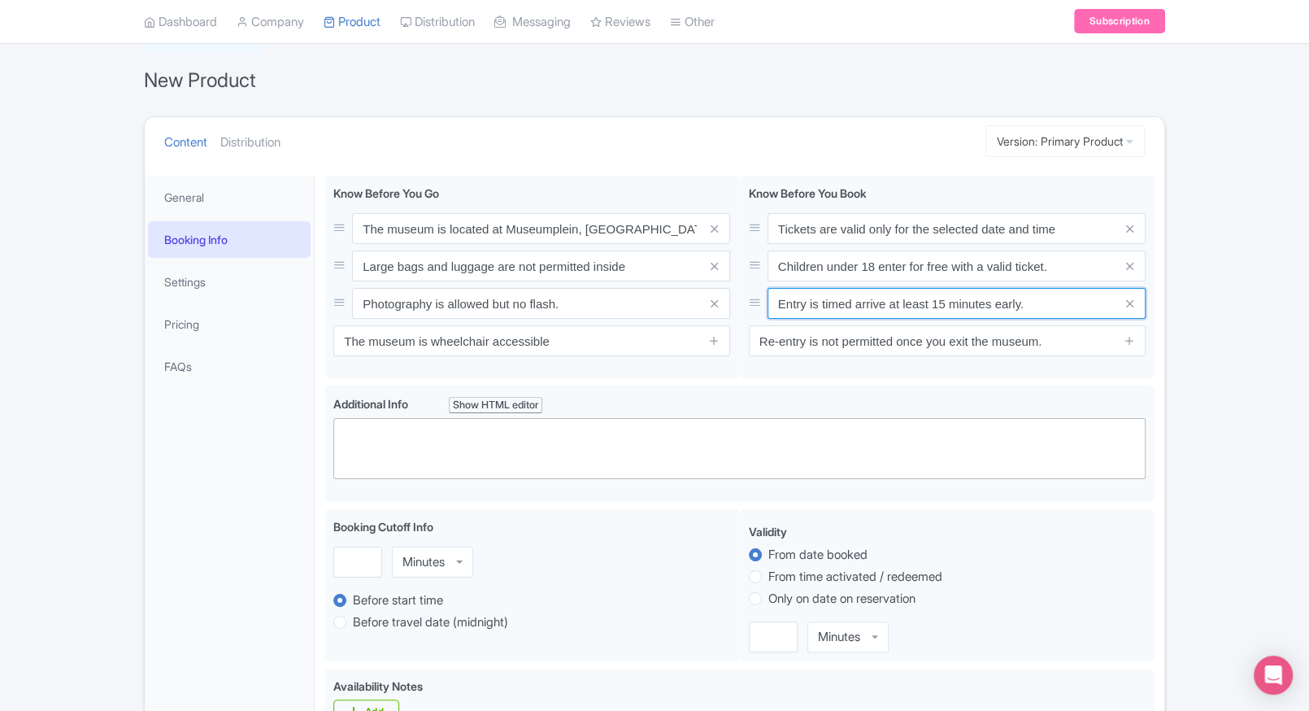
type input "Entry is timed arrive at least 15 minutes early."
click at [1177, 380] on div "← Back to Products New Product Content Distribution Version: Primary Product Pr…" at bounding box center [654, 695] width 1309 height 1345
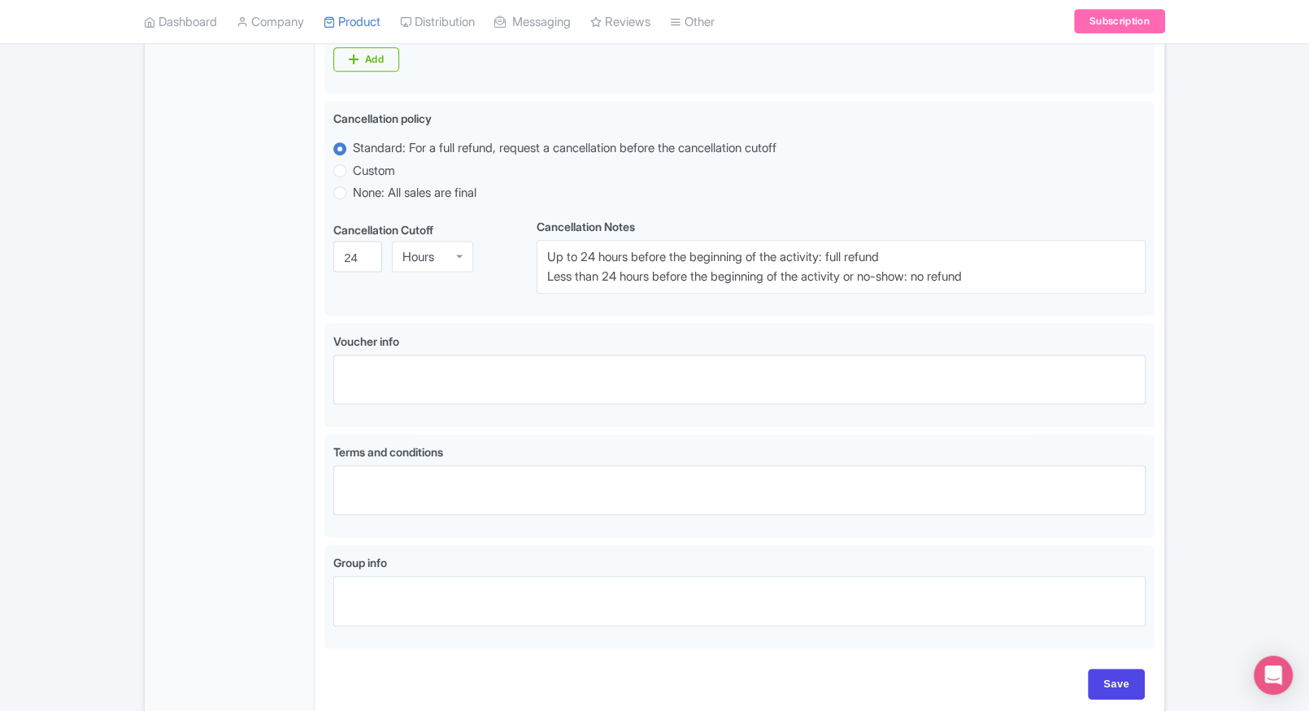
scroll to position [856, 0]
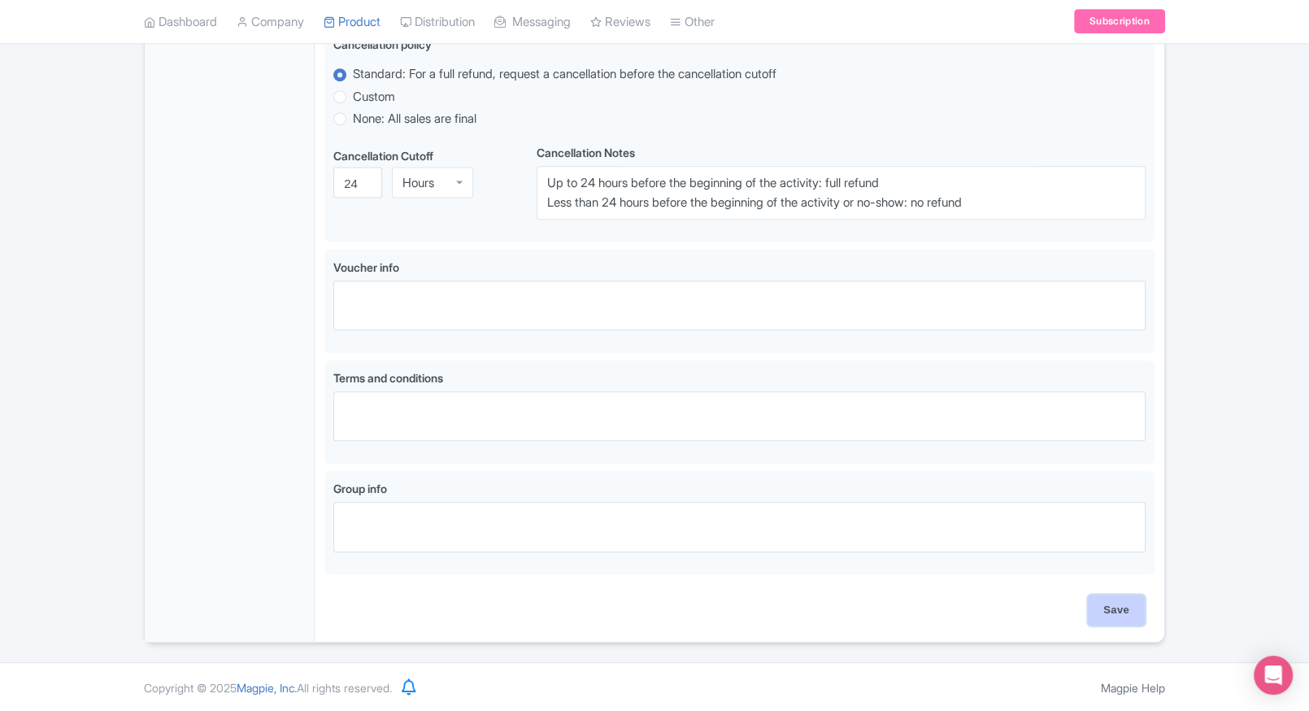
click at [1106, 597] on input "Save" at bounding box center [1116, 609] width 57 height 31
type input "Saving..."
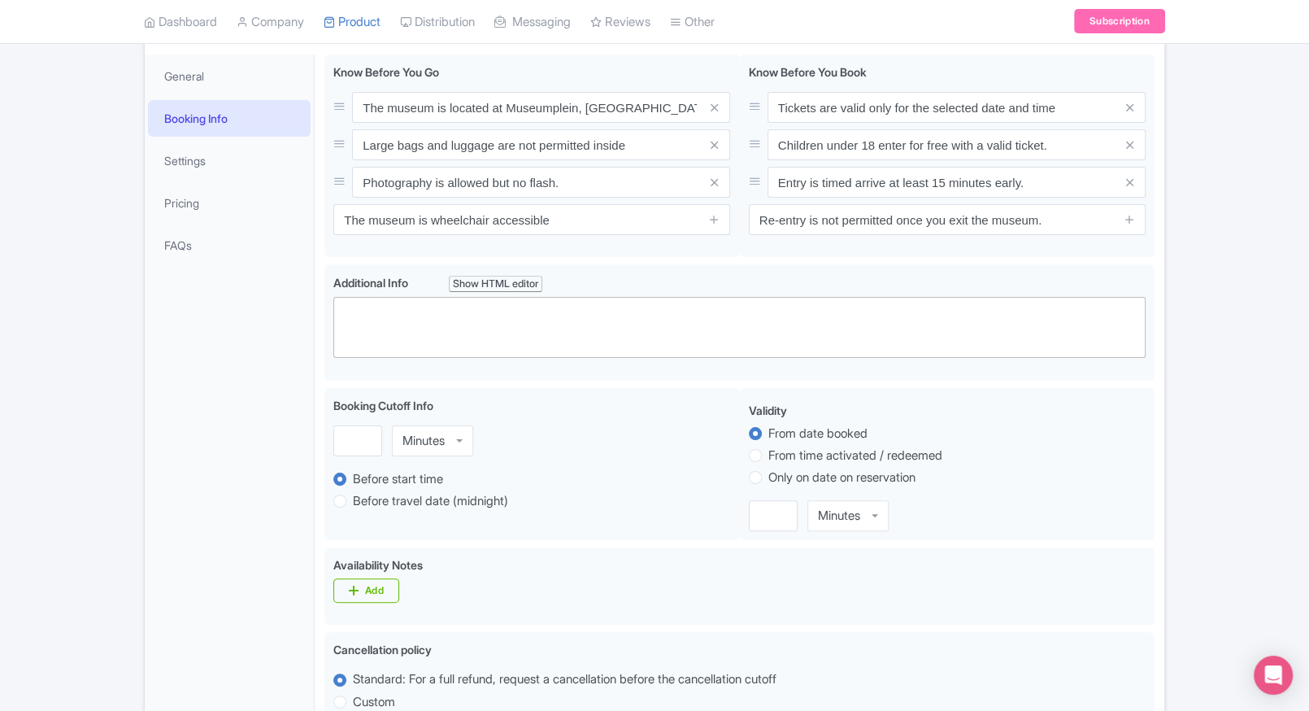
scroll to position [239, 0]
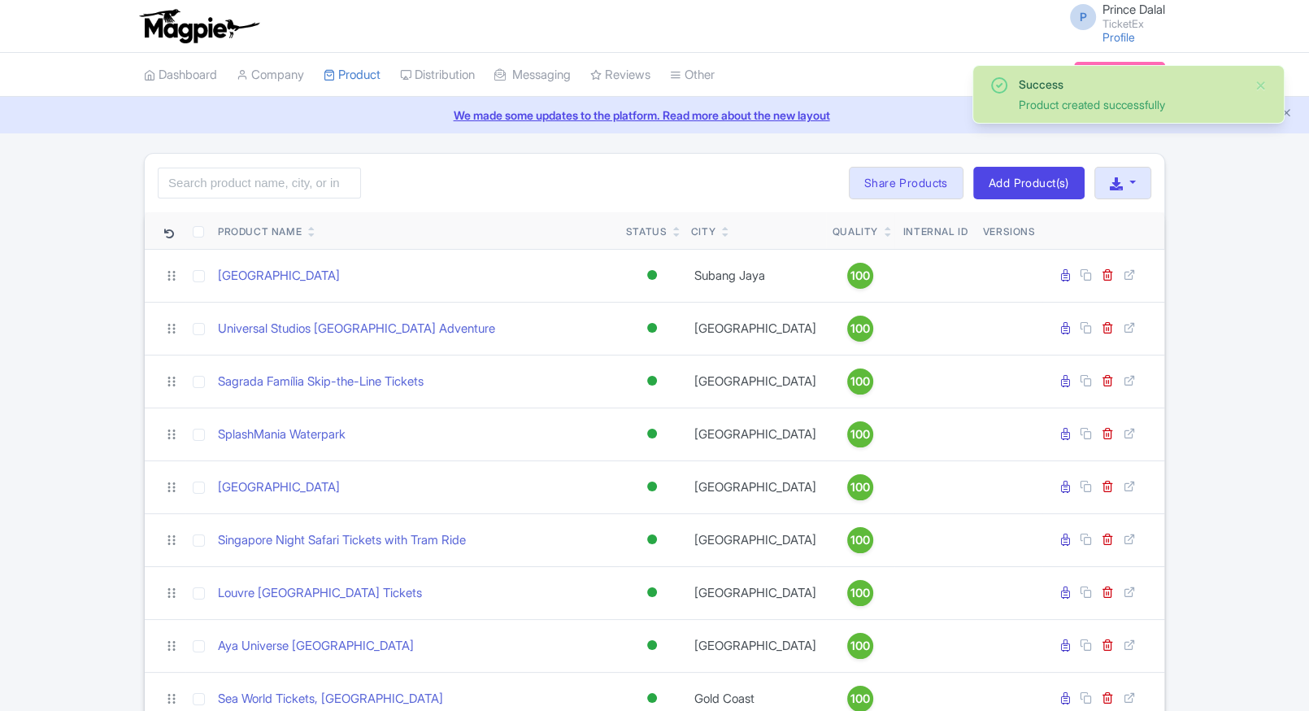
click at [832, 236] on div "Quality" at bounding box center [855, 231] width 46 height 15
click at [842, 231] on div "Quality" at bounding box center [859, 231] width 55 height 15
click at [884, 231] on icon at bounding box center [887, 235] width 7 height 10
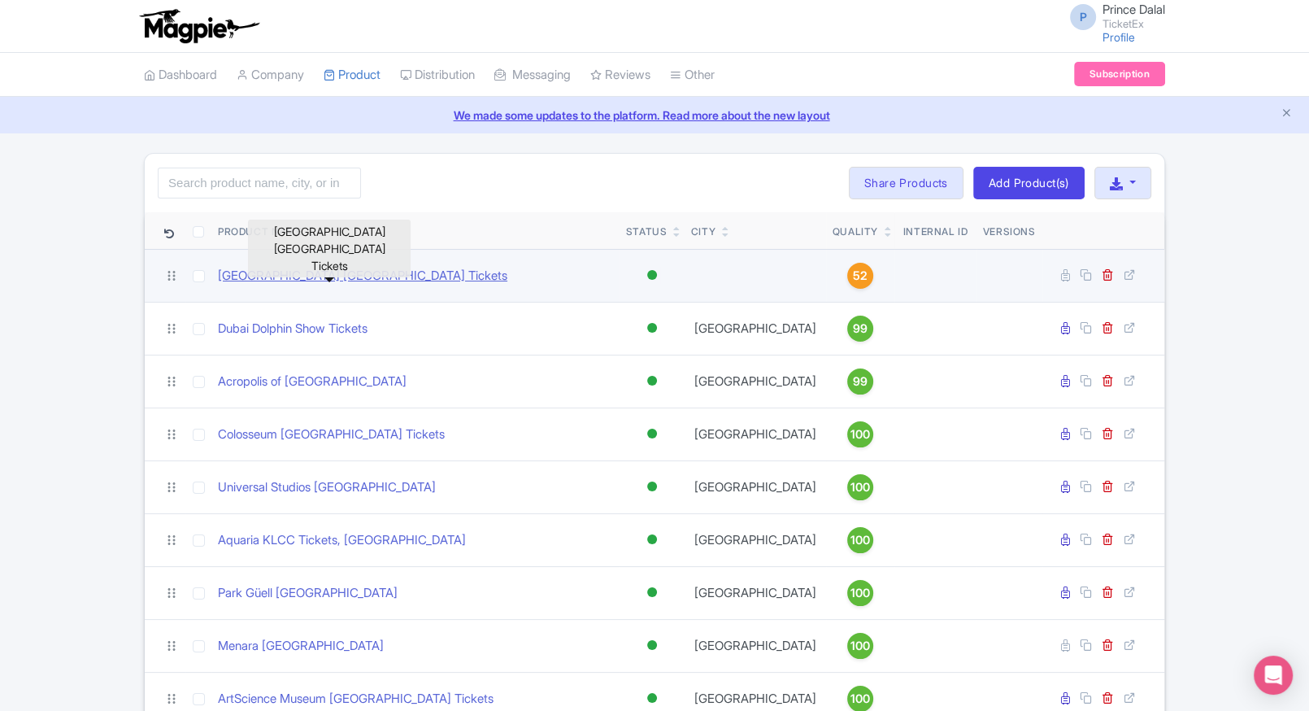
click at [290, 276] on link "[GEOGRAPHIC_DATA] [GEOGRAPHIC_DATA] Tickets" at bounding box center [362, 276] width 289 height 19
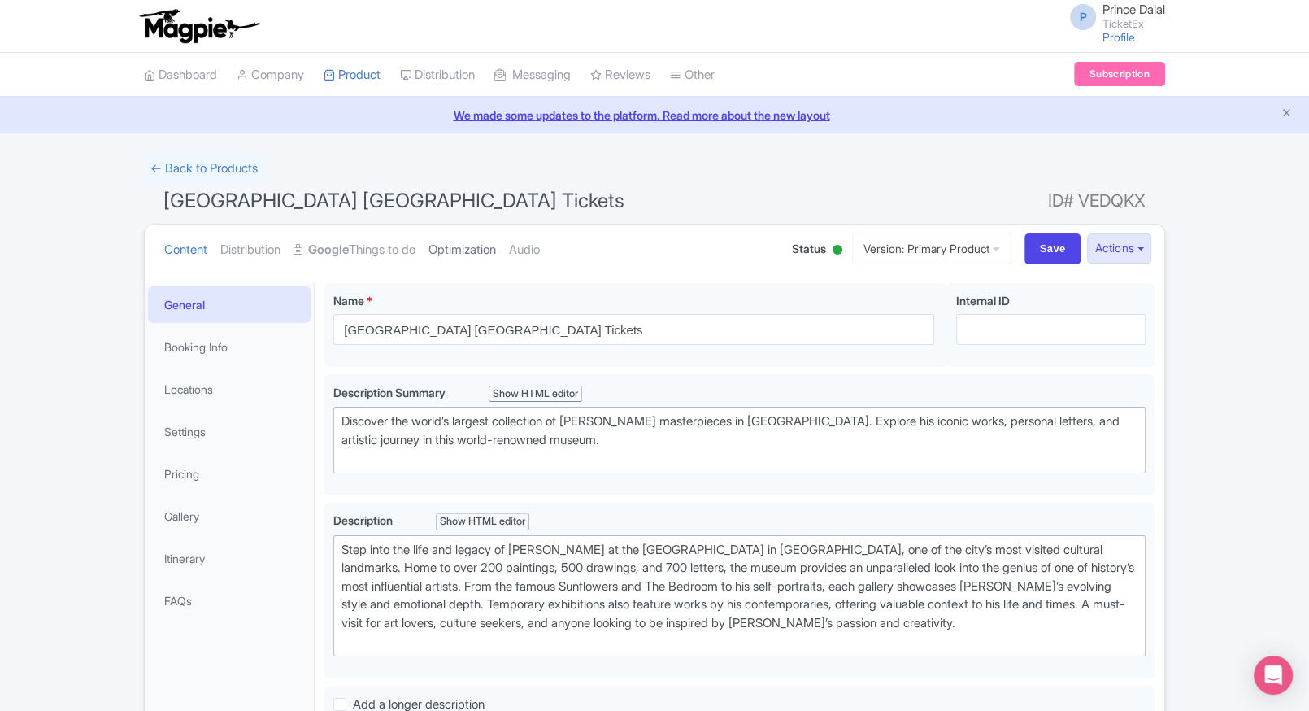
click at [492, 243] on link "Optimization" at bounding box center [461, 249] width 67 height 51
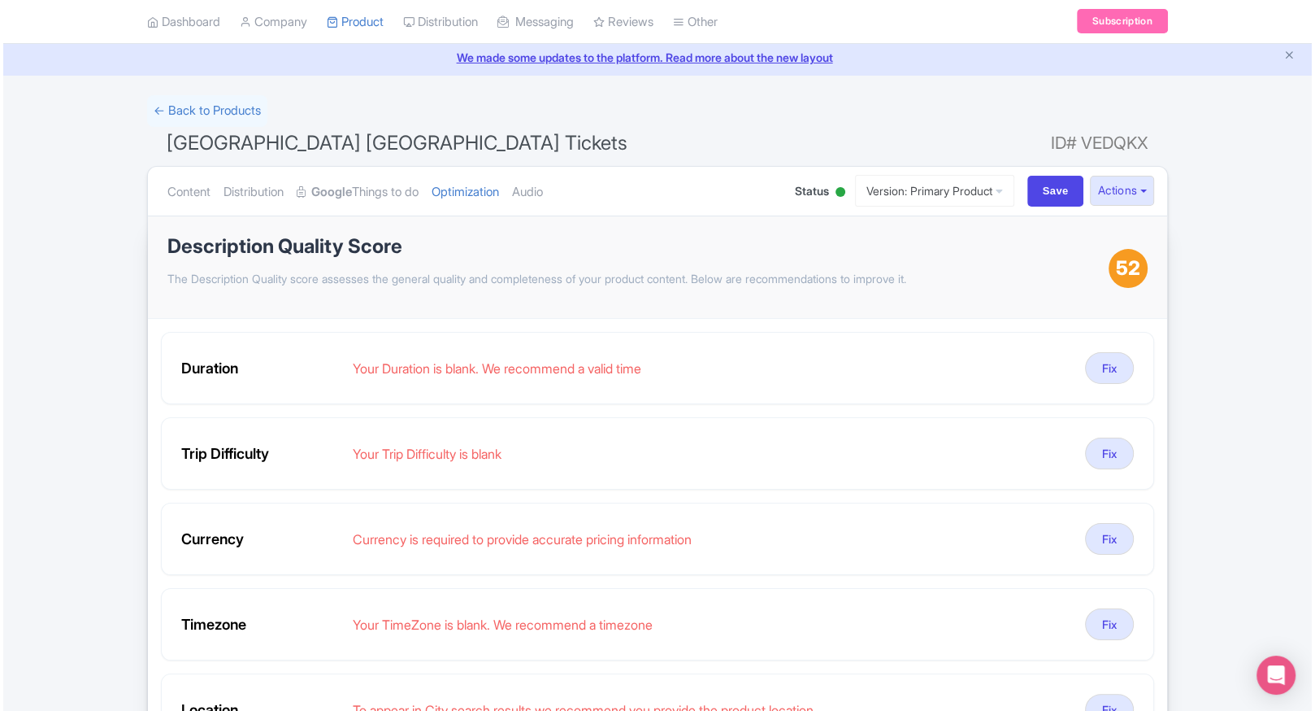
scroll to position [160, 0]
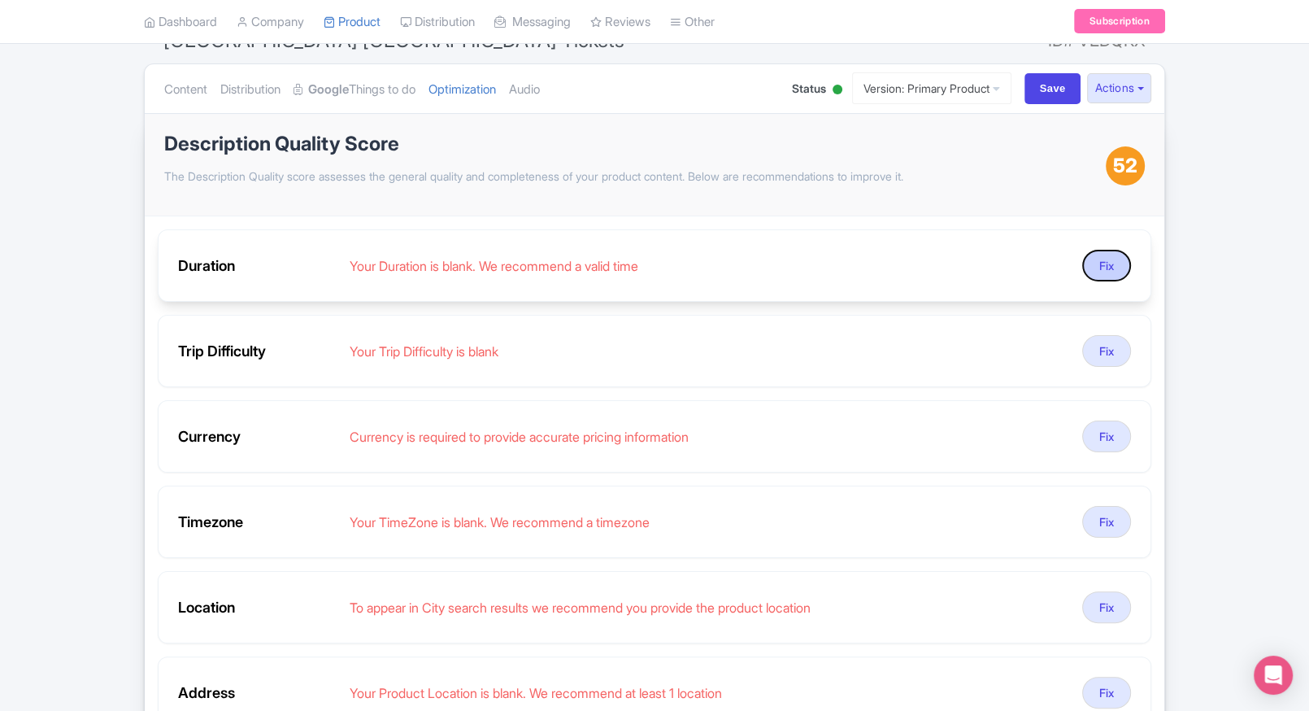
click at [1123, 270] on button "Fix" at bounding box center [1106, 266] width 49 height 32
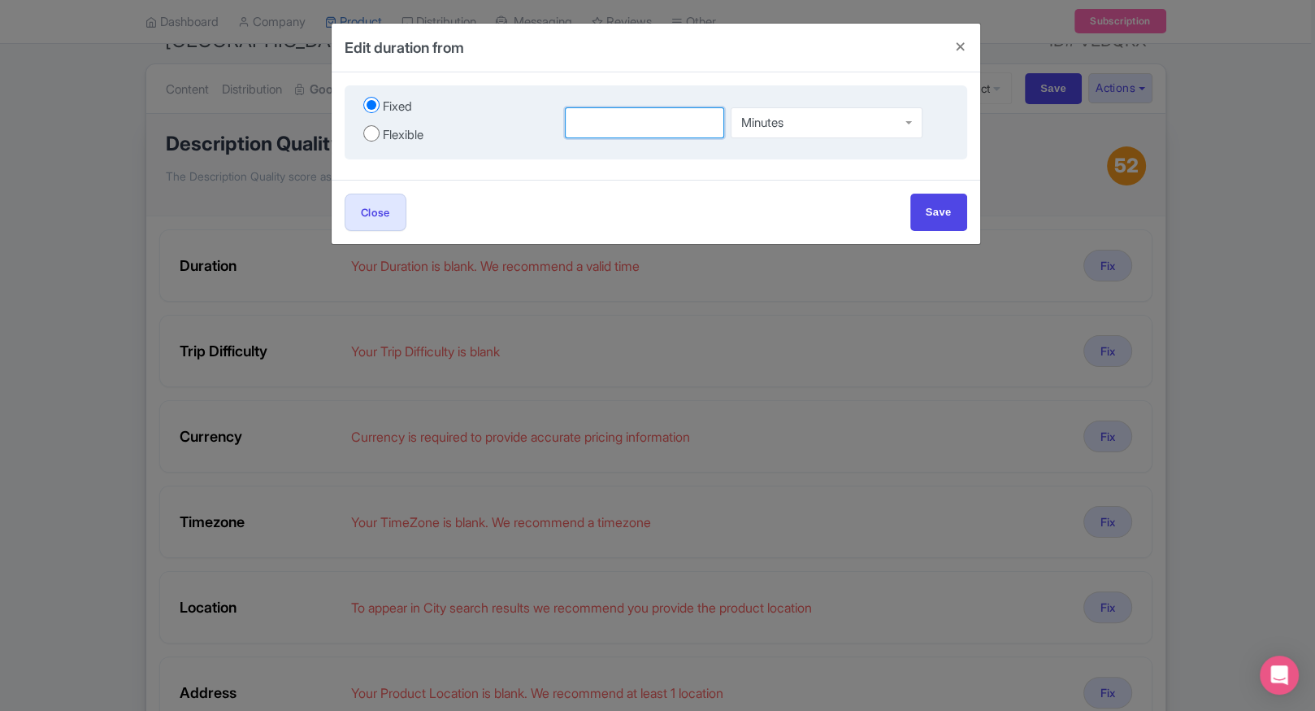
click at [572, 129] on input "number" at bounding box center [645, 122] width 160 height 31
type input "2"
click at [806, 118] on div "Minutes" at bounding box center [827, 119] width 192 height 31
click at [918, 198] on input "Save" at bounding box center [939, 211] width 57 height 37
type input "Save"
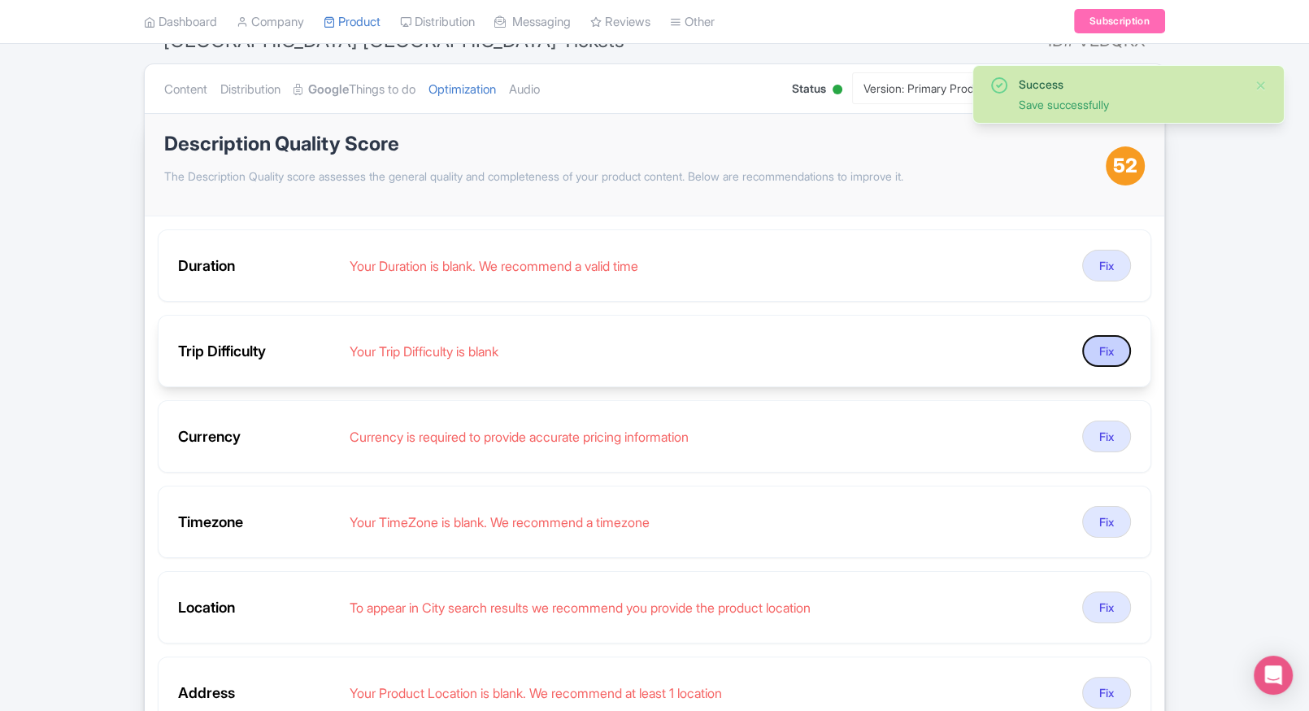
click at [1105, 346] on button "Fix" at bounding box center [1106, 351] width 49 height 32
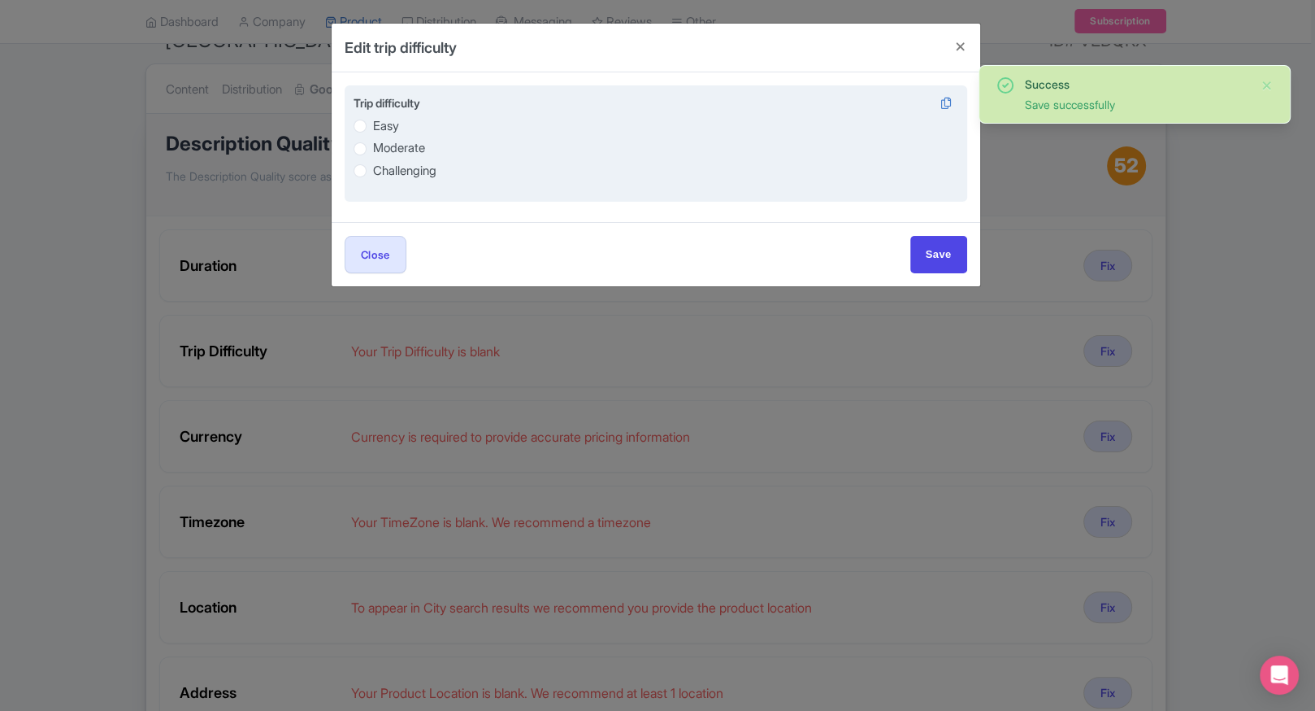
click at [350, 127] on div "Trip difficulty Easy Moderate Challenging" at bounding box center [656, 143] width 623 height 117
click at [373, 127] on label "Easy" at bounding box center [386, 126] width 26 height 19
radio input "true"
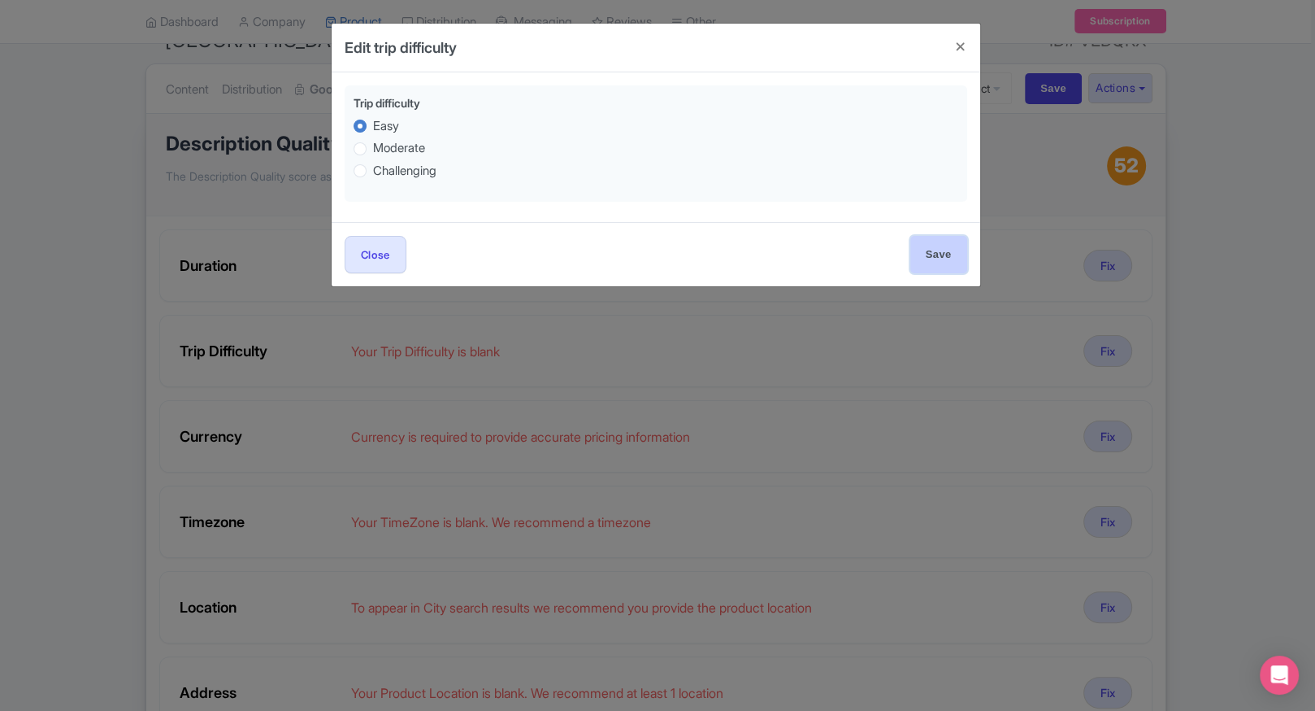
click at [926, 269] on input "Save" at bounding box center [939, 254] width 57 height 37
type input "Save"
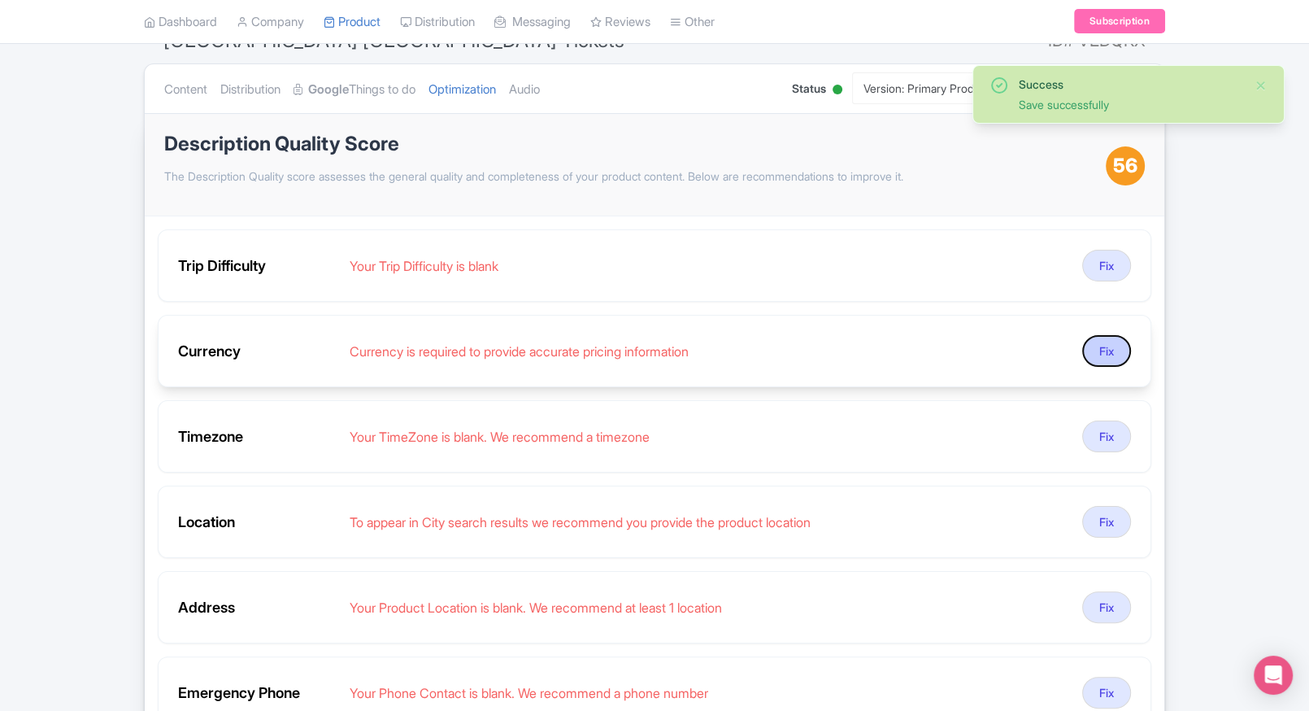
click at [1094, 350] on button "Fix" at bounding box center [1106, 351] width 49 height 32
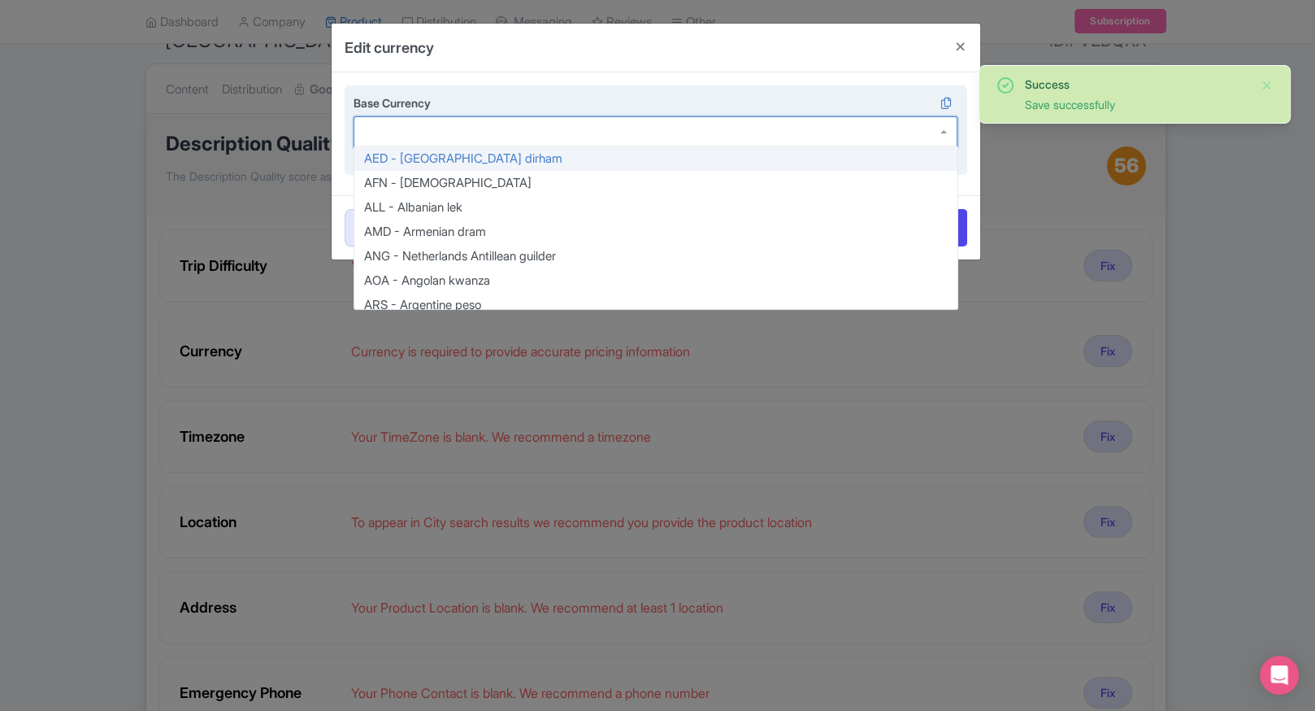
click at [545, 142] on div at bounding box center [656, 131] width 605 height 31
type input "inr"
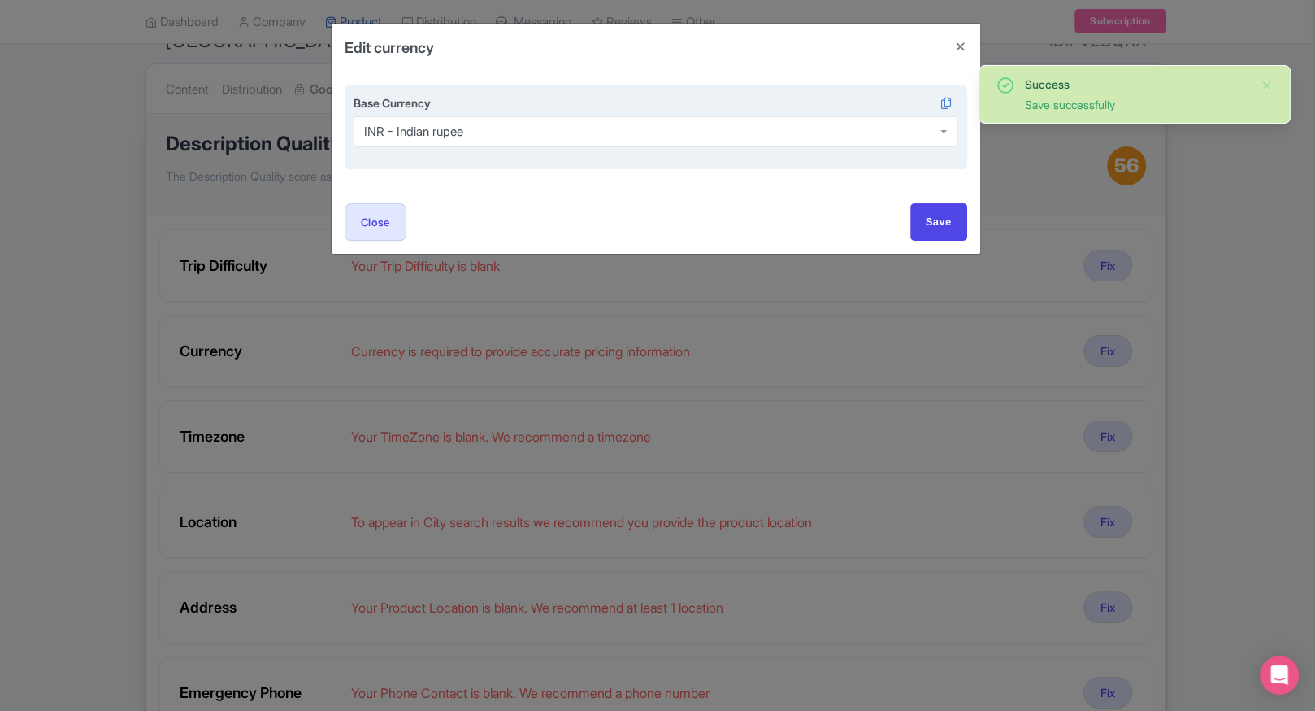
scroll to position [0, 0]
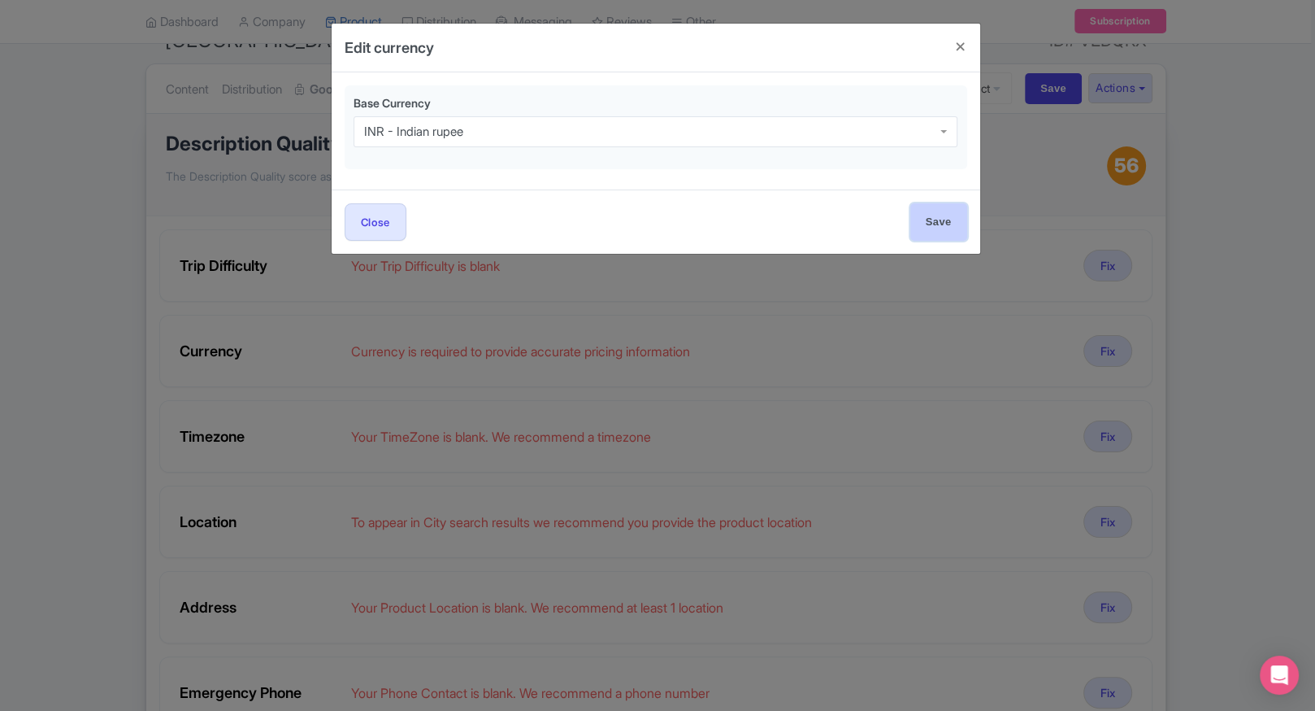
click at [951, 237] on input "Save" at bounding box center [939, 221] width 57 height 37
type input "Save"
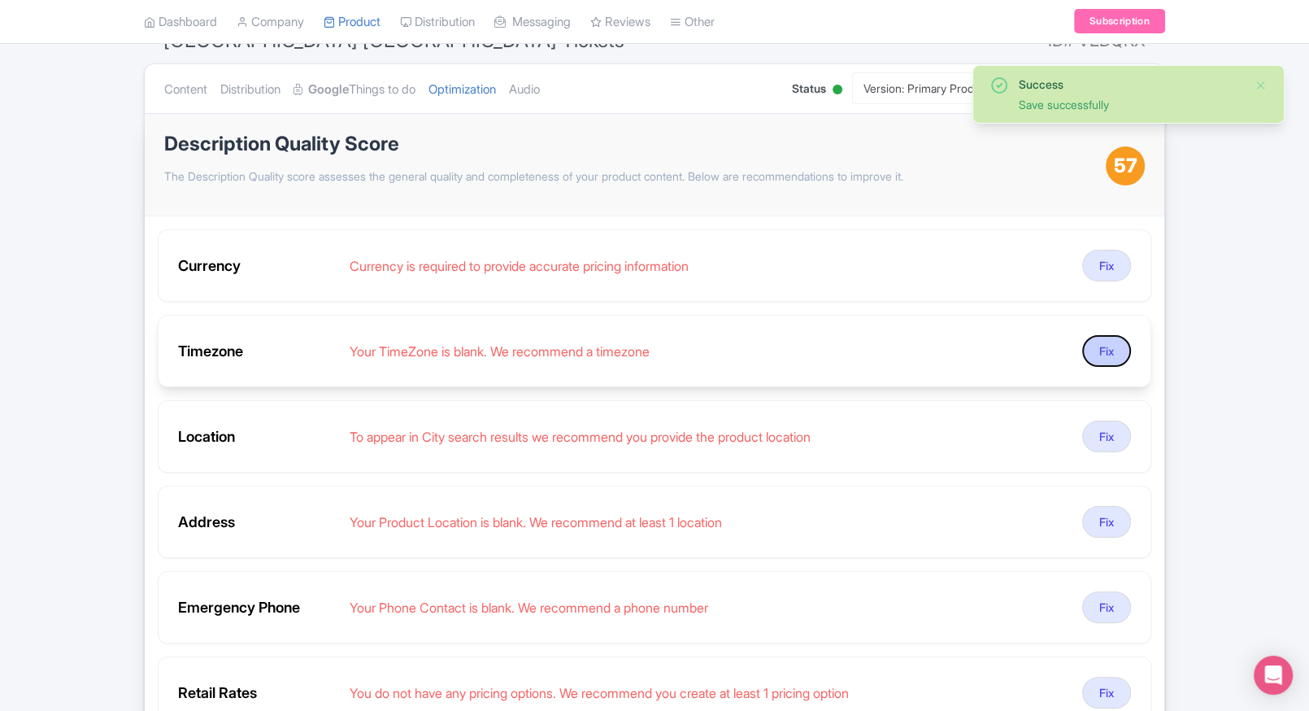
click at [1099, 354] on button "Fix" at bounding box center [1106, 351] width 49 height 32
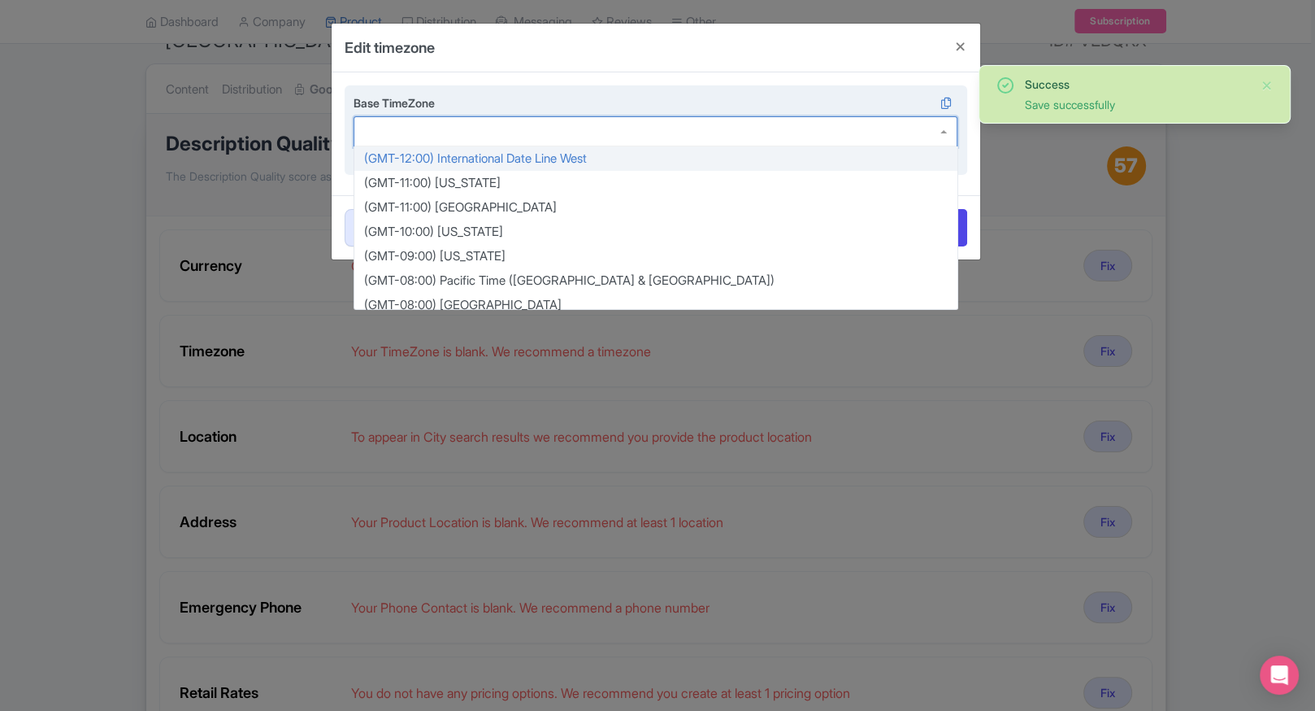
click at [591, 130] on div at bounding box center [656, 131] width 605 height 31
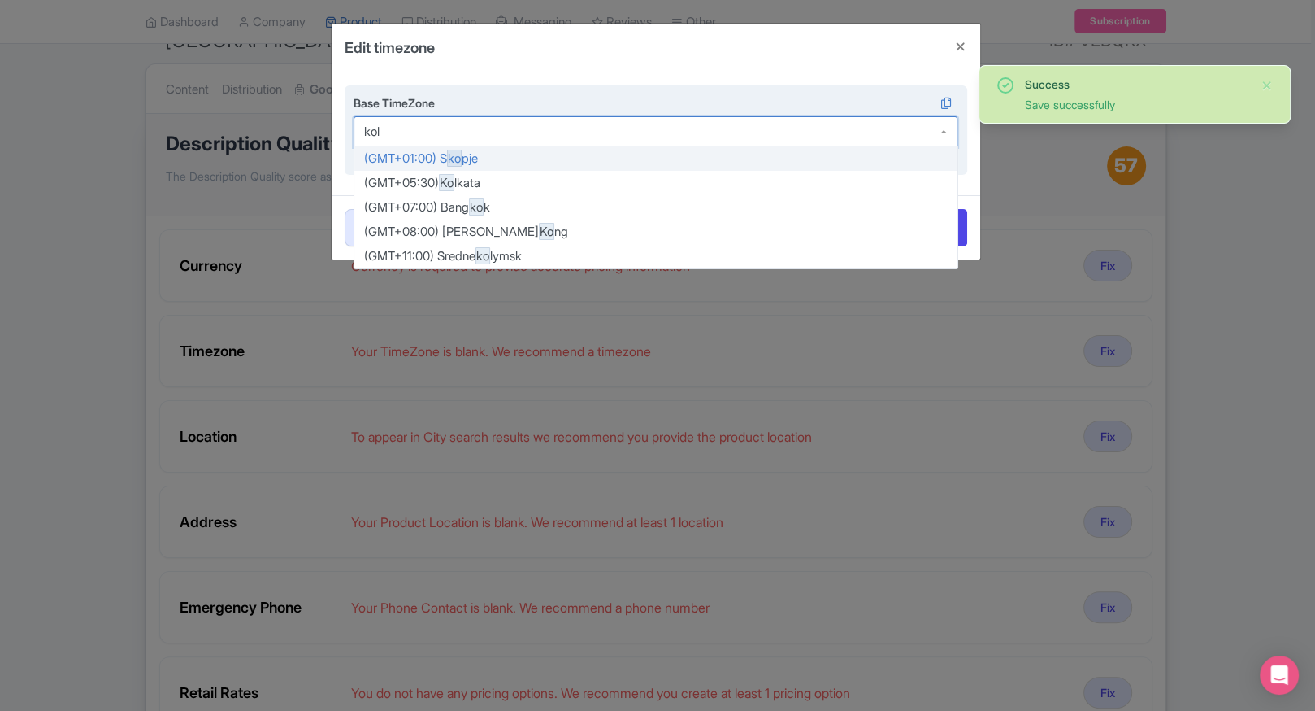
type input "kolk"
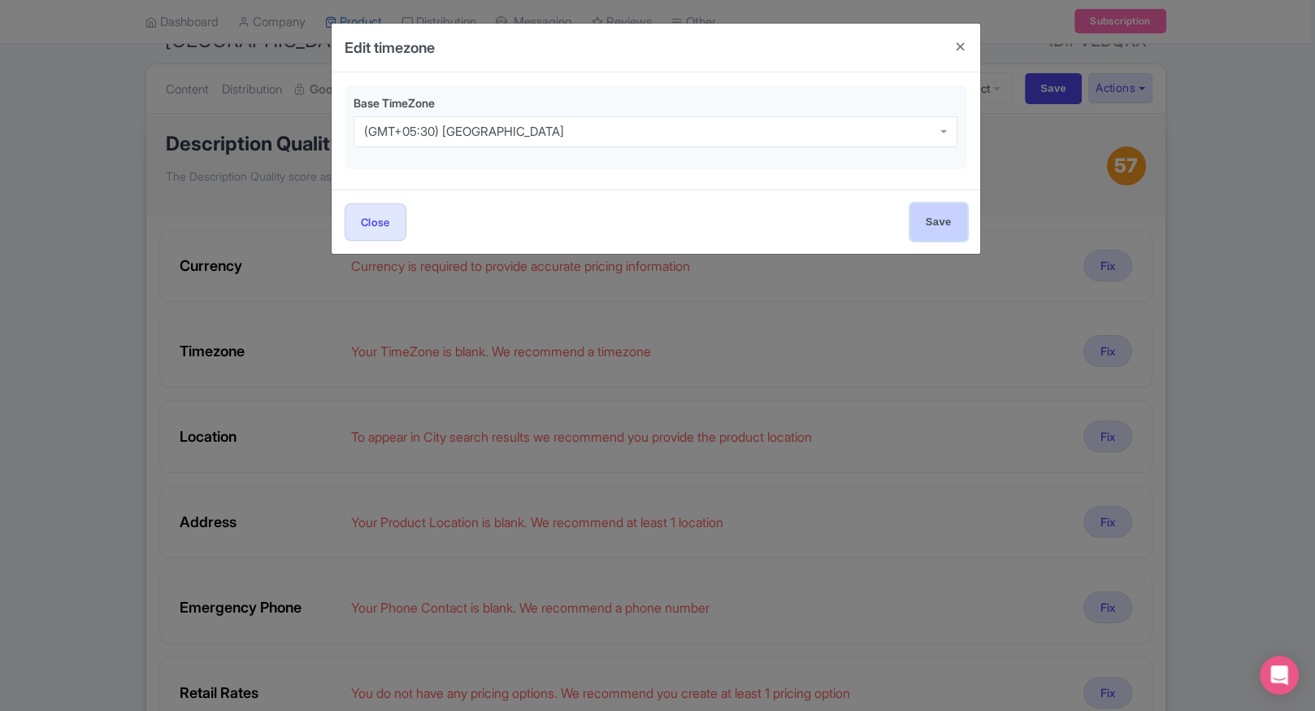
click at [962, 217] on input "Save" at bounding box center [939, 221] width 57 height 37
type input "Save"
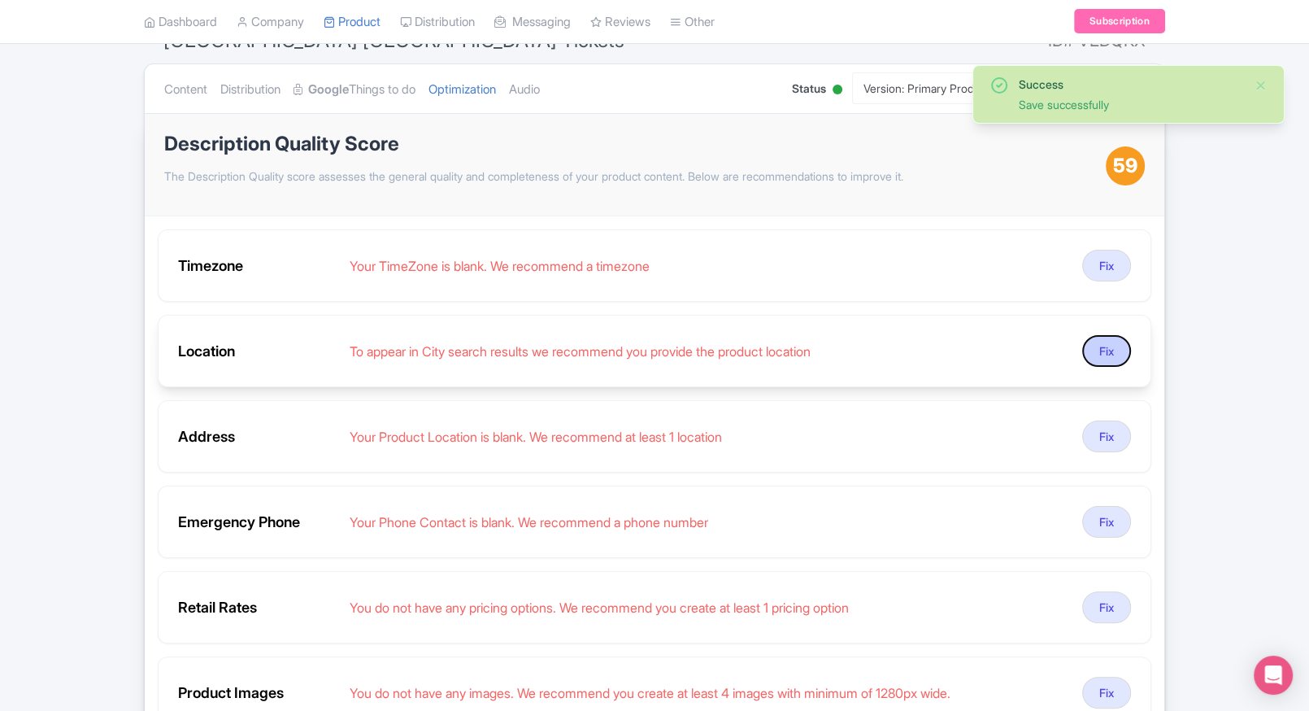
click at [1108, 349] on button "Fix" at bounding box center [1106, 351] width 49 height 32
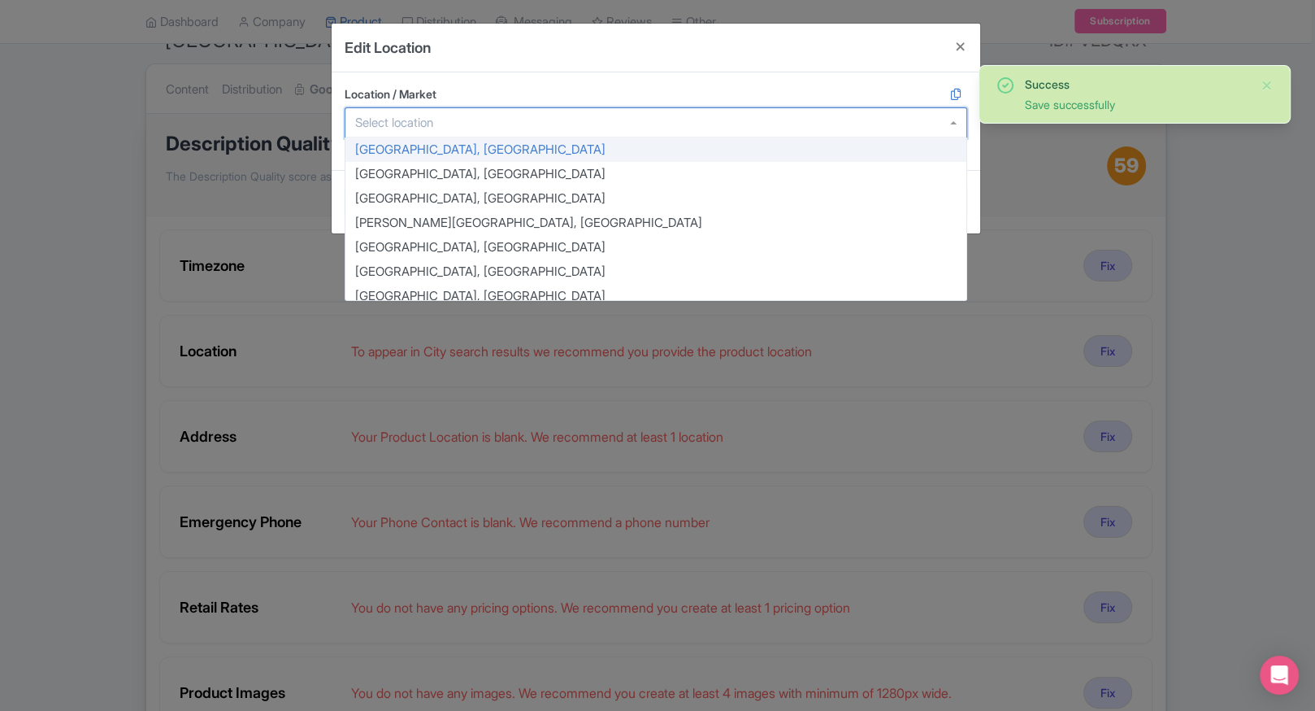
click at [492, 115] on div at bounding box center [656, 122] width 623 height 31
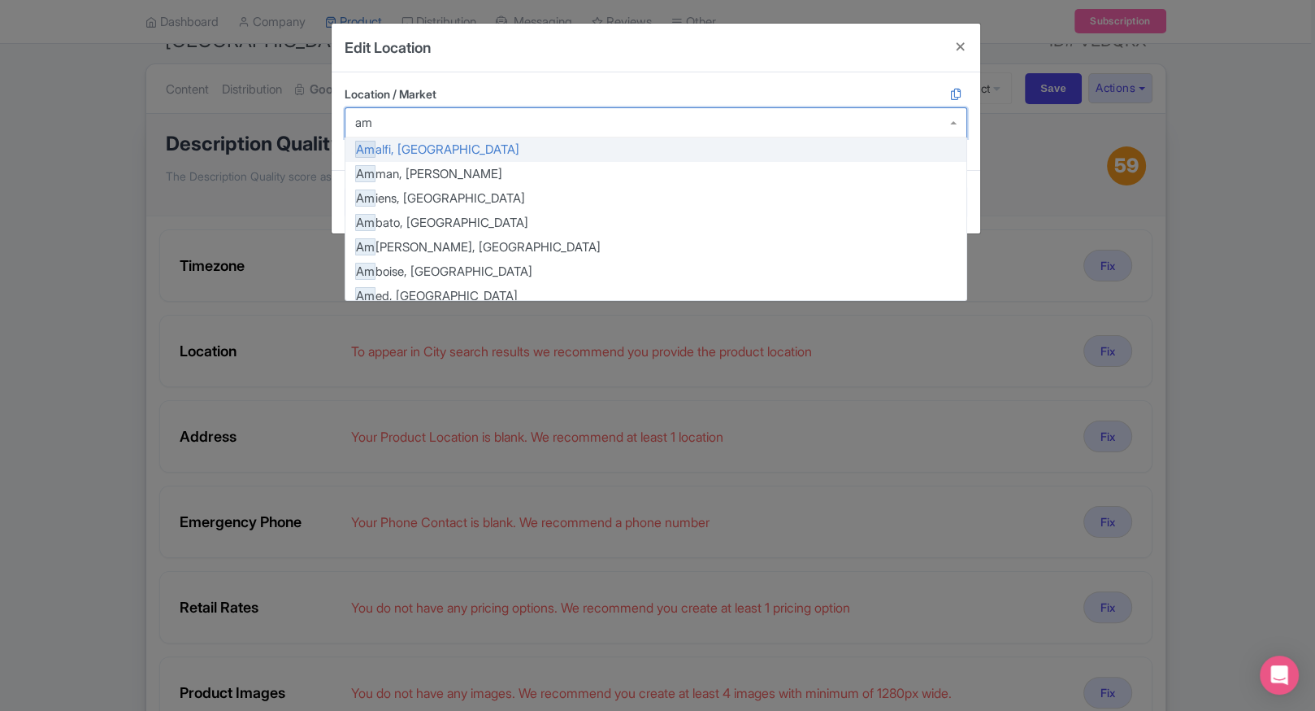
type input "ams"
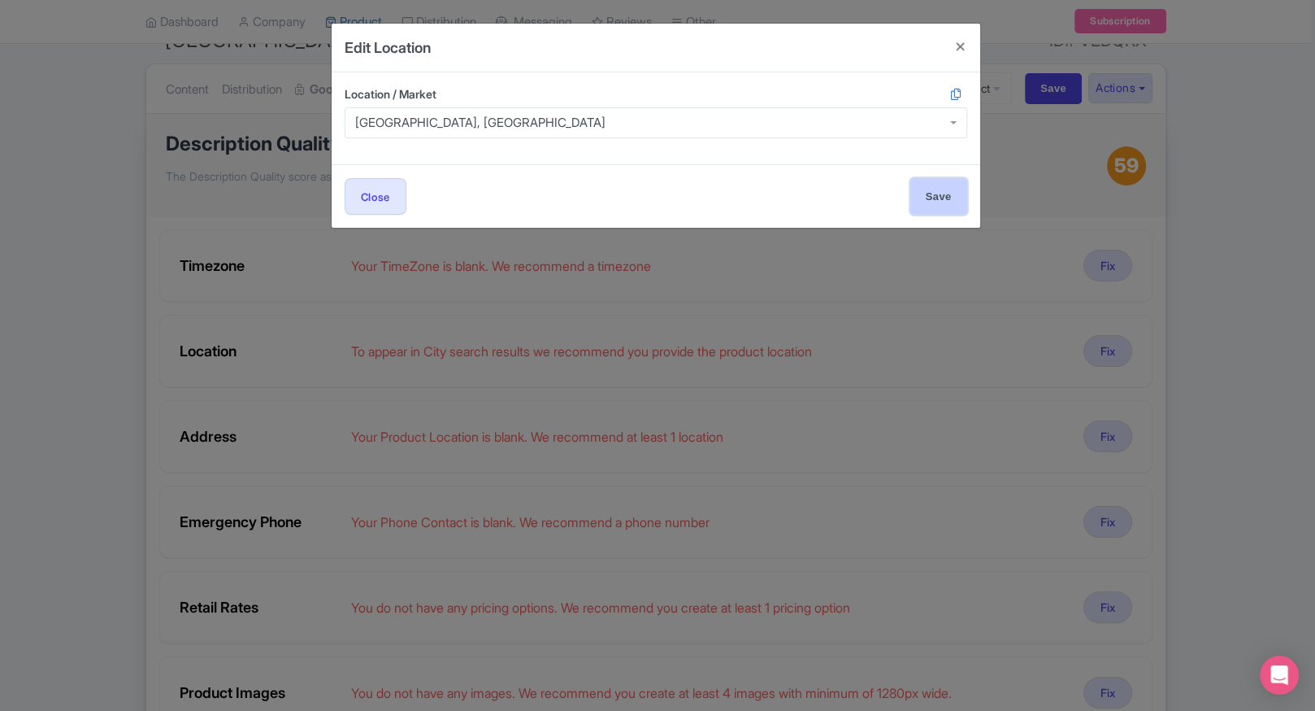
click at [924, 185] on input "Save" at bounding box center [939, 196] width 57 height 37
type input "Save"
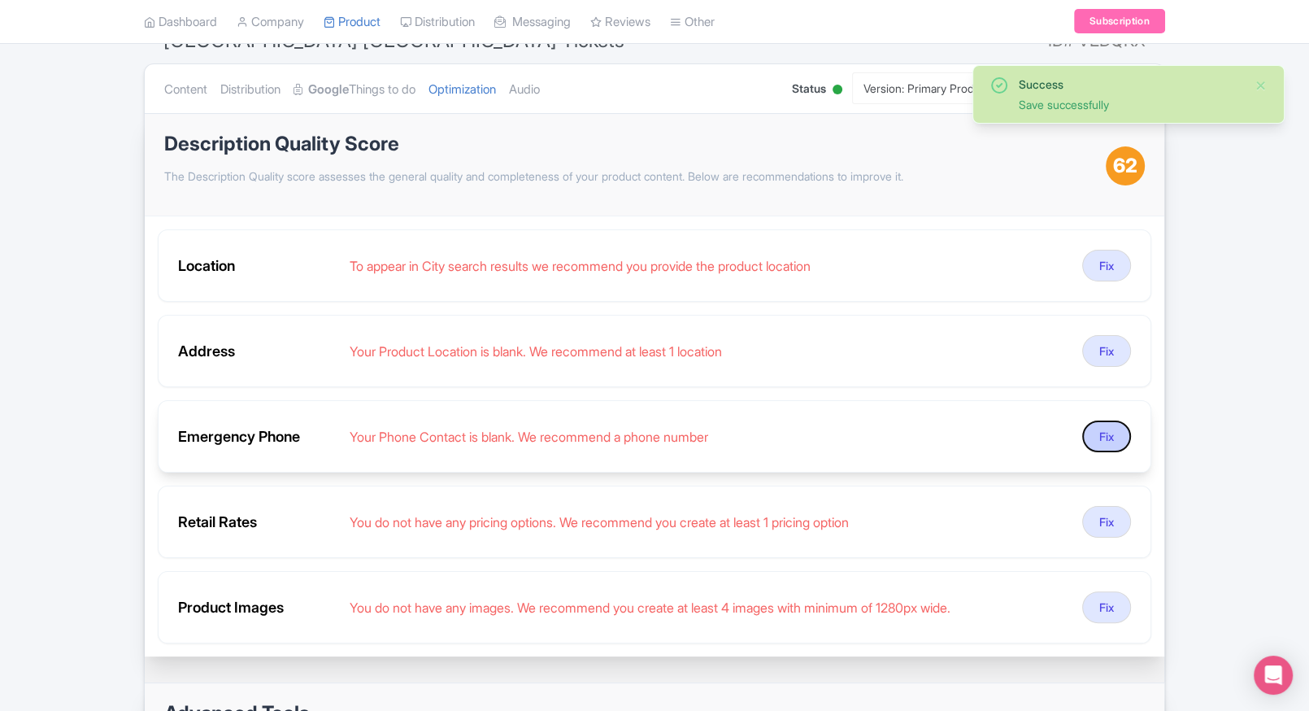
click at [1109, 424] on button "Fix" at bounding box center [1106, 436] width 49 height 32
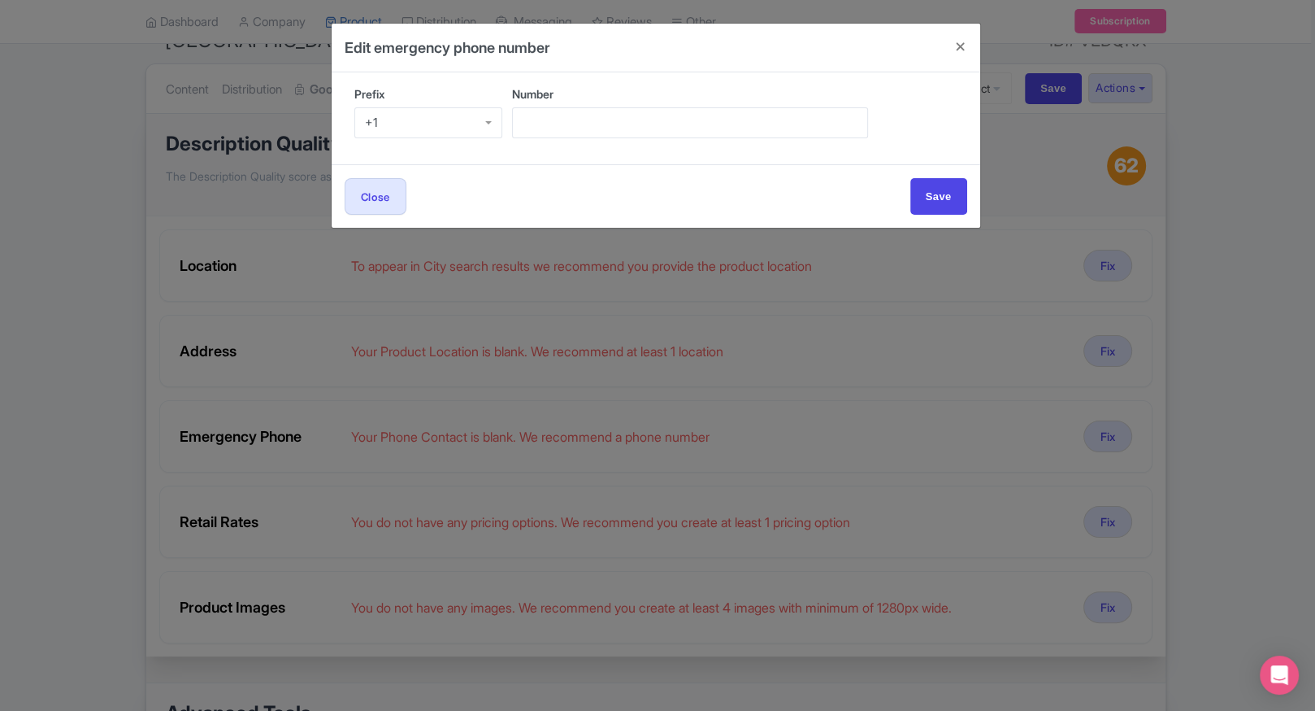
drag, startPoint x: 458, startPoint y: 106, endPoint x: 449, endPoint y: 118, distance: 15.1
click at [449, 118] on div "Prefix +1 +1" at bounding box center [428, 111] width 149 height 53
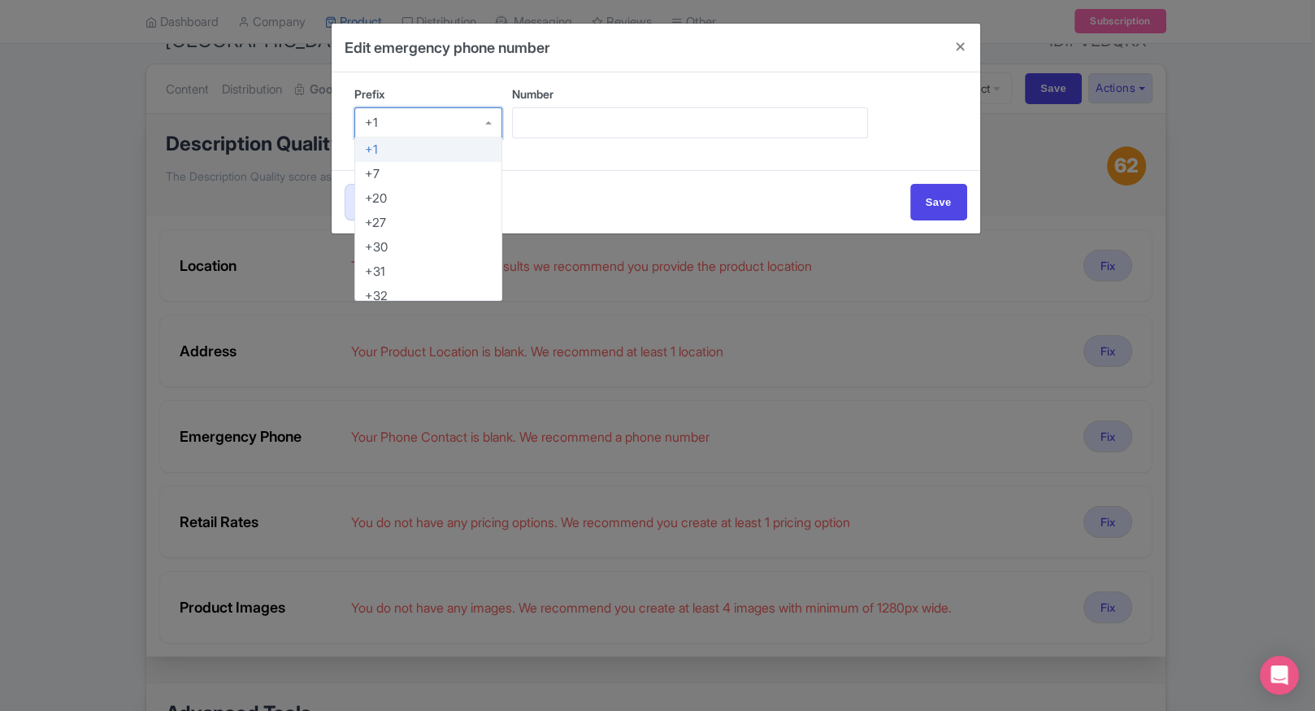
click at [449, 118] on div "+1" at bounding box center [428, 122] width 149 height 31
type input "91"
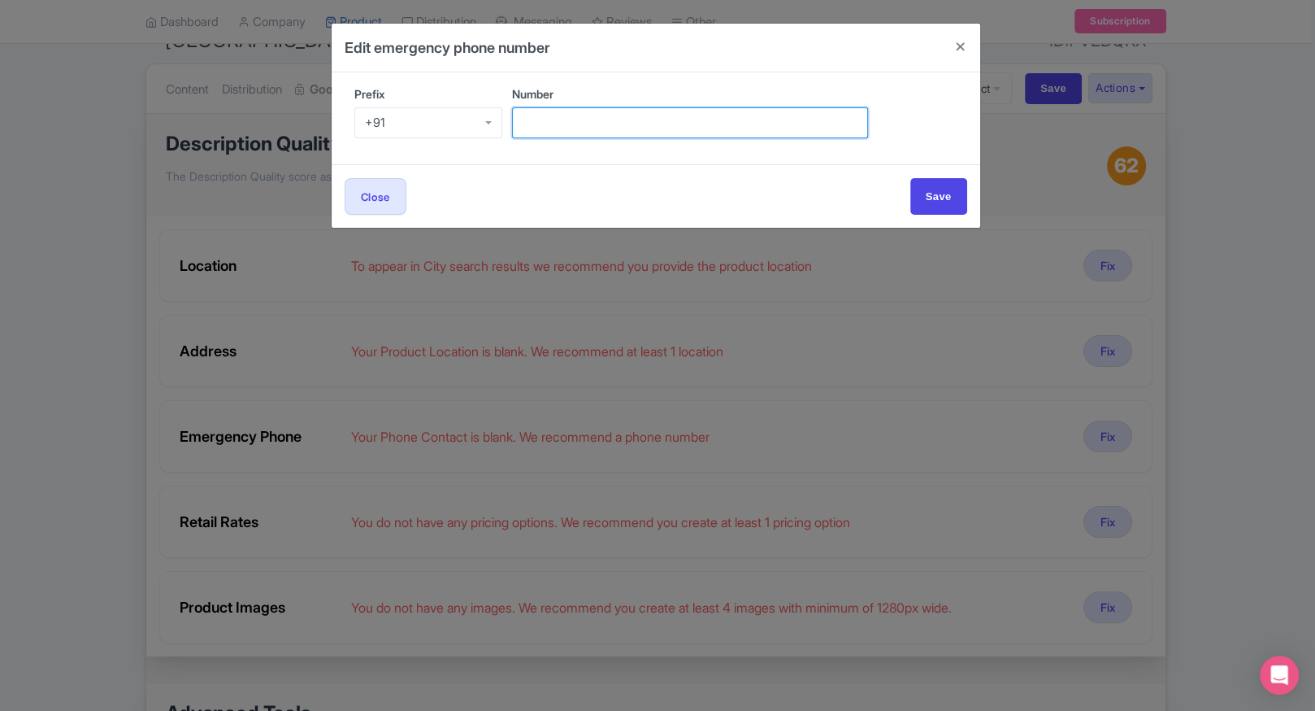
click at [566, 120] on input "Number" at bounding box center [690, 122] width 356 height 31
type input "9509989377"
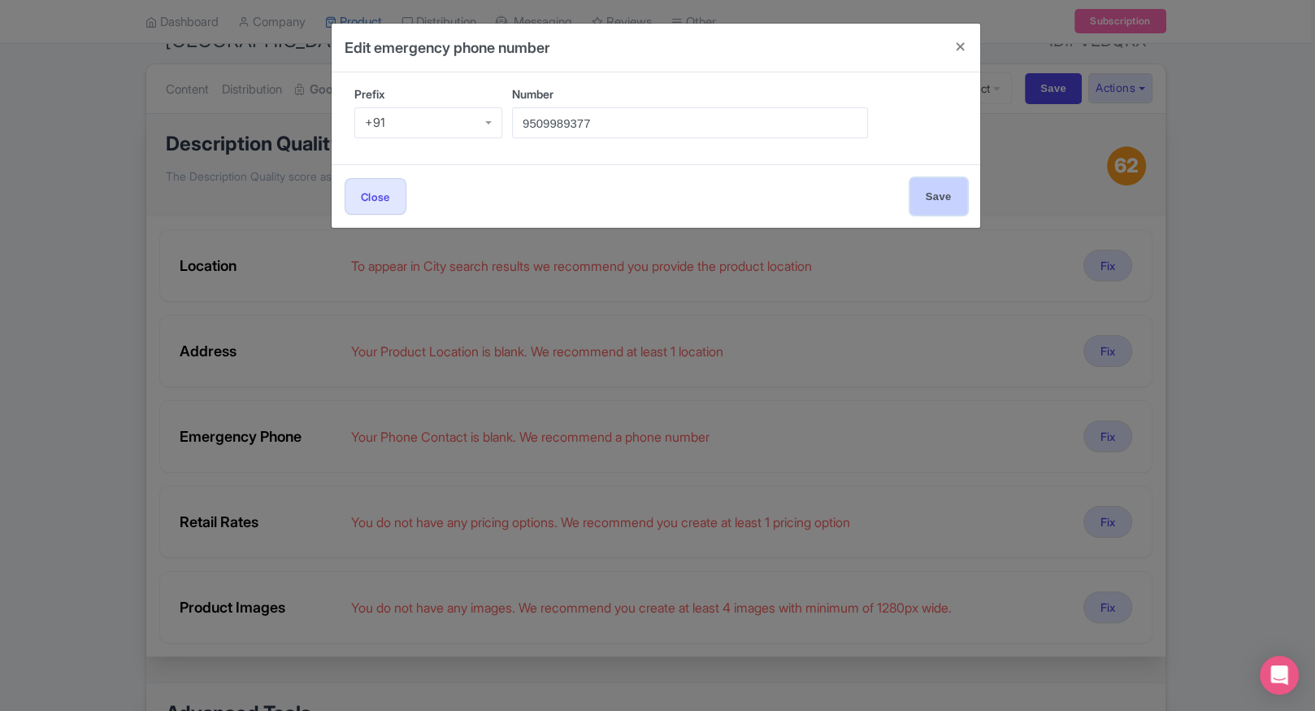
click at [946, 185] on input "Save" at bounding box center [939, 196] width 57 height 37
type input "Save"
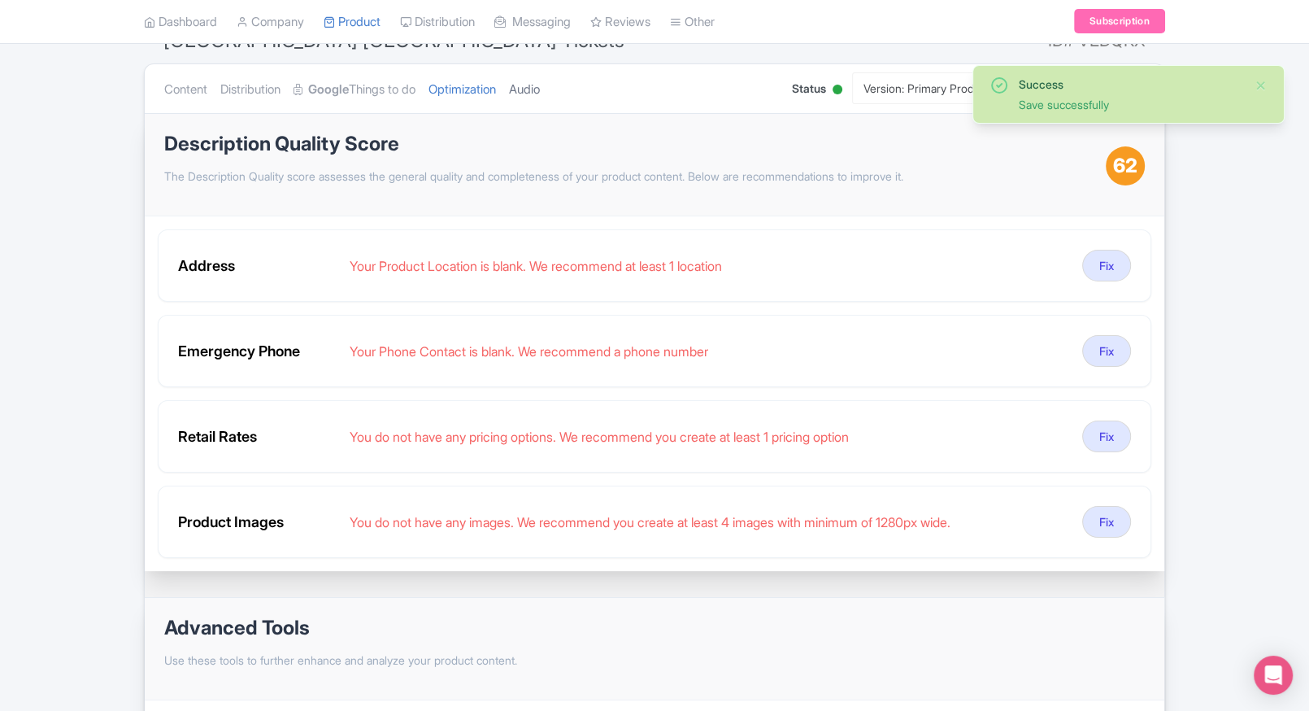
click at [540, 76] on link "Audio" at bounding box center [524, 89] width 31 height 51
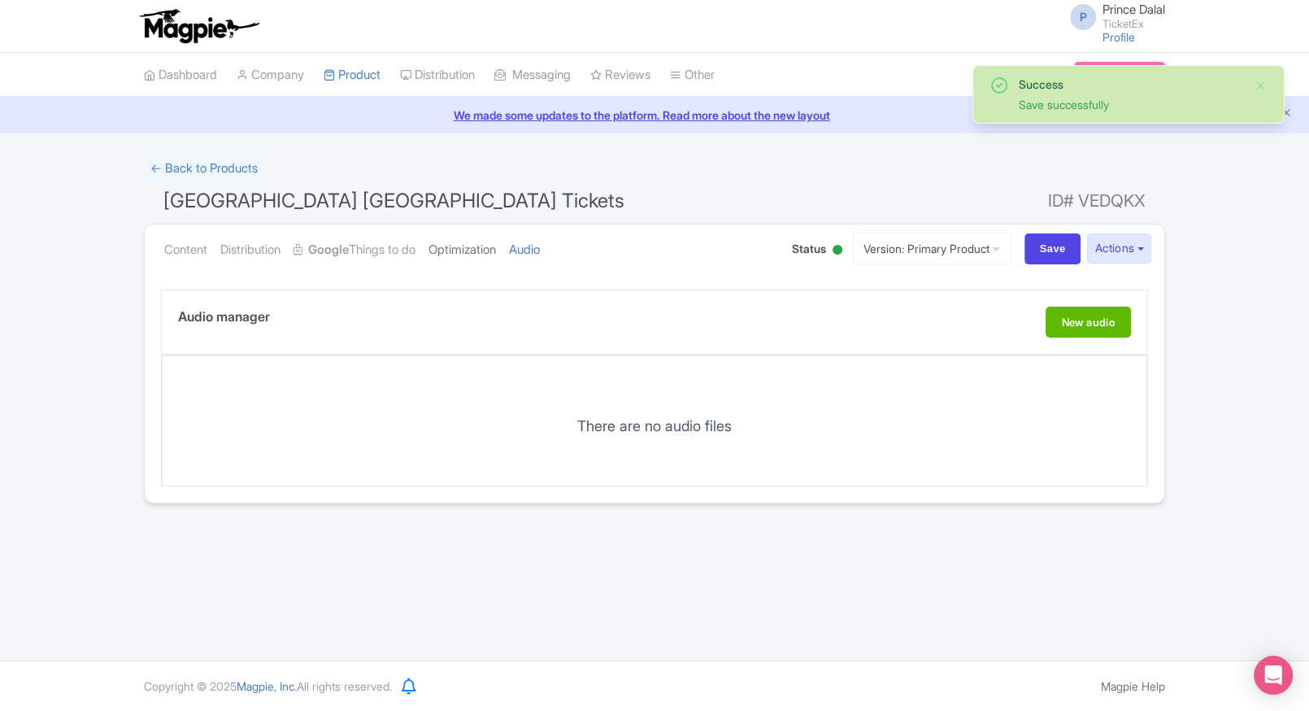
click at [457, 249] on link "Optimization" at bounding box center [461, 249] width 67 height 51
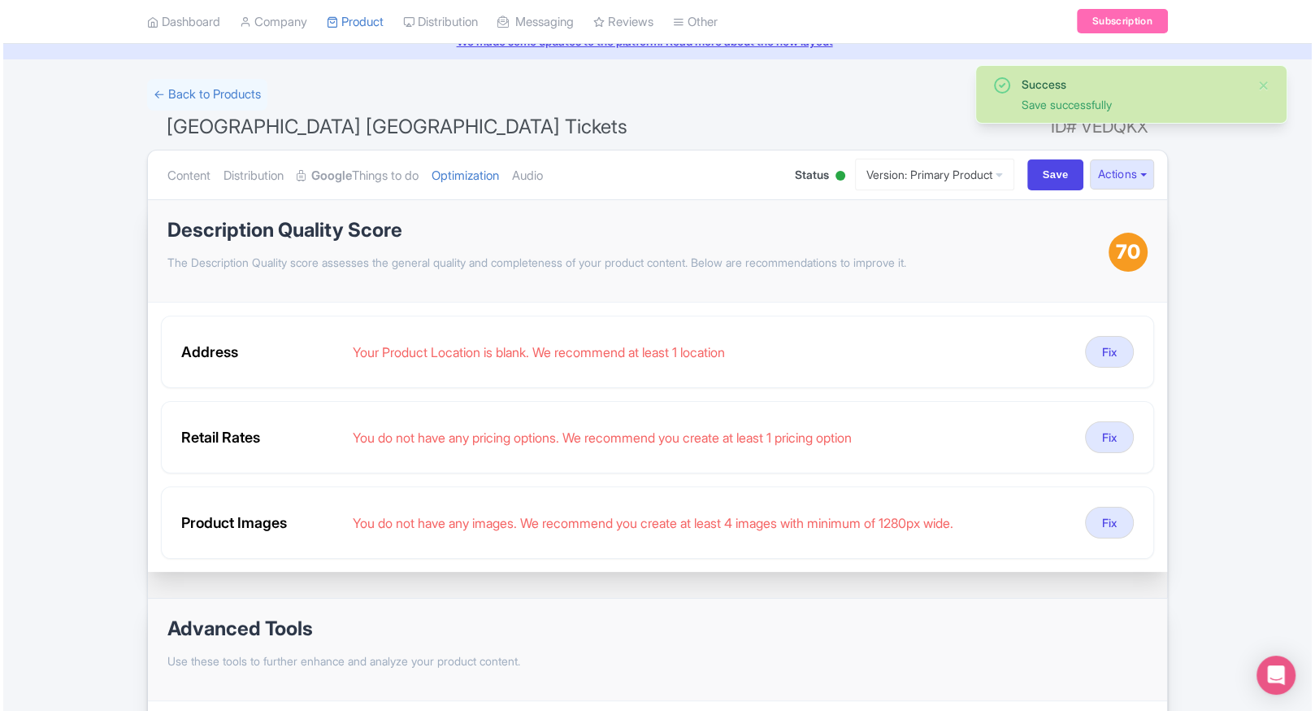
scroll to position [87, 0]
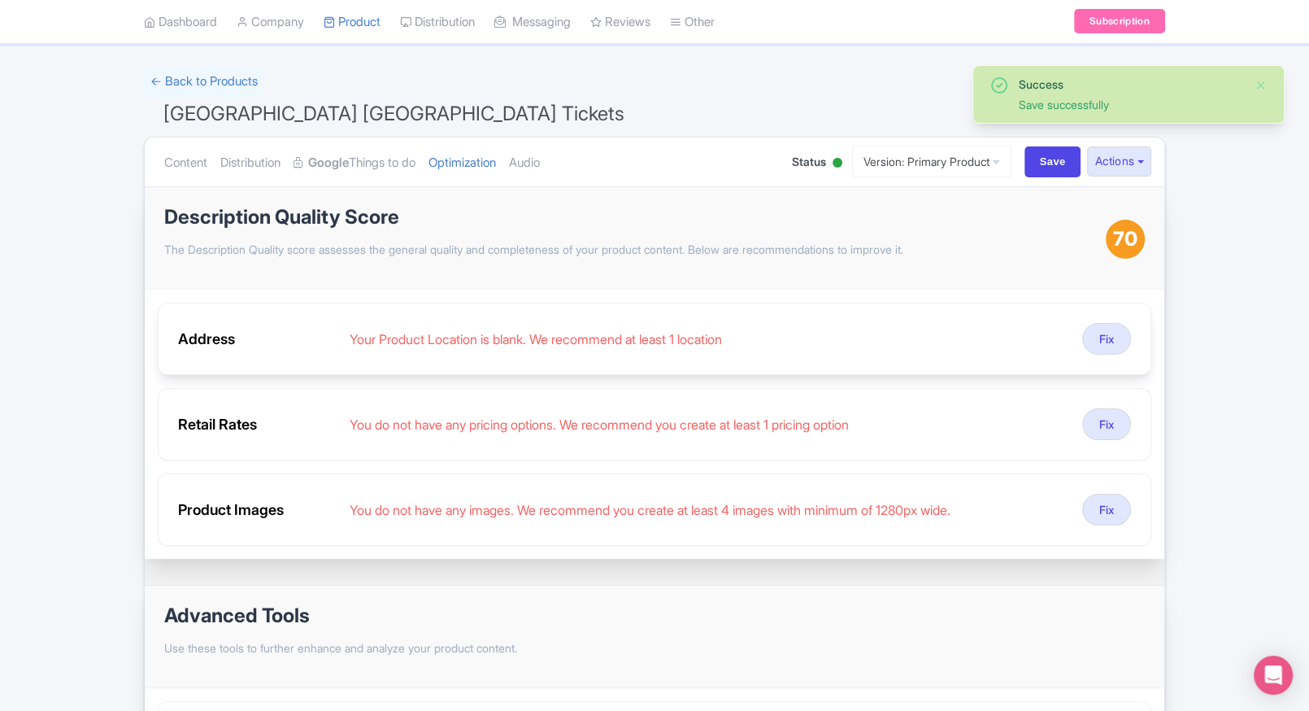
click at [1110, 316] on div "Address Your Product Location is blank. We recommend at least 1 location Fix" at bounding box center [654, 338] width 993 height 72
click at [1101, 340] on button "Fix" at bounding box center [1106, 339] width 49 height 32
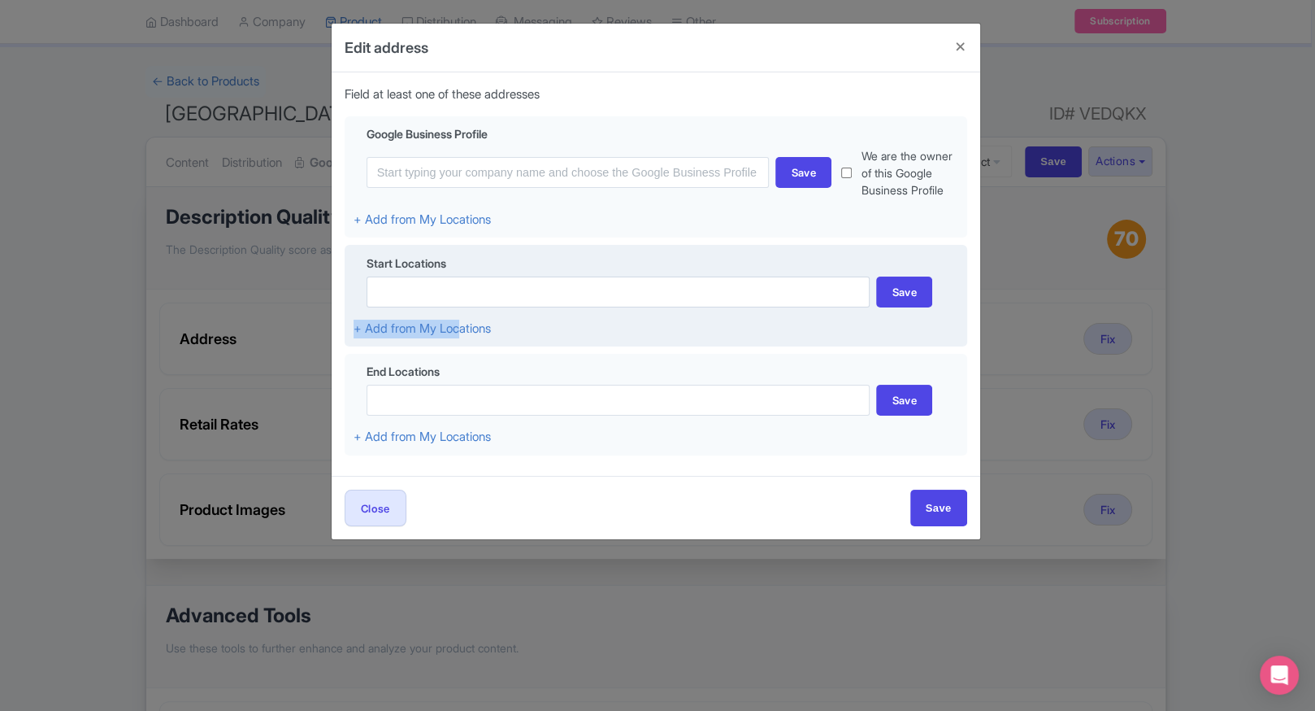
drag, startPoint x: 461, startPoint y: 314, endPoint x: 432, endPoint y: 289, distance: 38.1
click at [432, 289] on div "Start Locations Save + Add from My Locations" at bounding box center [656, 296] width 623 height 102
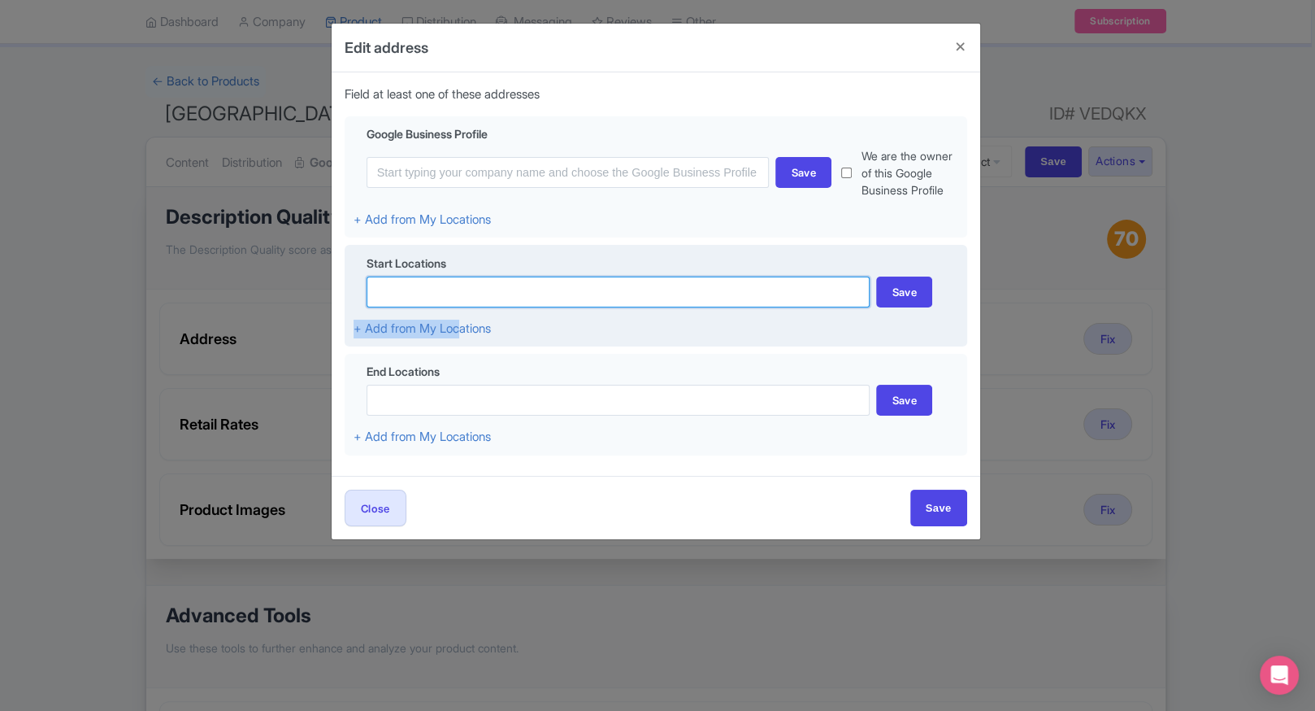
click at [432, 289] on input at bounding box center [619, 291] width 504 height 31
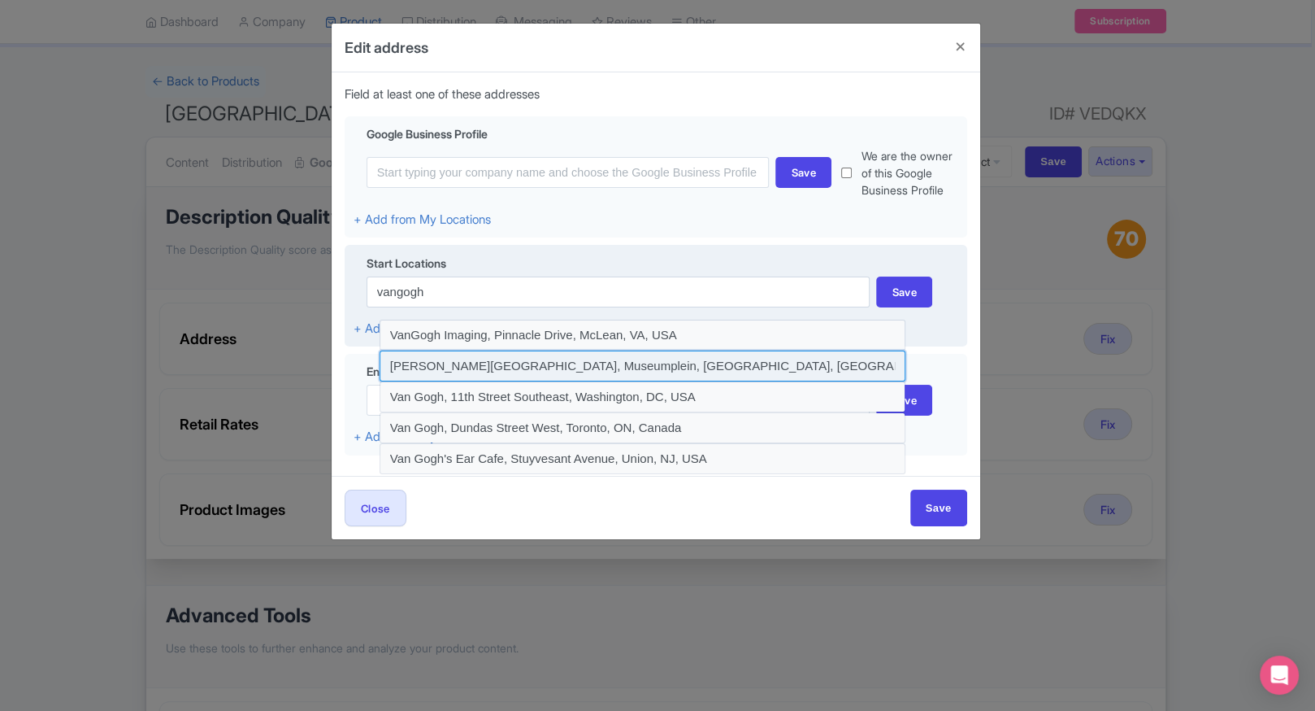
click at [480, 360] on input at bounding box center [643, 365] width 527 height 31
type input "Van Gogh Museum, Museumplein, Amsterdam, Netherlands"
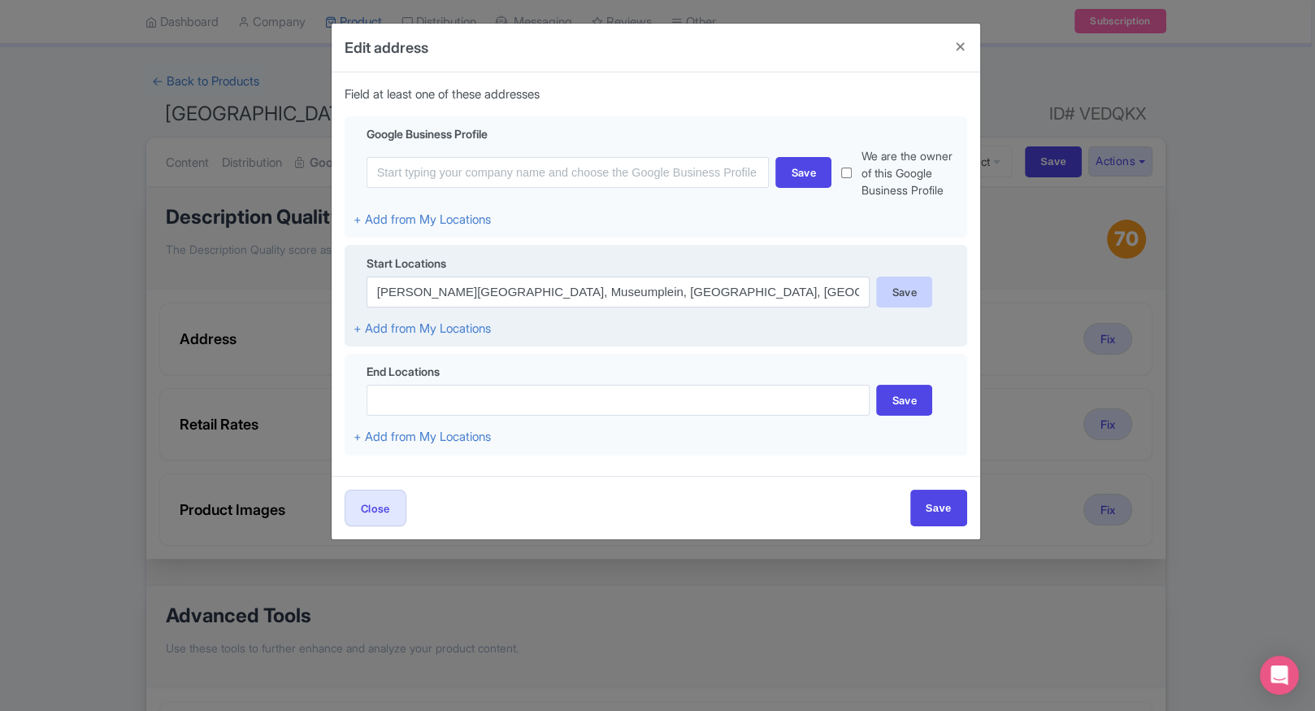
click at [915, 289] on div "Save" at bounding box center [904, 291] width 56 height 31
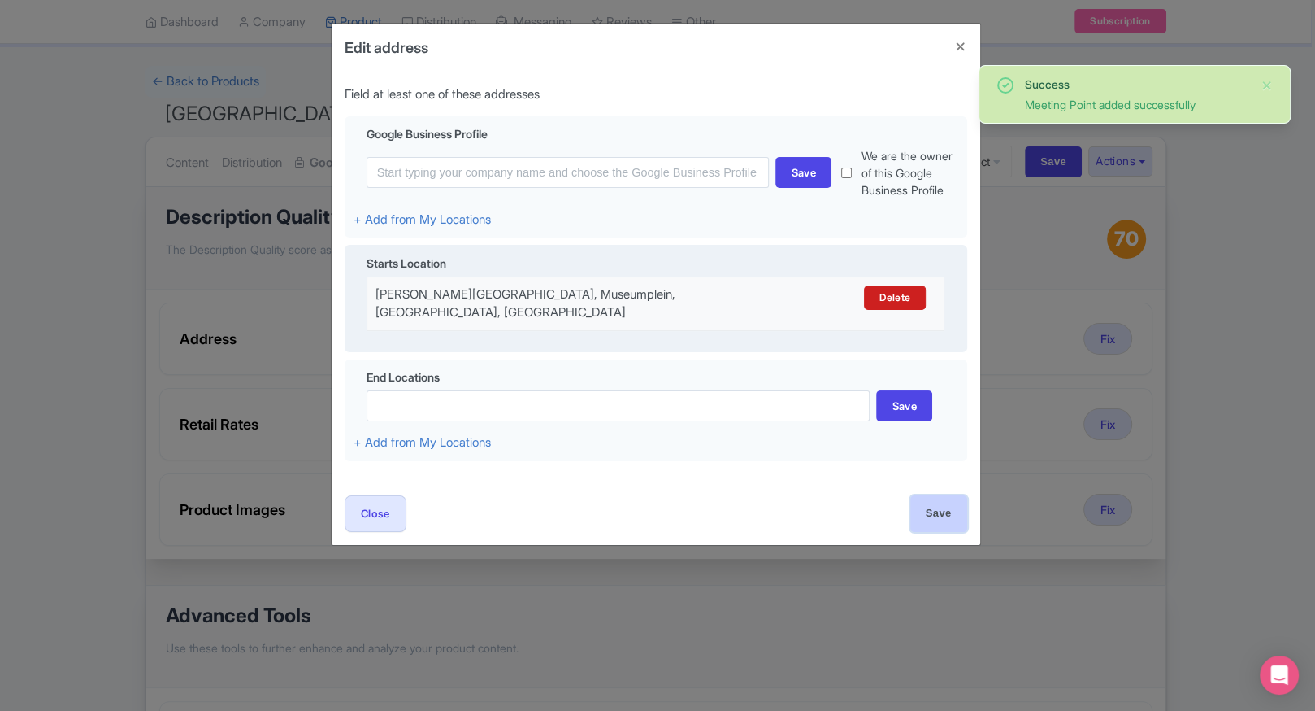
click at [942, 512] on input "Save" at bounding box center [939, 513] width 57 height 37
type input "Save"
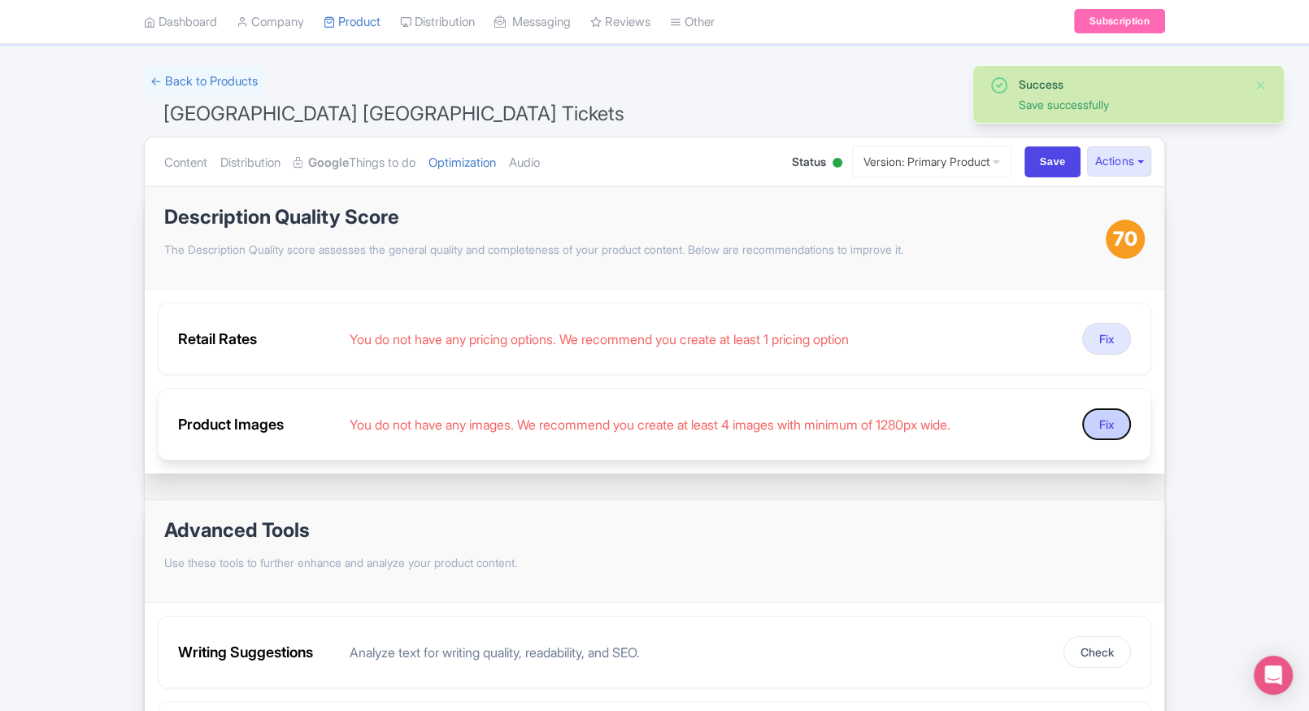
click at [1113, 421] on button "Fix" at bounding box center [1106, 424] width 49 height 32
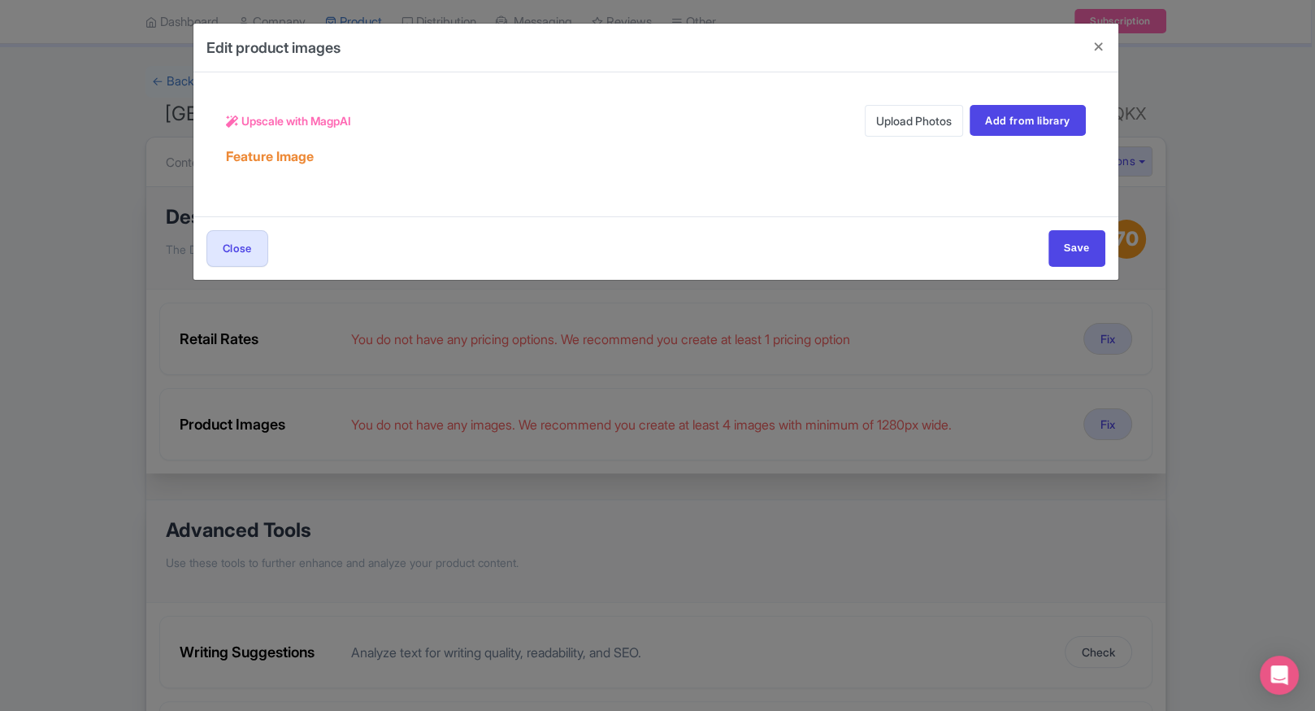
click at [893, 123] on link "Upload Photos" at bounding box center [914, 121] width 98 height 32
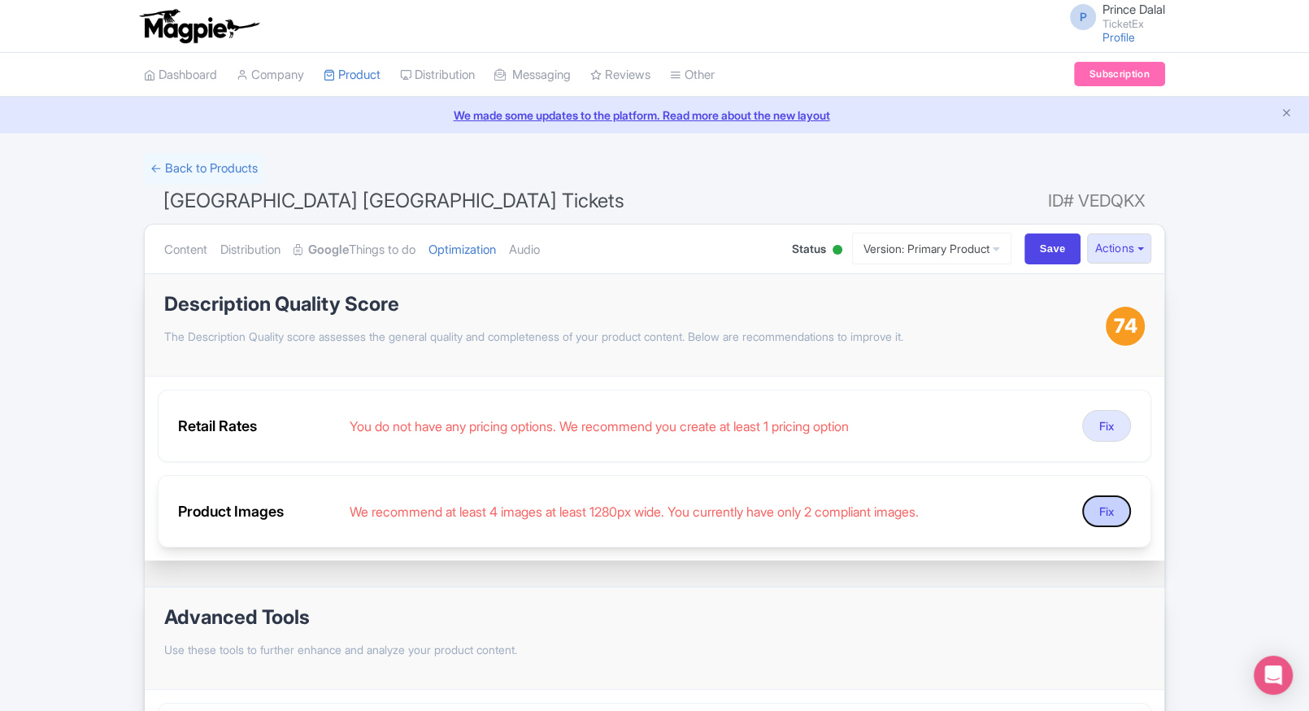
click at [1106, 515] on button "Fix" at bounding box center [1106, 511] width 49 height 32
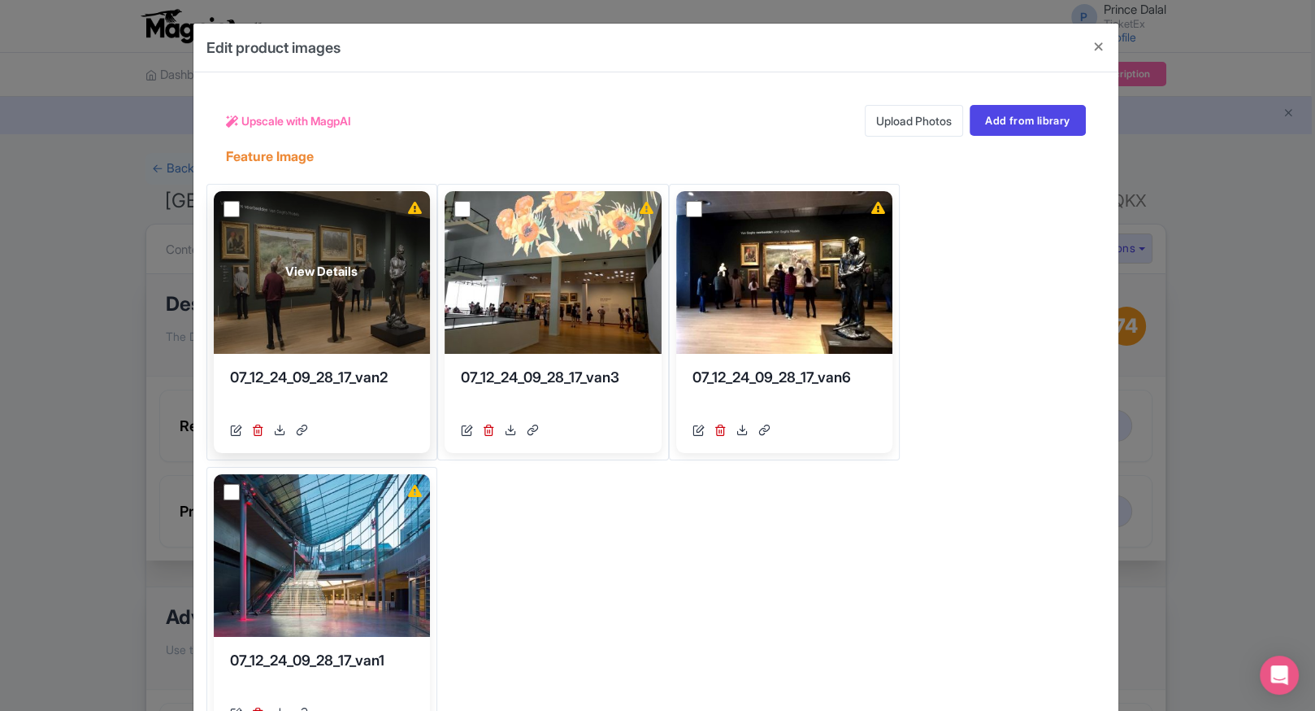
click at [228, 206] on input "checkbox" at bounding box center [232, 209] width 16 height 16
checkbox input "true"
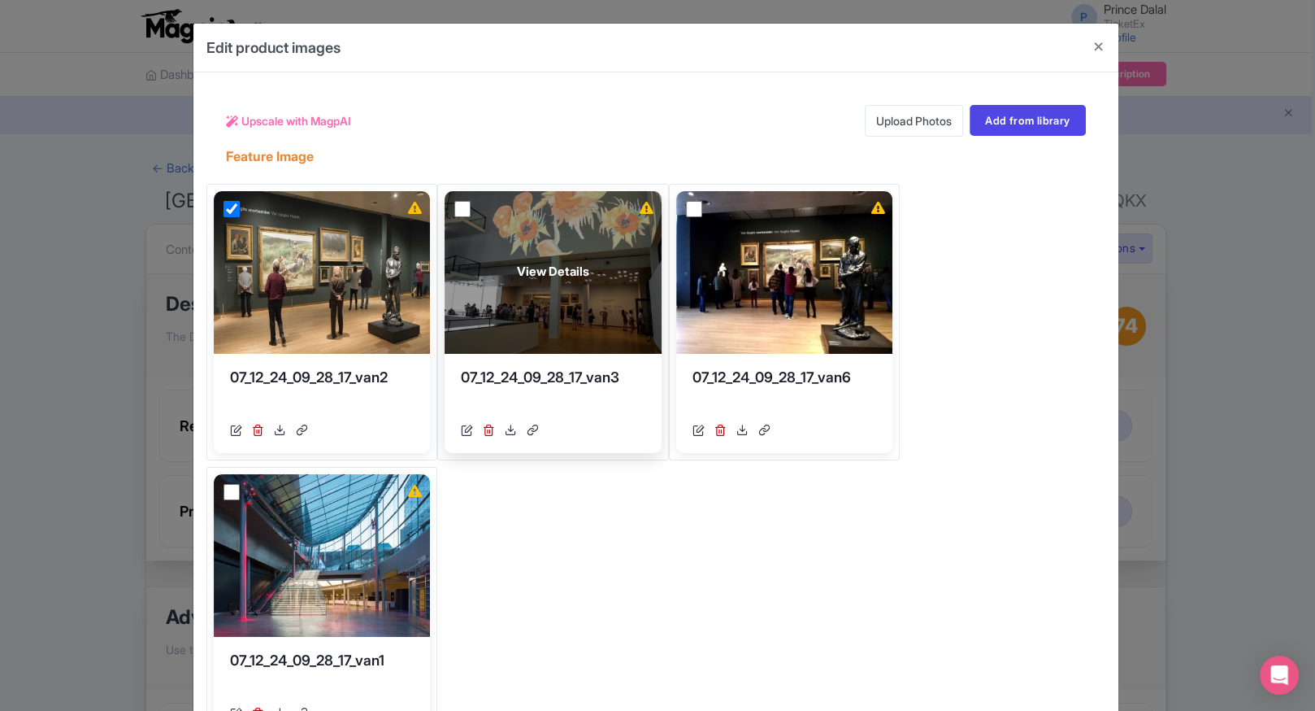
click at [462, 211] on input "checkbox" at bounding box center [462, 209] width 16 height 16
checkbox input "true"
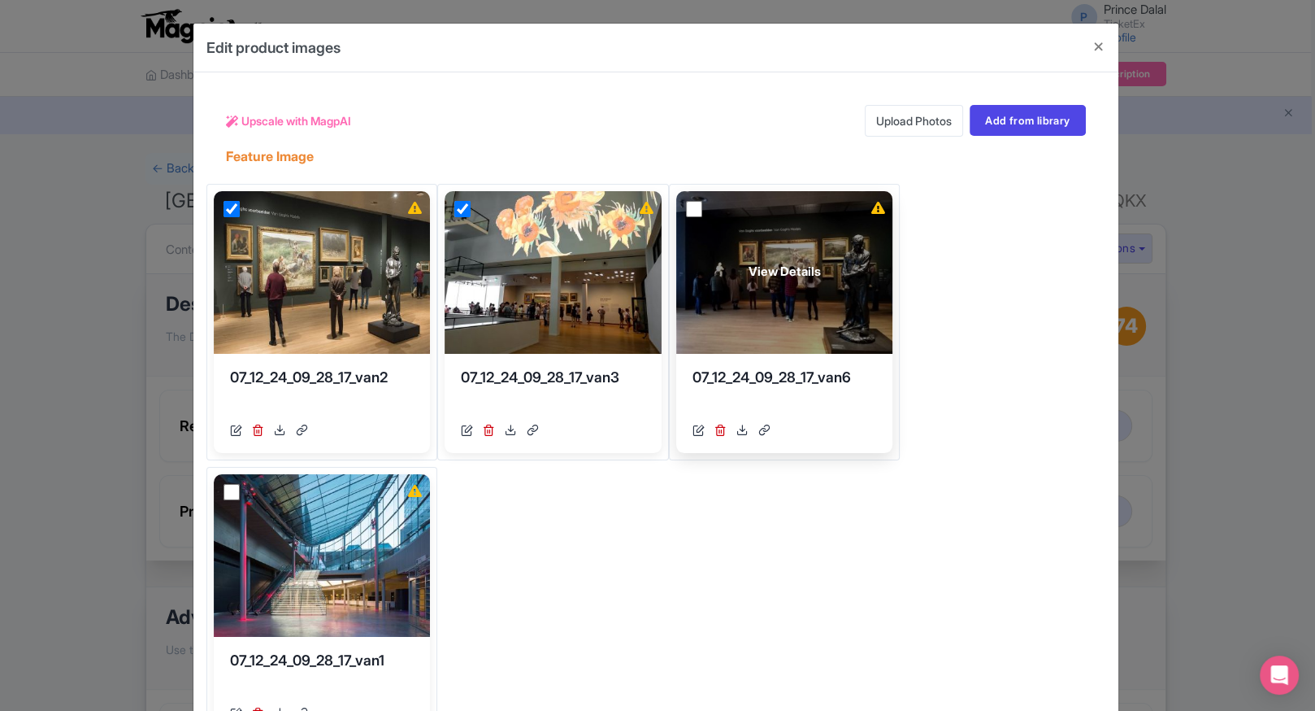
click at [693, 206] on input "checkbox" at bounding box center [694, 209] width 16 height 16
checkbox input "true"
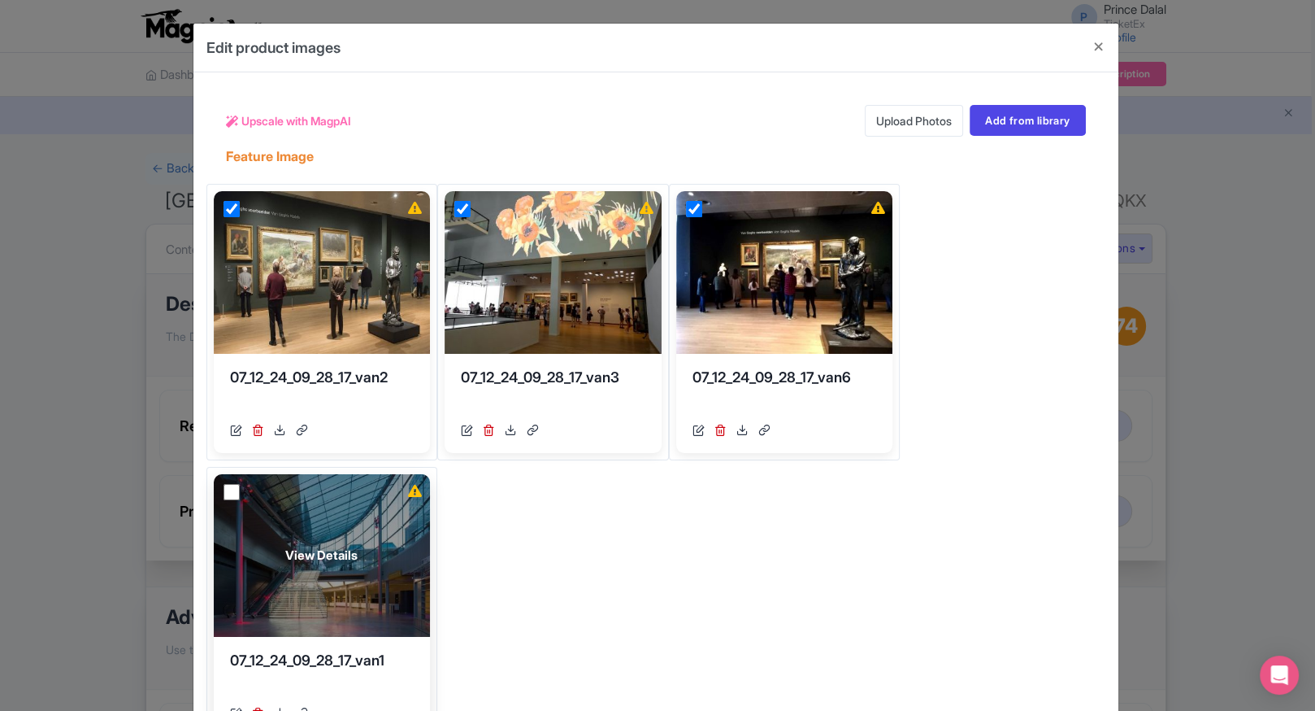
click at [226, 493] on input "checkbox" at bounding box center [232, 492] width 16 height 16
checkbox input "true"
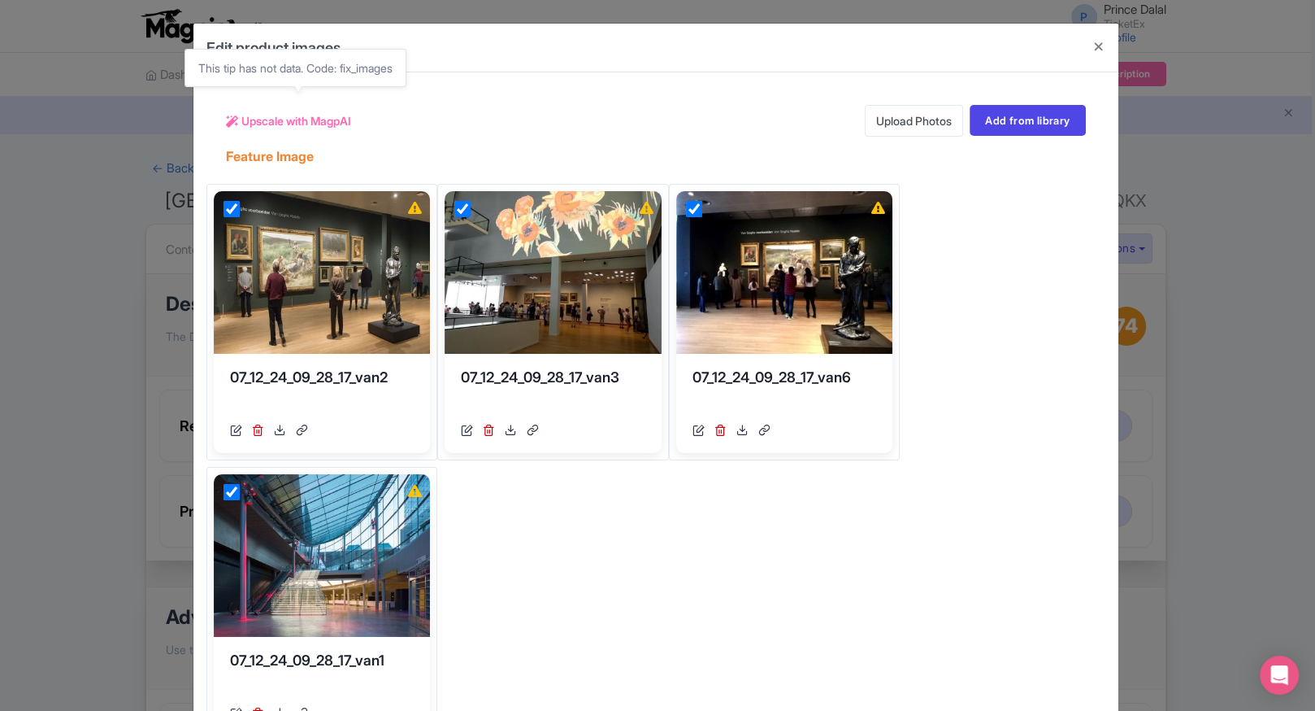
click at [332, 114] on span "Upscale with MagpAI" at bounding box center [296, 120] width 110 height 17
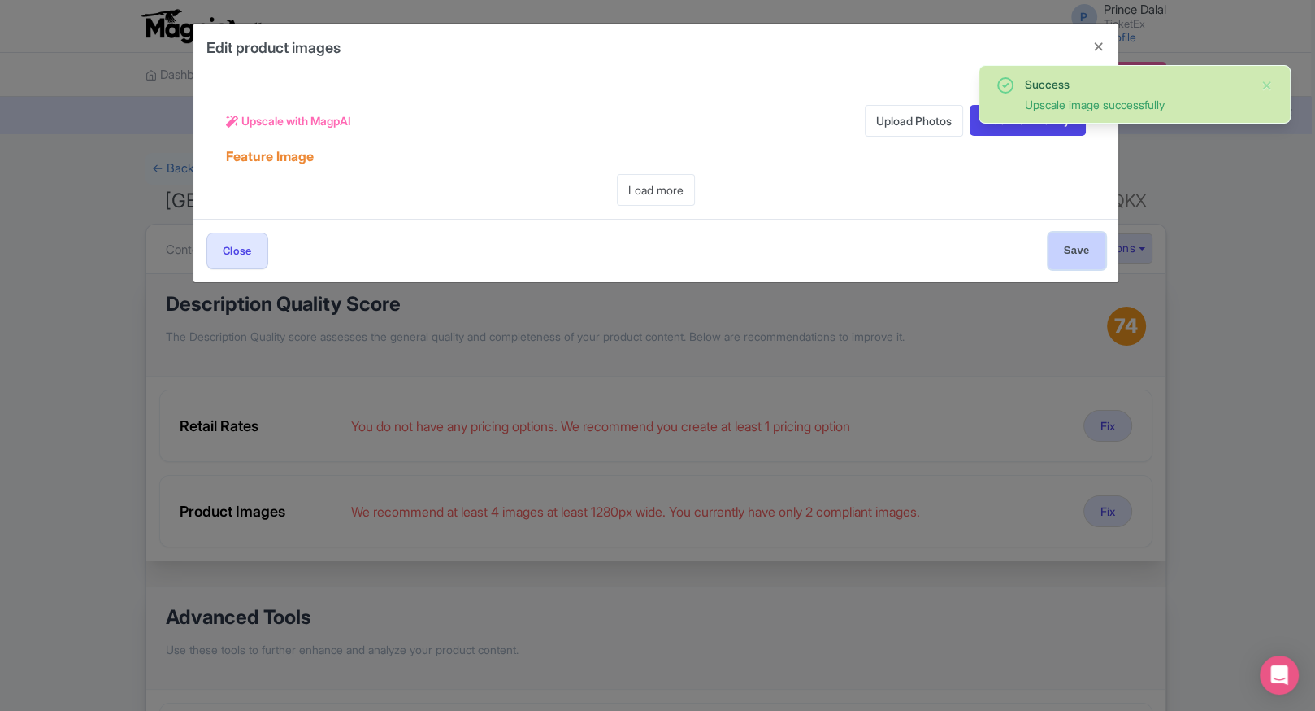
click at [1079, 261] on input "Save" at bounding box center [1077, 251] width 57 height 37
type input "Save"
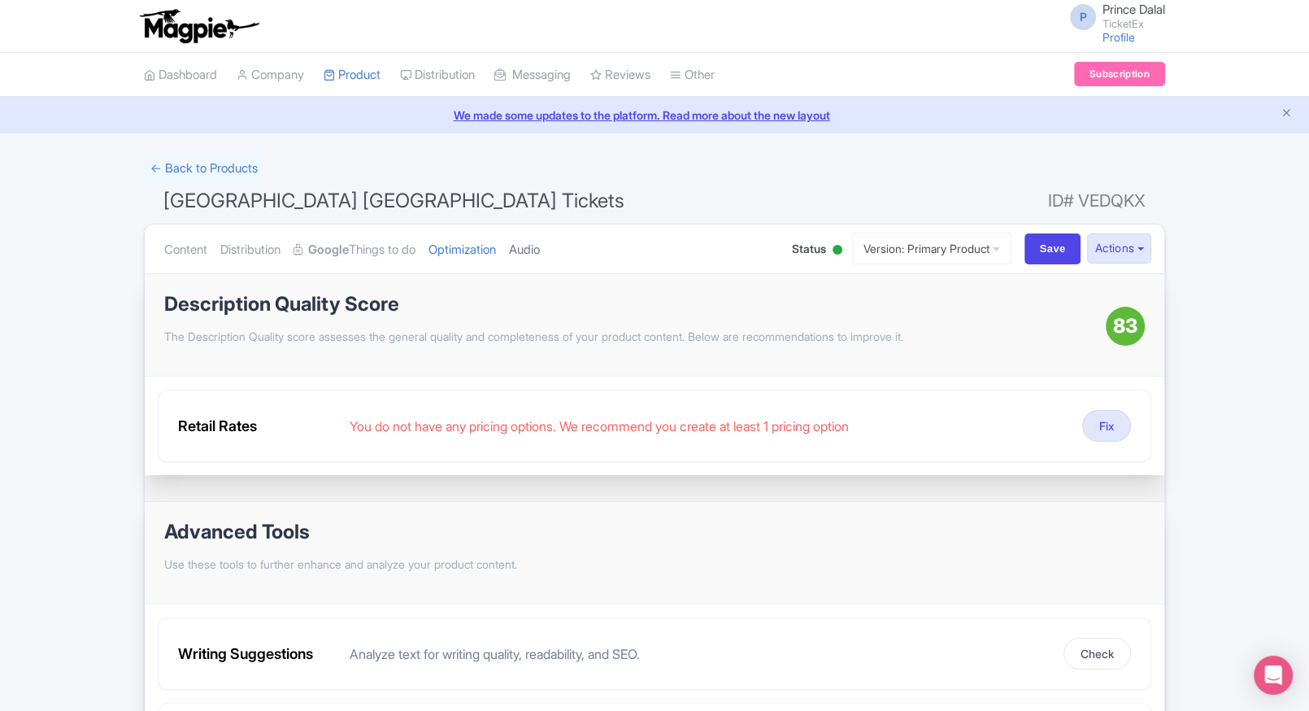
click at [540, 254] on link "Audio" at bounding box center [524, 249] width 31 height 51
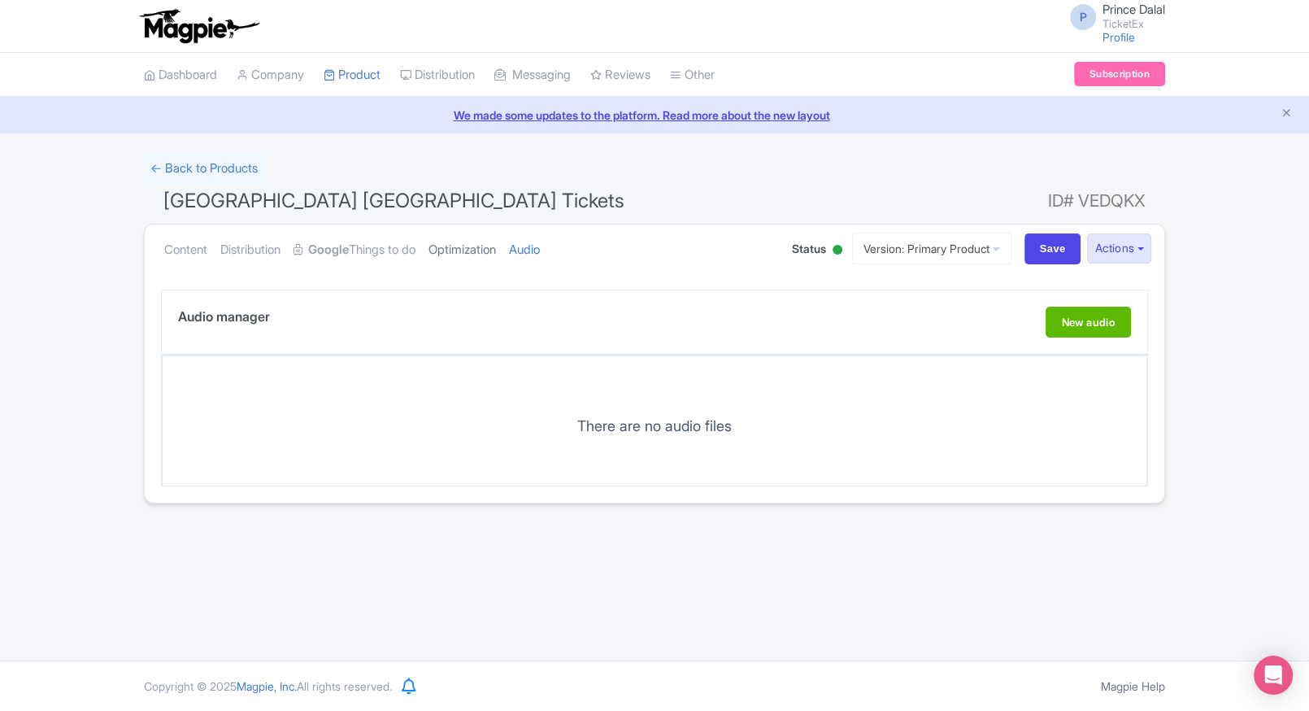
click at [496, 250] on link "Optimization" at bounding box center [461, 249] width 67 height 51
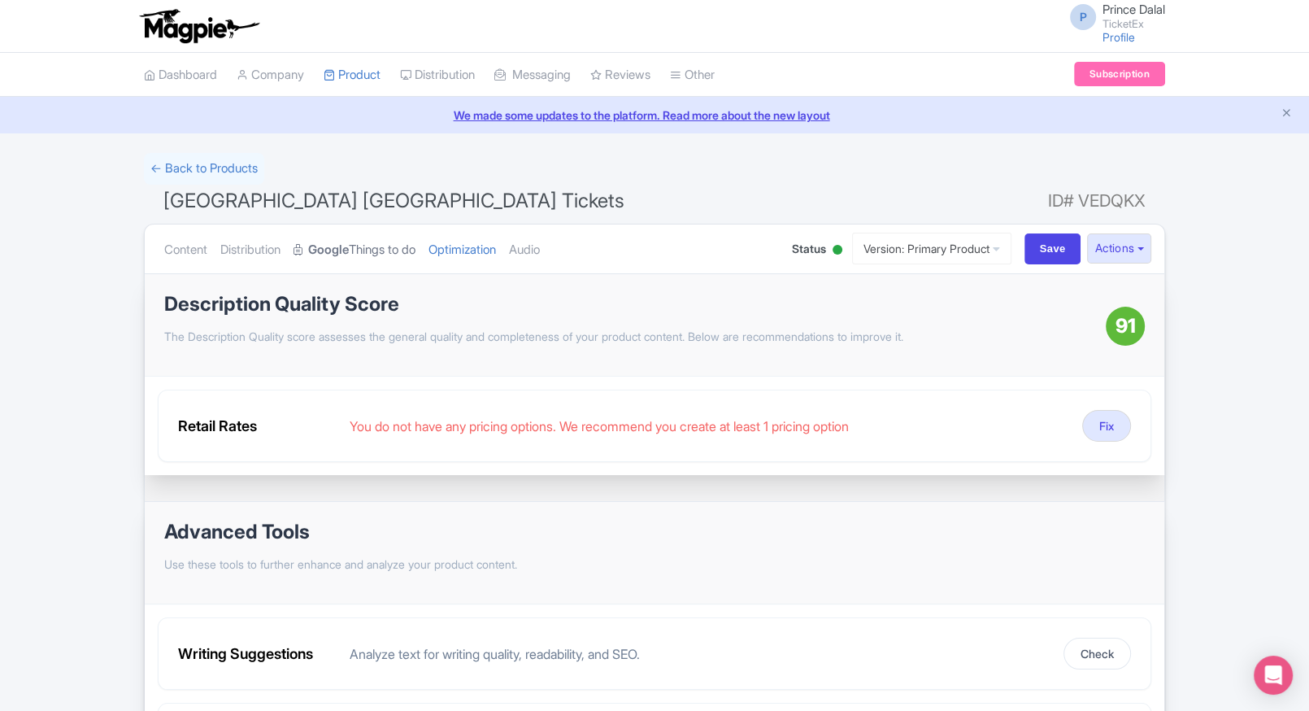
click at [371, 260] on link "Google Things to do" at bounding box center [354, 249] width 122 height 51
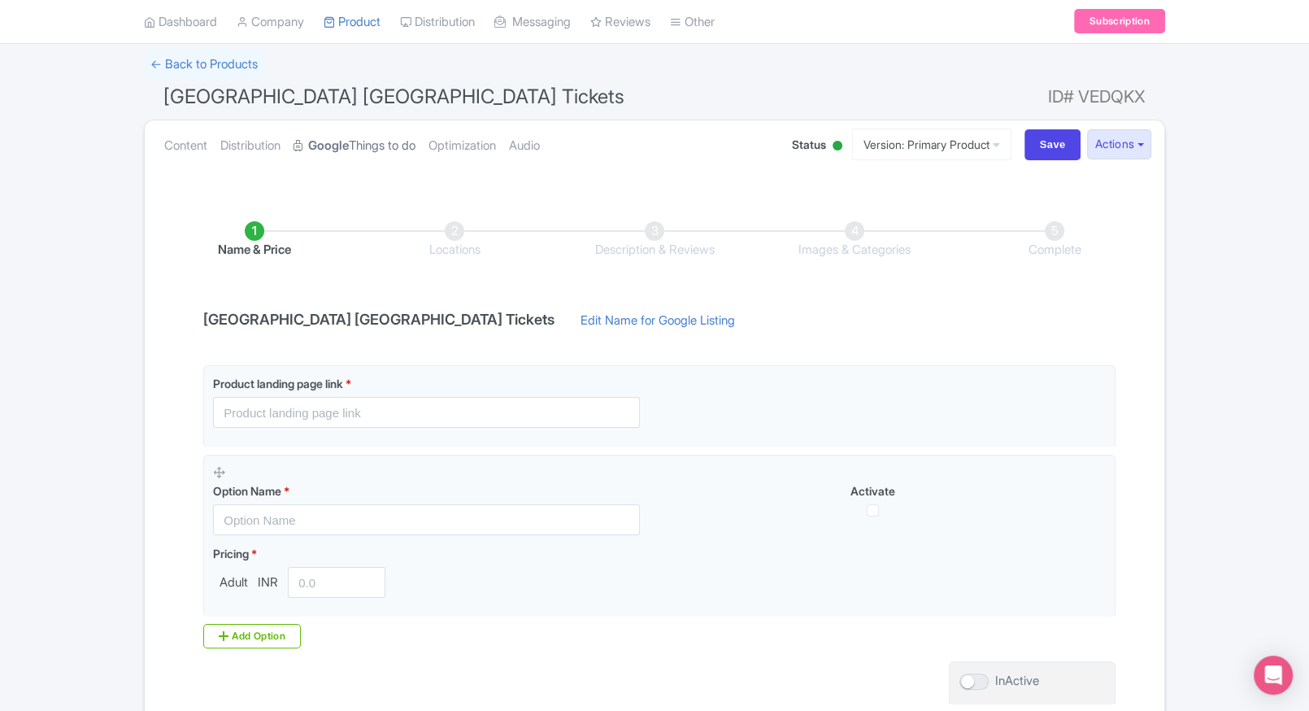
scroll to position [111, 0]
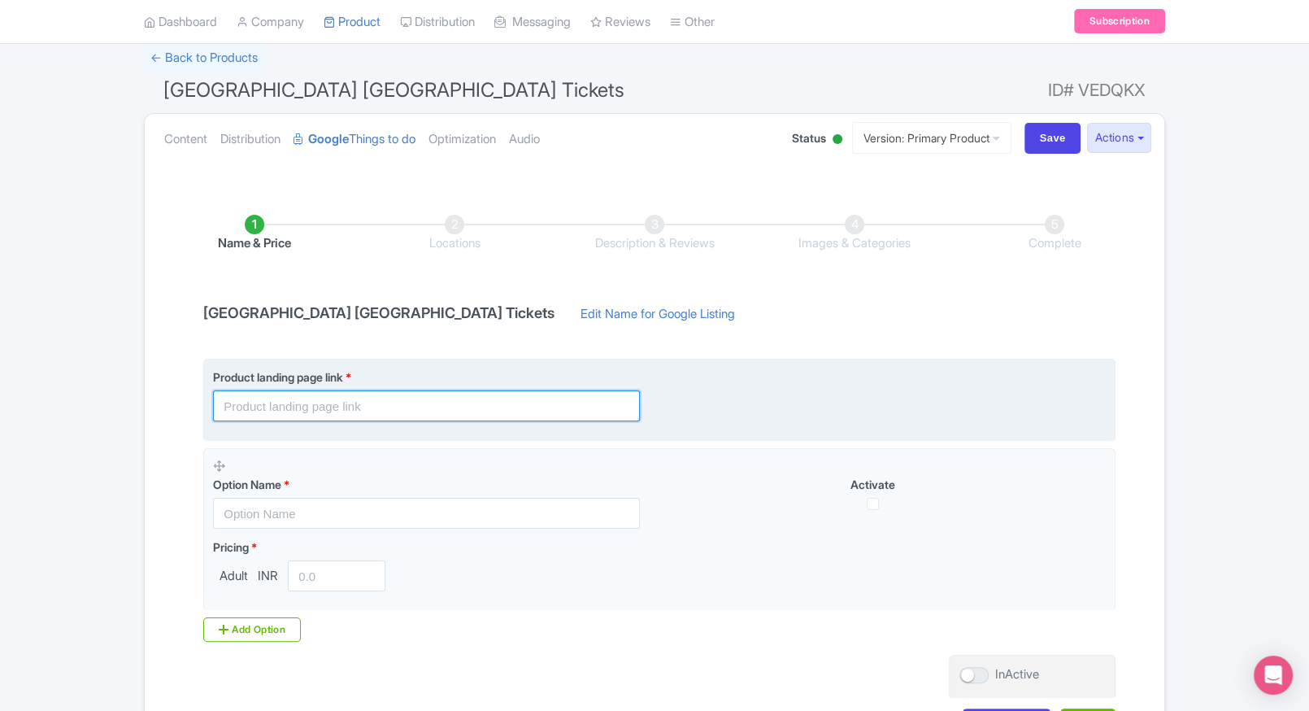
click at [290, 420] on input "text" at bounding box center [426, 405] width 427 height 31
paste input "[URL][DOMAIN_NAME]"
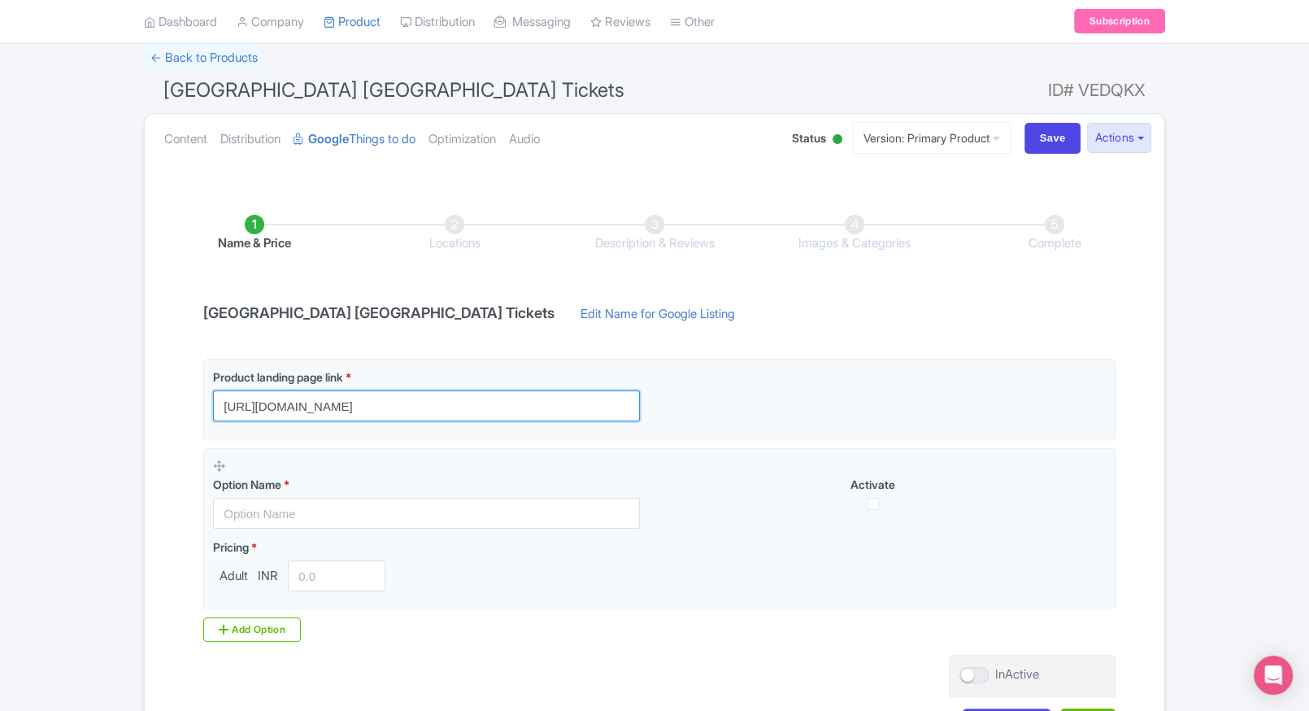
type input "[URL][DOMAIN_NAME]"
click at [168, 467] on div "Name & Price Locations Description & Reviews Images & Categories Complete [GEOG…" at bounding box center [654, 468] width 1000 height 573
